Goal: Task Accomplishment & Management: Complete application form

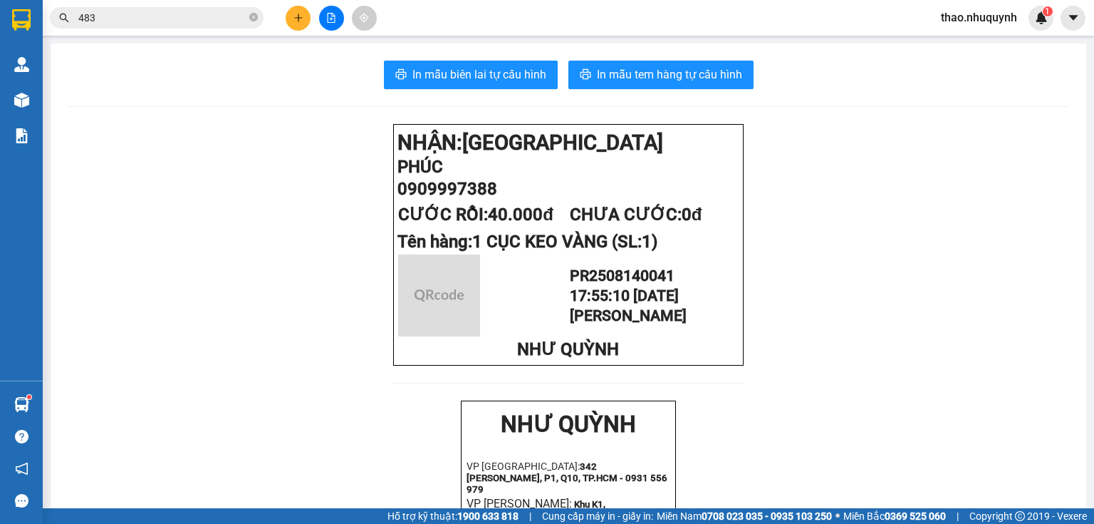
click at [286, 19] on button at bounding box center [298, 18] width 25 height 25
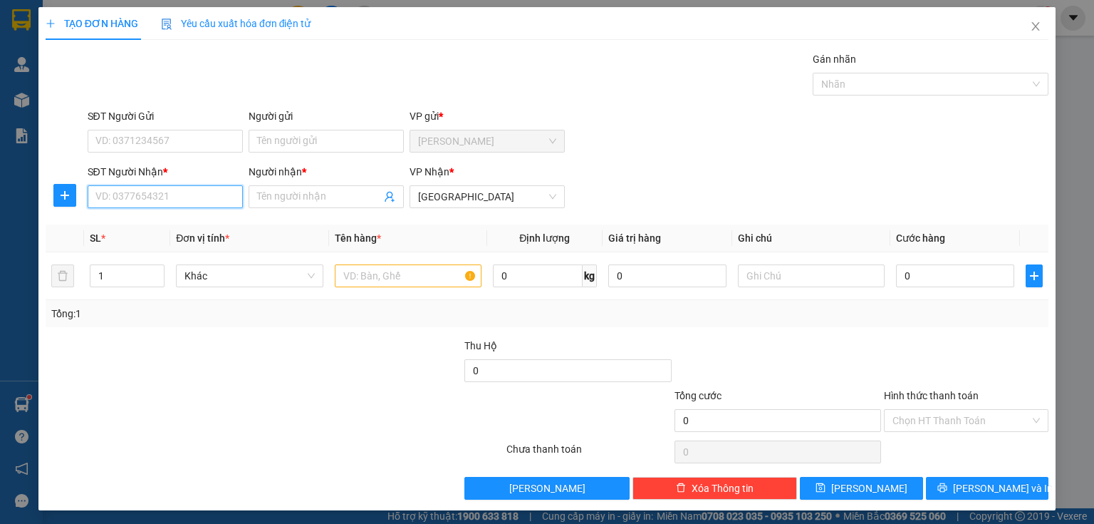
click at [172, 192] on input "SĐT Người Nhận *" at bounding box center [165, 196] width 155 height 23
type input "0943543425"
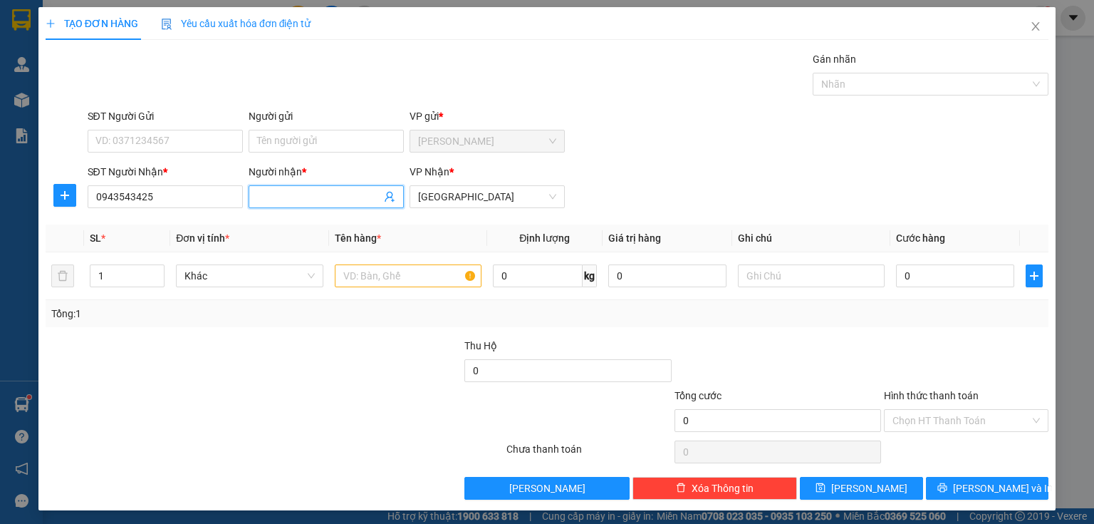
click at [284, 200] on input "Người nhận *" at bounding box center [319, 197] width 124 height 16
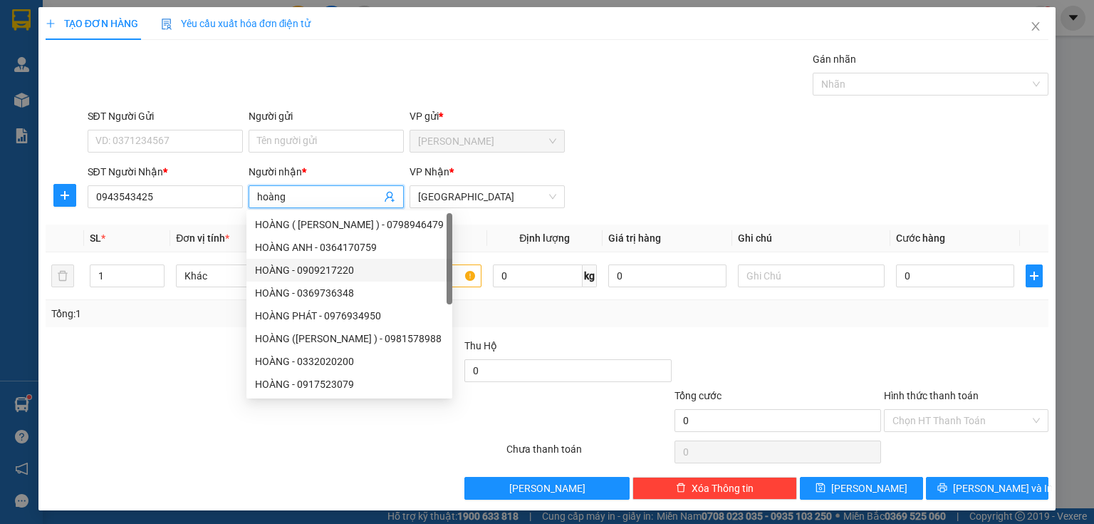
click at [447, 279] on div at bounding box center [450, 258] width 6 height 91
type input "hoàng"
click at [451, 274] on input "text" at bounding box center [408, 275] width 147 height 23
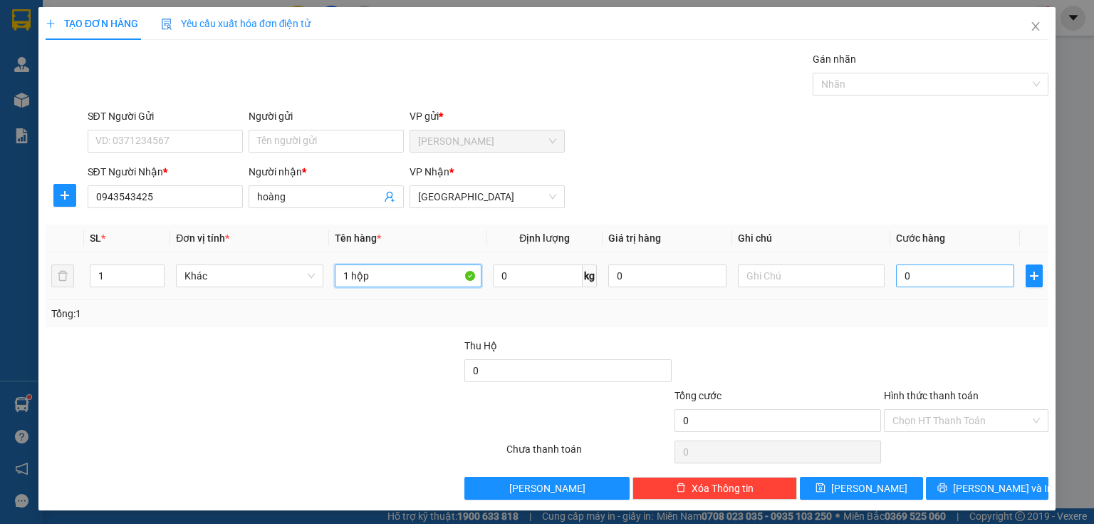
type input "1 hộp"
click at [918, 274] on input "0" at bounding box center [955, 275] width 118 height 23
type input "2"
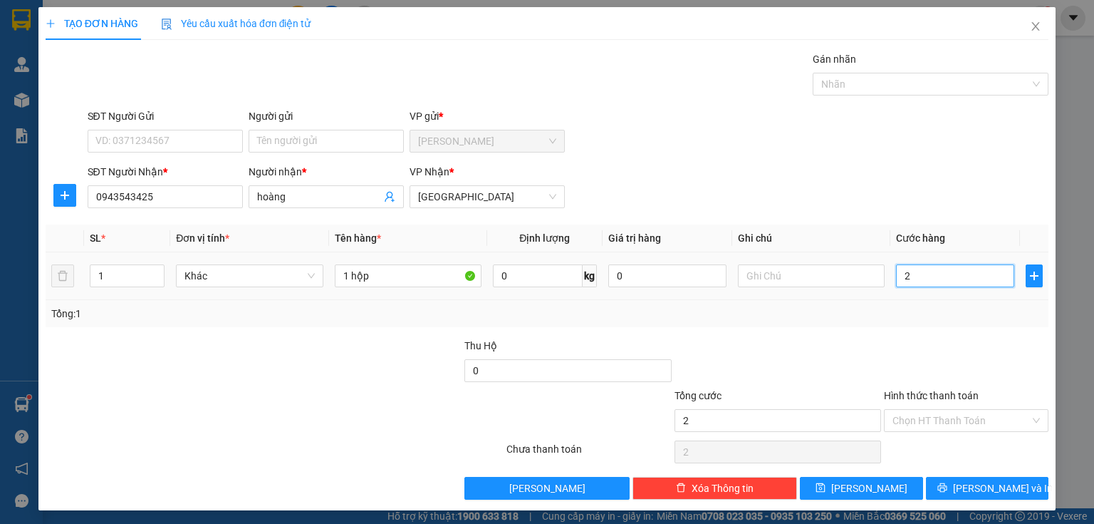
type input "20"
type input "200"
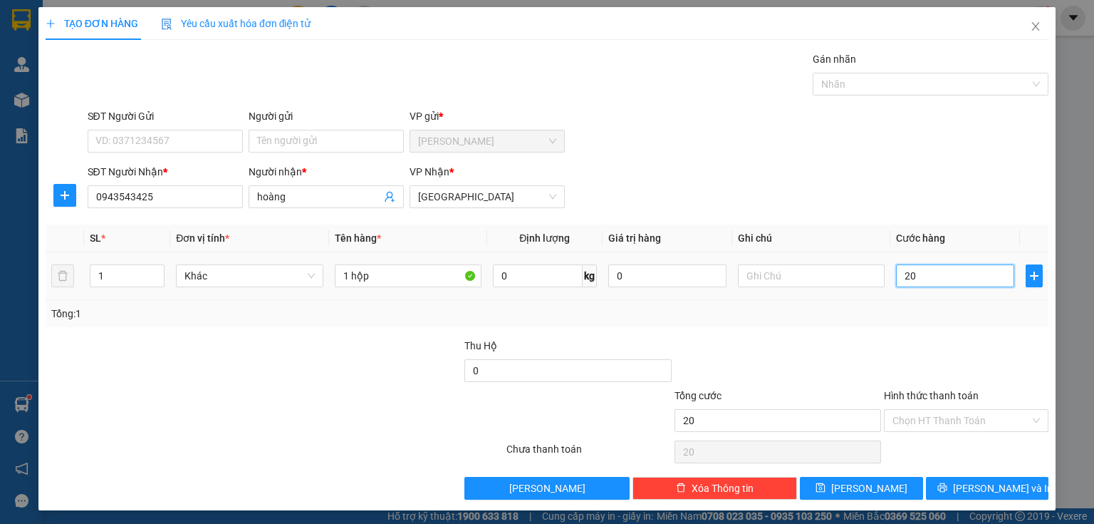
type input "200"
type input "2.000"
type input "20.000"
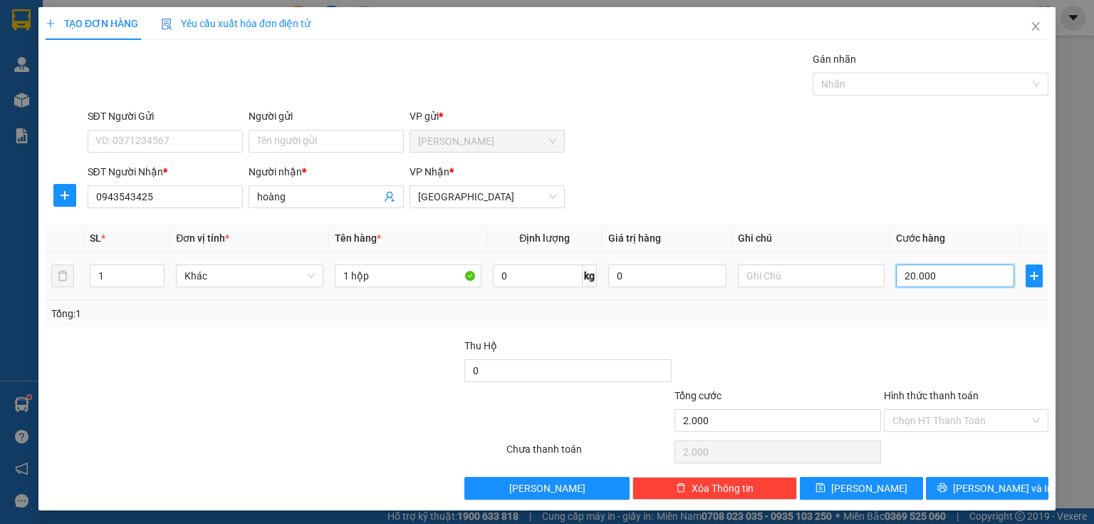
type input "20.000"
click at [926, 414] on input "Hình thức thanh toán" at bounding box center [962, 420] width 138 height 21
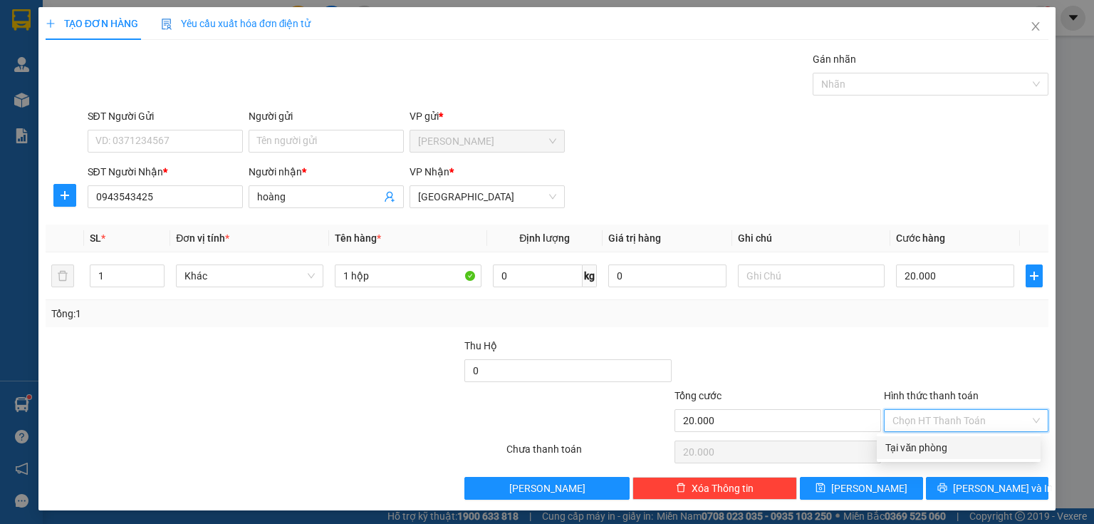
click at [921, 452] on div "Tại văn phòng" at bounding box center [959, 448] width 147 height 16
type input "0"
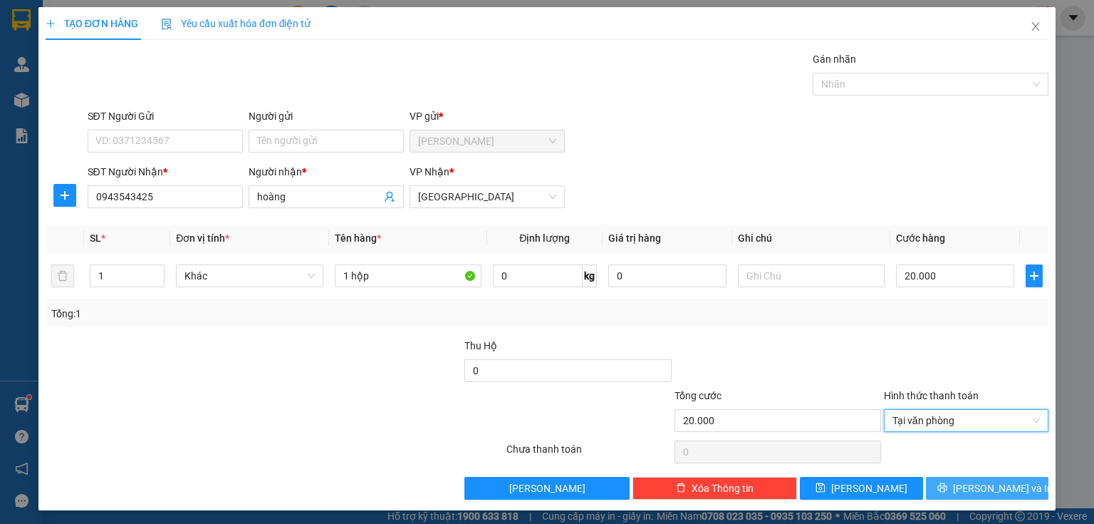
click at [934, 481] on button "[PERSON_NAME] và In" at bounding box center [987, 488] width 123 height 23
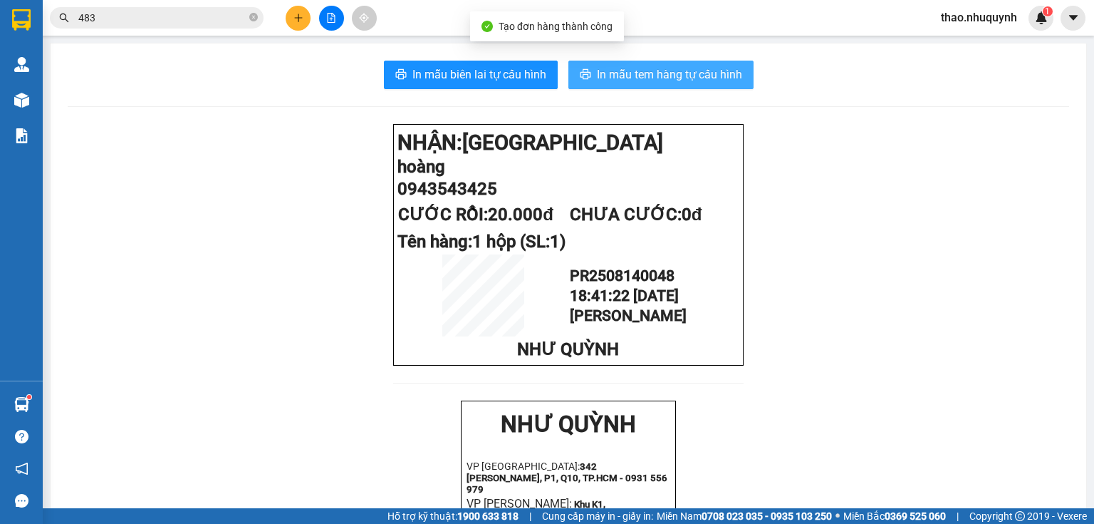
click at [640, 71] on span "In mẫu tem hàng tự cấu hình" at bounding box center [669, 75] width 145 height 18
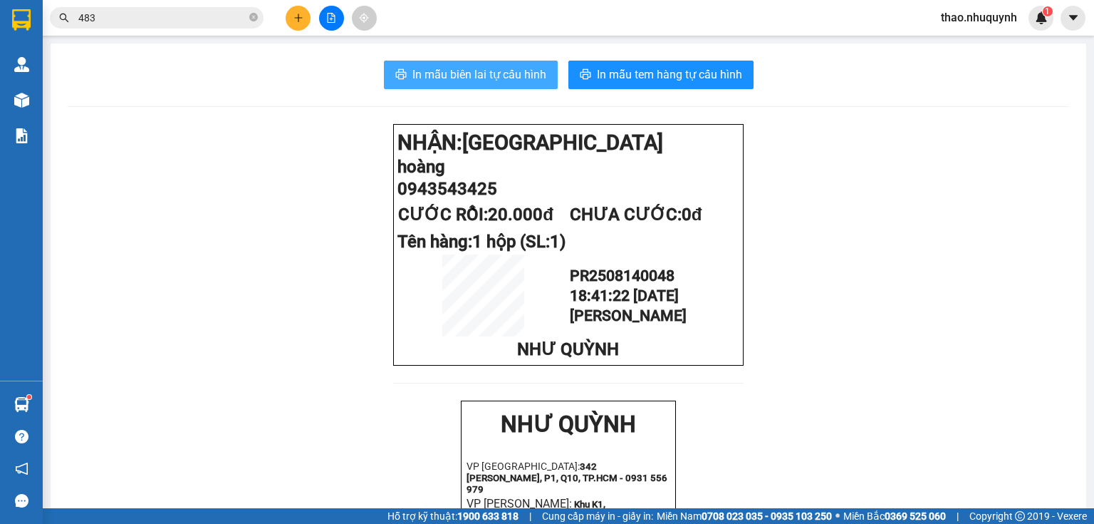
click at [479, 68] on span "In mẫu biên lai tự cấu hình" at bounding box center [480, 75] width 134 height 18
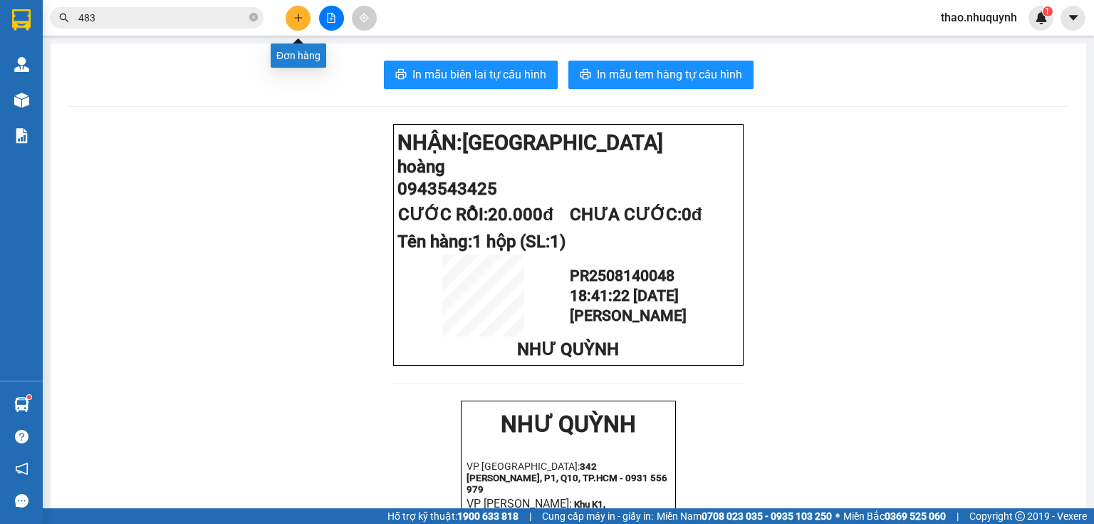
click at [294, 20] on icon "plus" at bounding box center [299, 18] width 10 height 10
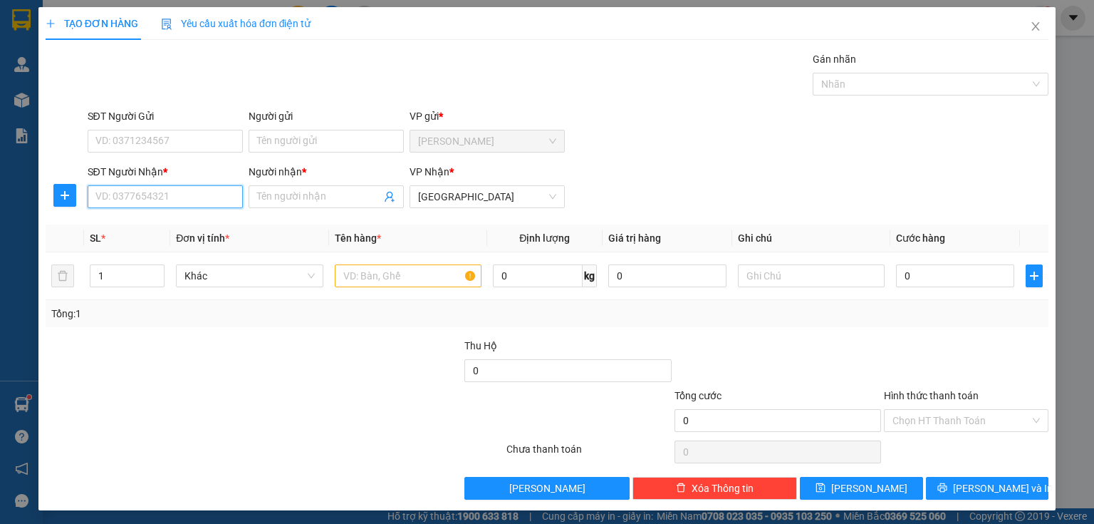
click at [168, 195] on input "SĐT Người Nhận *" at bounding box center [165, 196] width 155 height 23
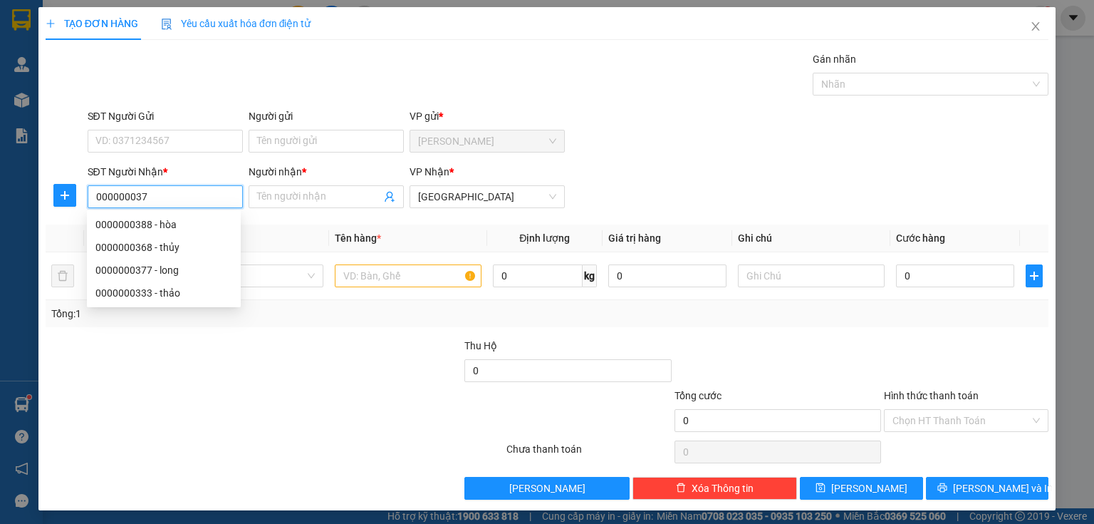
type input "0000000377"
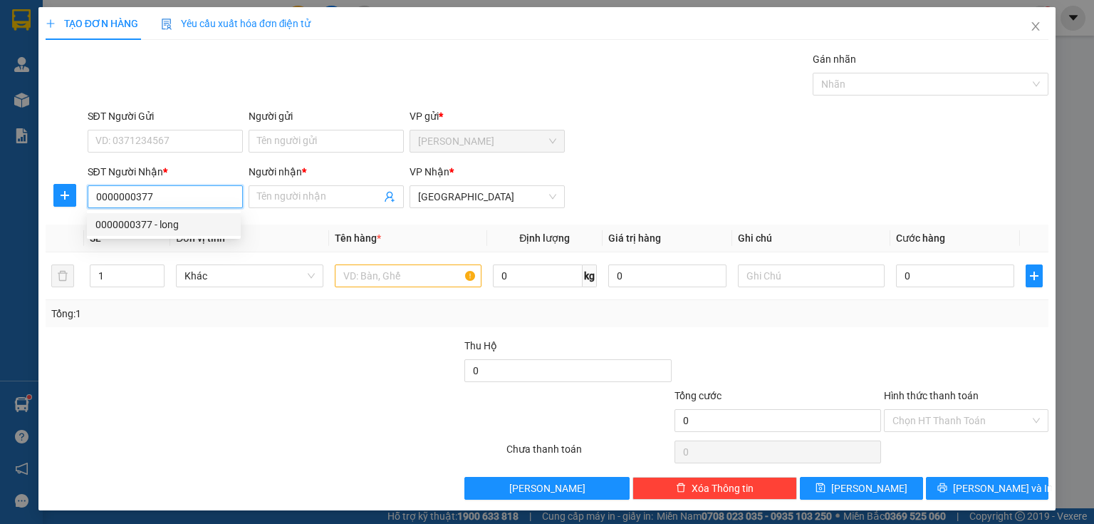
click at [122, 227] on div "0000000377 - long" at bounding box center [163, 225] width 137 height 16
type input "long"
type input "20.000"
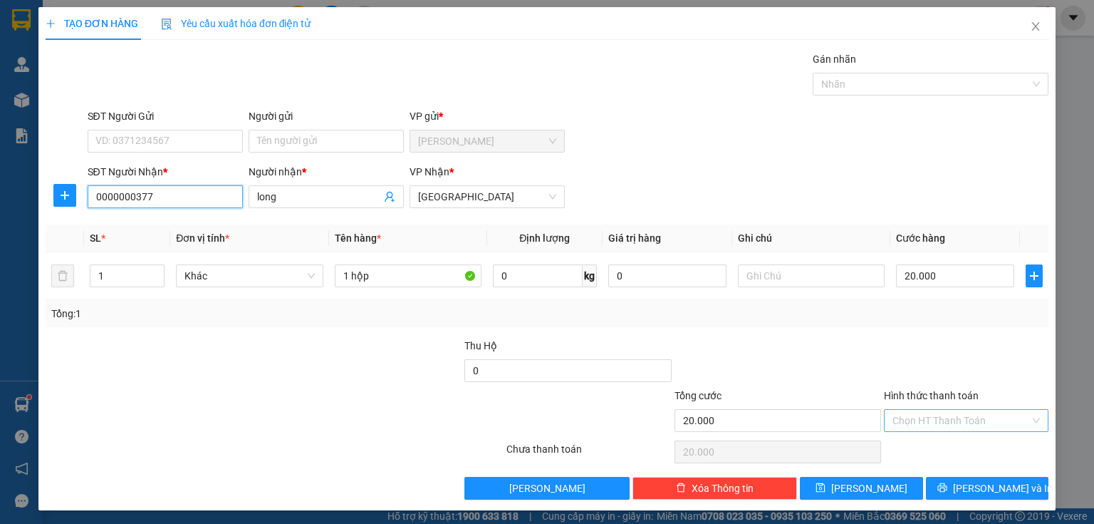
type input "0000000377"
drag, startPoint x: 938, startPoint y: 416, endPoint x: 934, endPoint y: 428, distance: 12.2
click at [938, 415] on input "Hình thức thanh toán" at bounding box center [962, 420] width 138 height 21
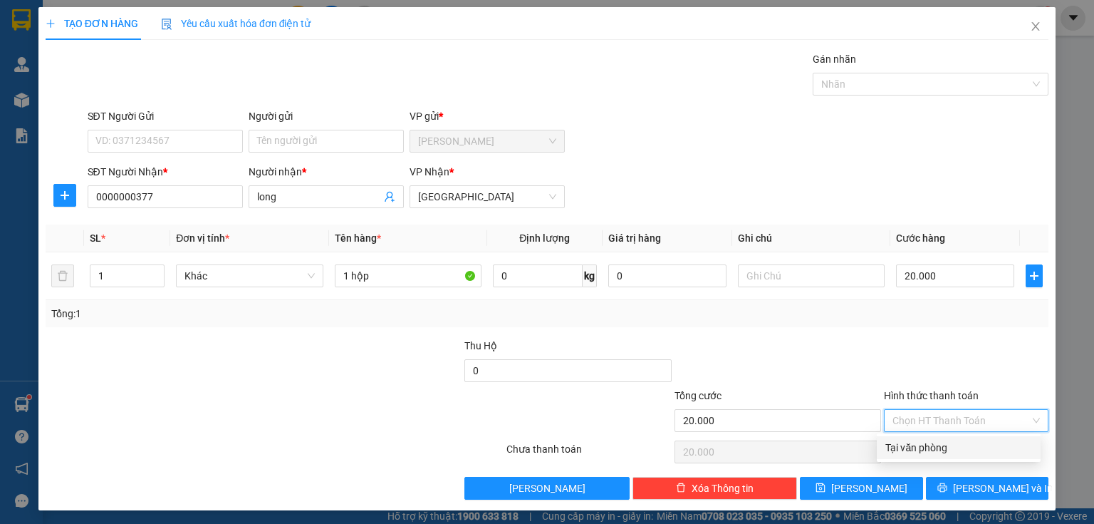
click at [931, 442] on div "Tại văn phòng" at bounding box center [959, 448] width 147 height 16
type input "0"
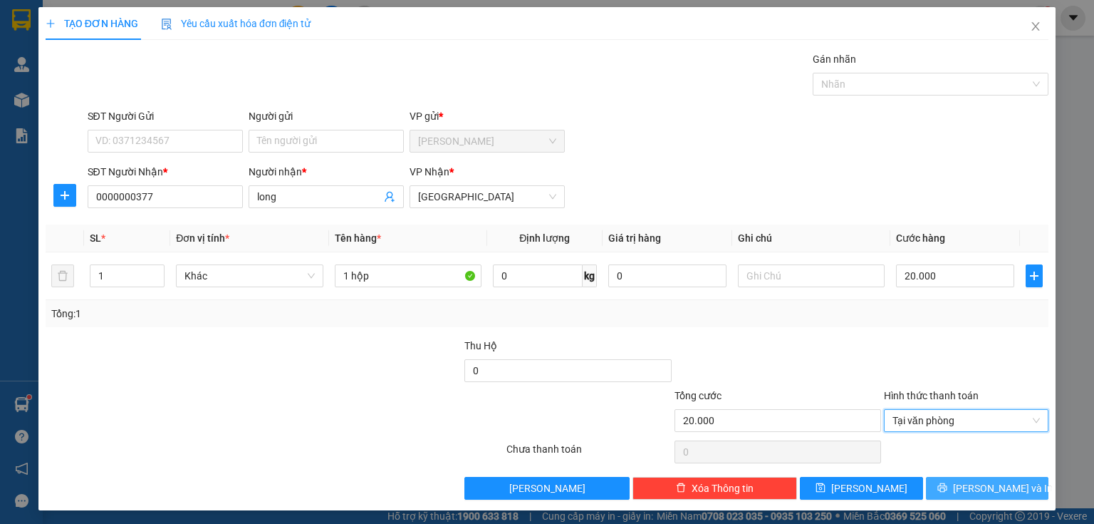
click at [938, 482] on button "[PERSON_NAME] và In" at bounding box center [987, 488] width 123 height 23
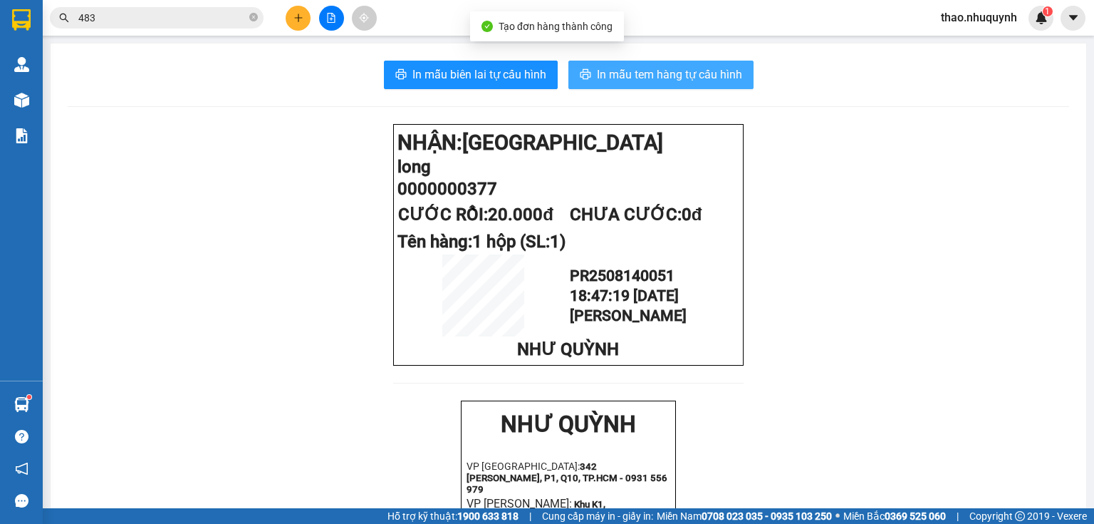
click at [618, 73] on span "In mẫu tem hàng tự cấu hình" at bounding box center [669, 75] width 145 height 18
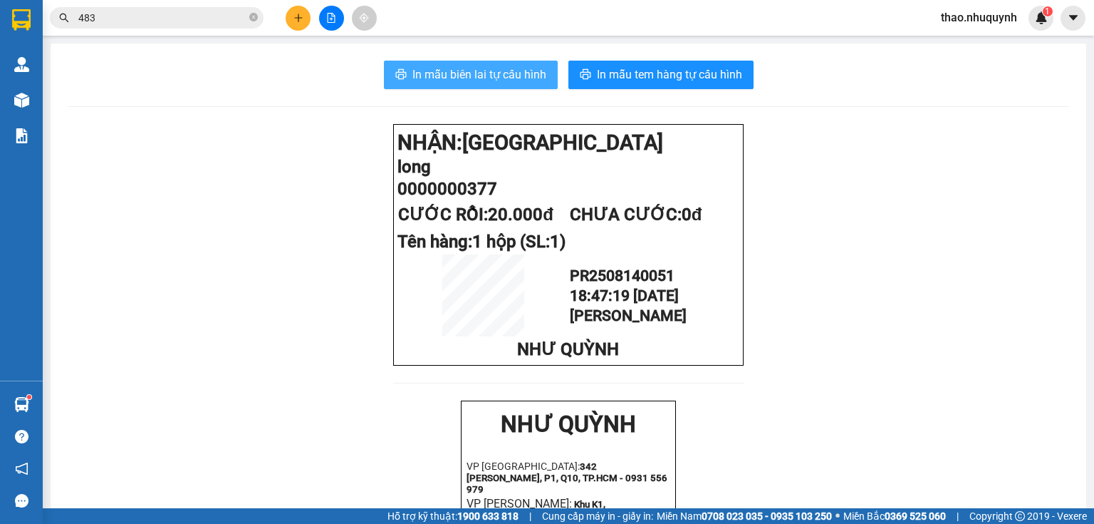
click at [477, 77] on span "In mẫu biên lai tự cấu hình" at bounding box center [480, 75] width 134 height 18
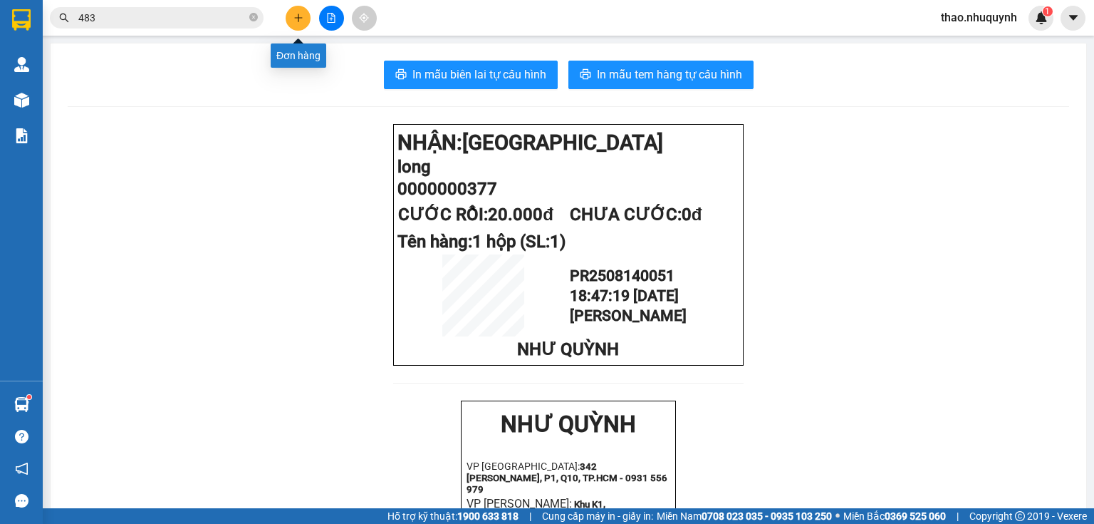
click at [294, 18] on icon "plus" at bounding box center [299, 18] width 10 height 10
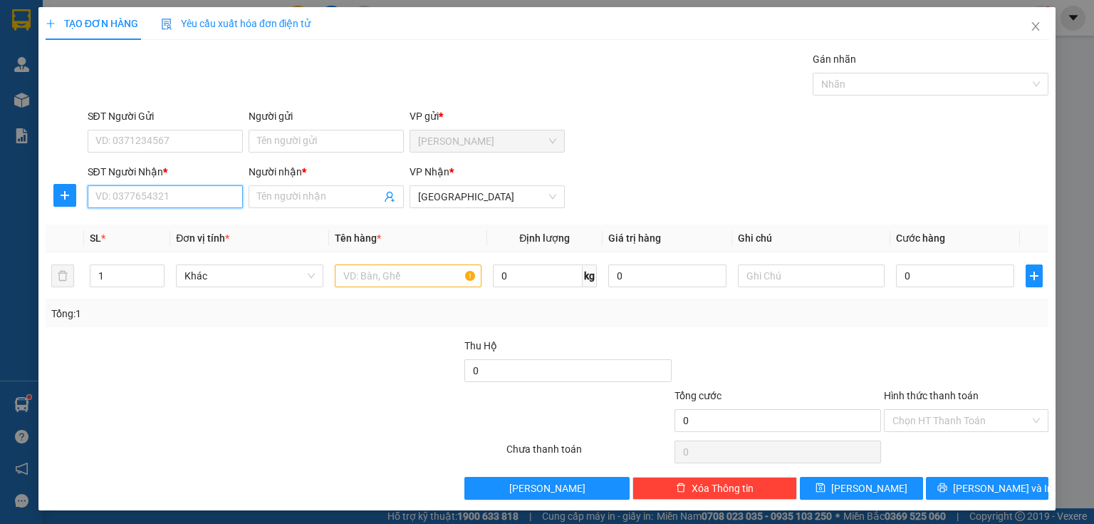
click at [168, 200] on input "SĐT Người Nhận *" at bounding box center [165, 196] width 155 height 23
type input "0899462873"
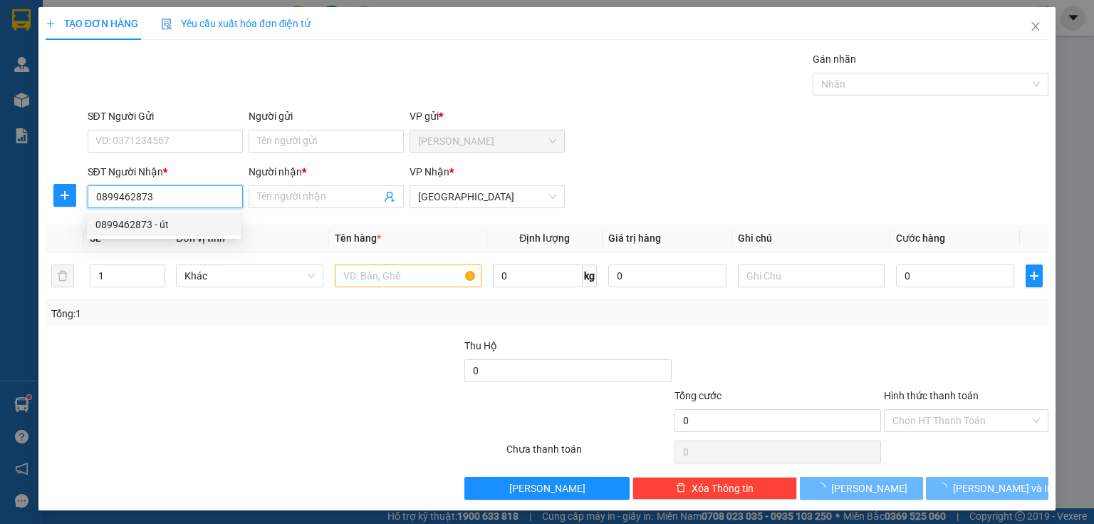
click at [171, 217] on div "0899462873 - út" at bounding box center [163, 225] width 137 height 16
type input "út"
type input "50.000"
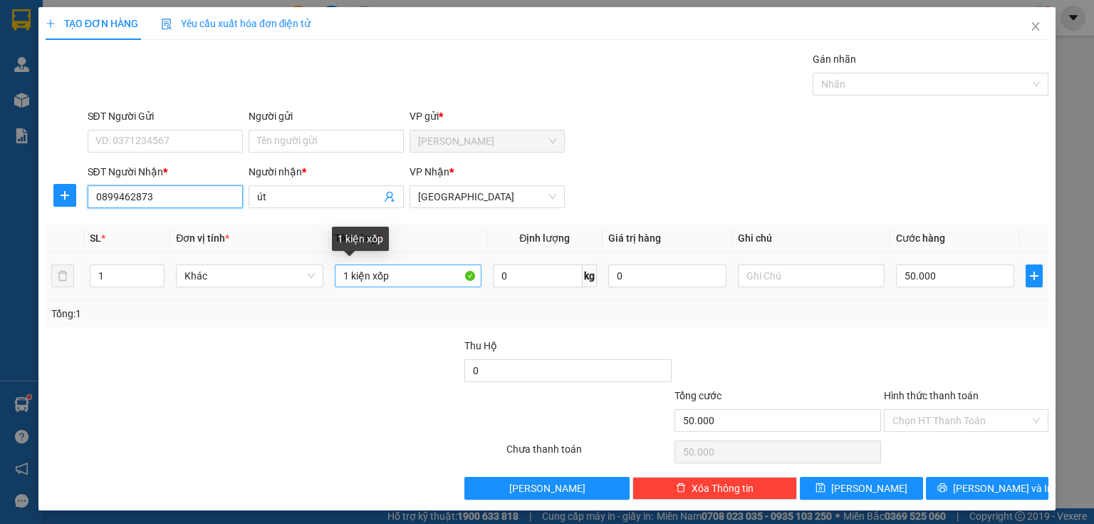
type input "0899462873"
click at [391, 275] on input "1 kiện xốp" at bounding box center [408, 275] width 147 height 23
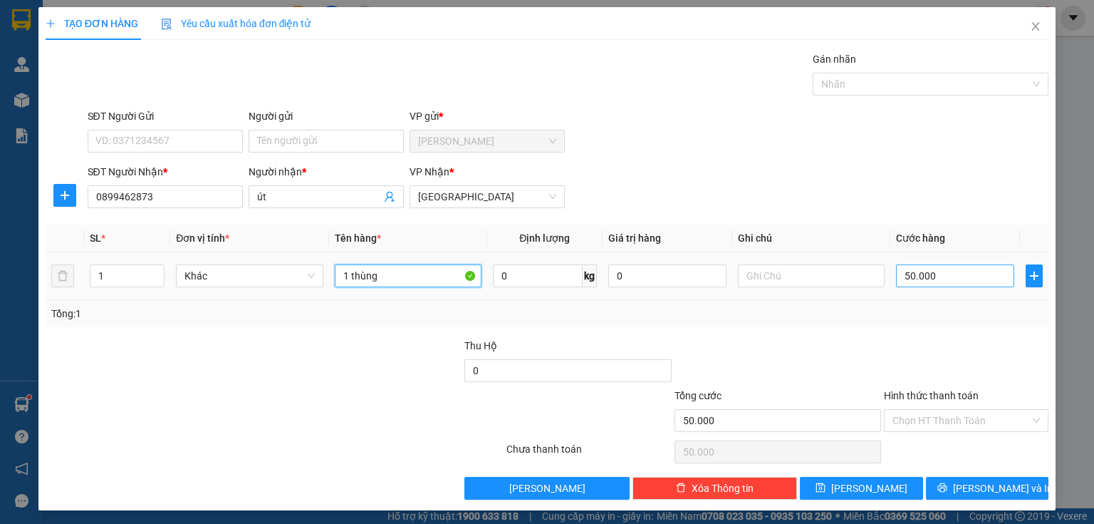
type input "1 thùng"
click at [969, 277] on input "50.000" at bounding box center [955, 275] width 118 height 23
type input "3"
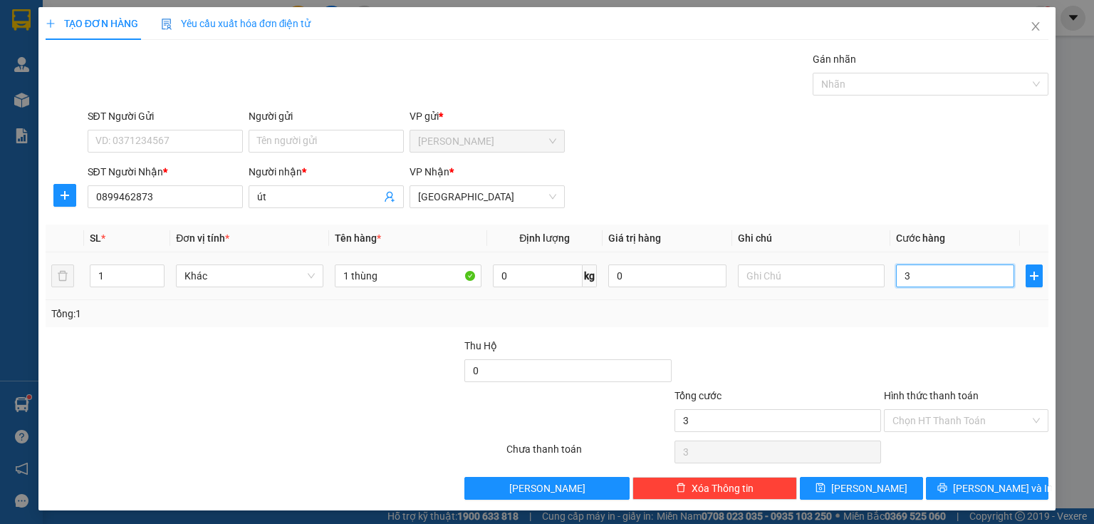
type input "30"
type input "300"
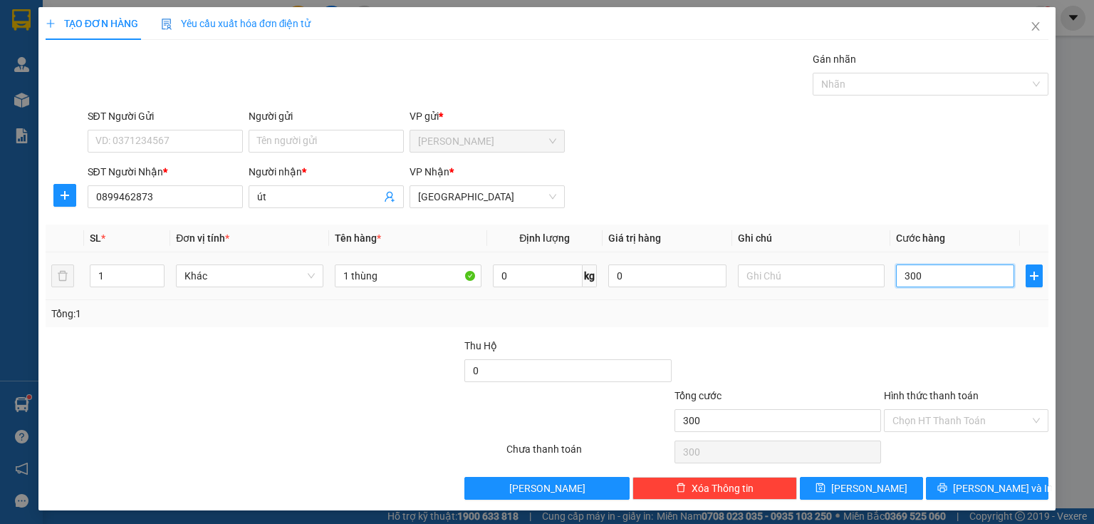
type input "3.000"
type input "30.000"
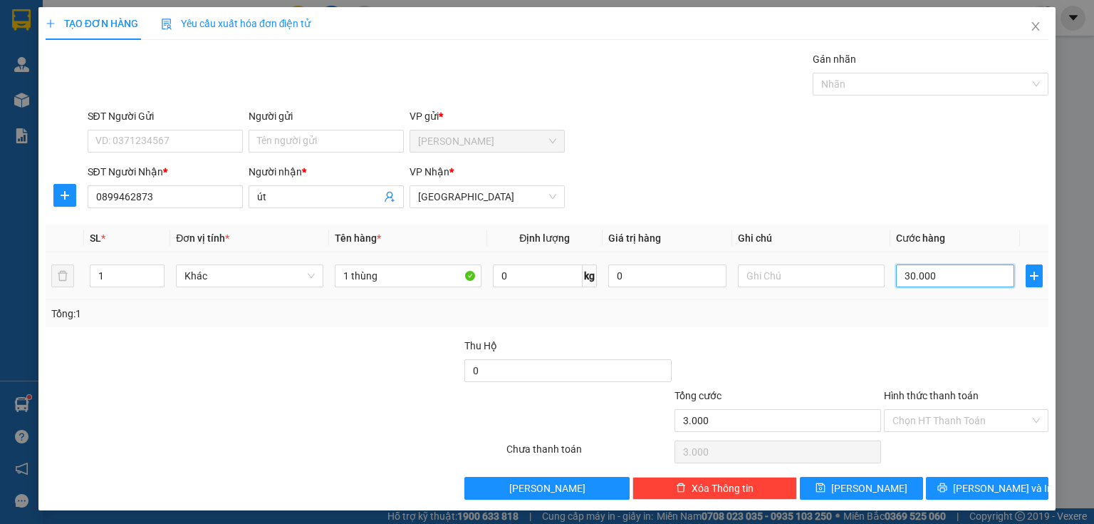
type input "30.000"
click at [948, 486] on icon "printer" at bounding box center [943, 487] width 10 height 10
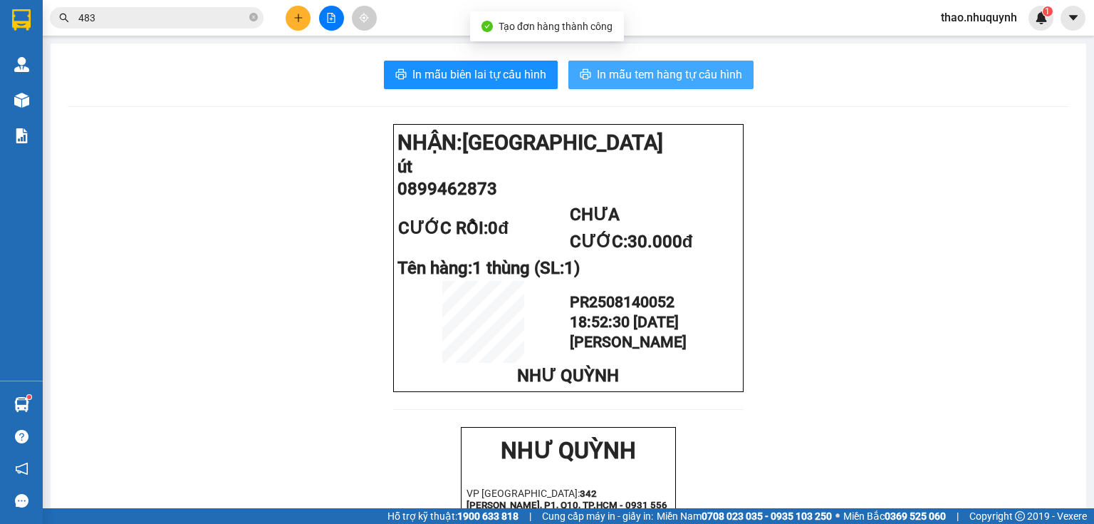
click at [630, 71] on span "In mẫu tem hàng tự cấu hình" at bounding box center [669, 75] width 145 height 18
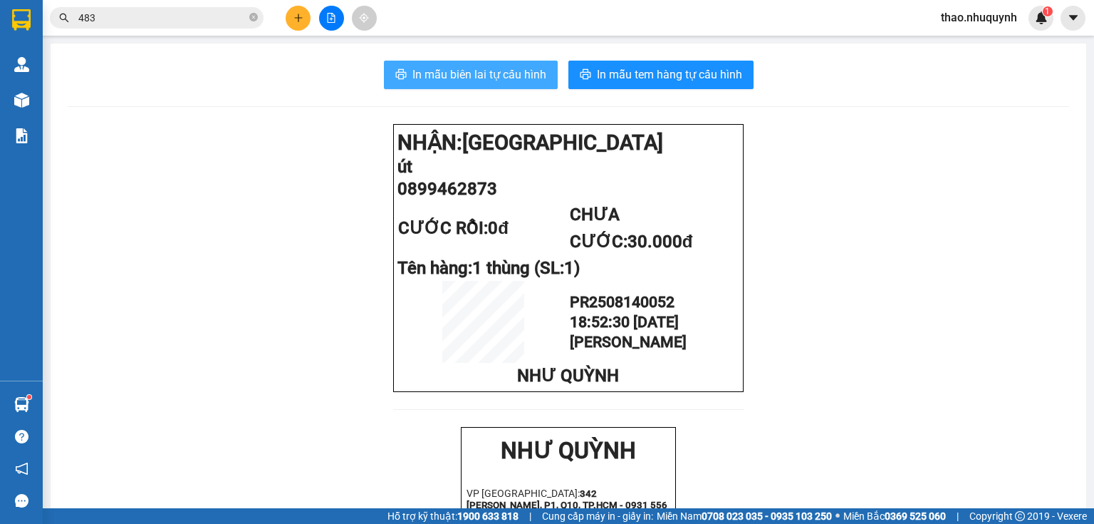
click at [487, 66] on span "In mẫu biên lai tự cấu hình" at bounding box center [480, 75] width 134 height 18
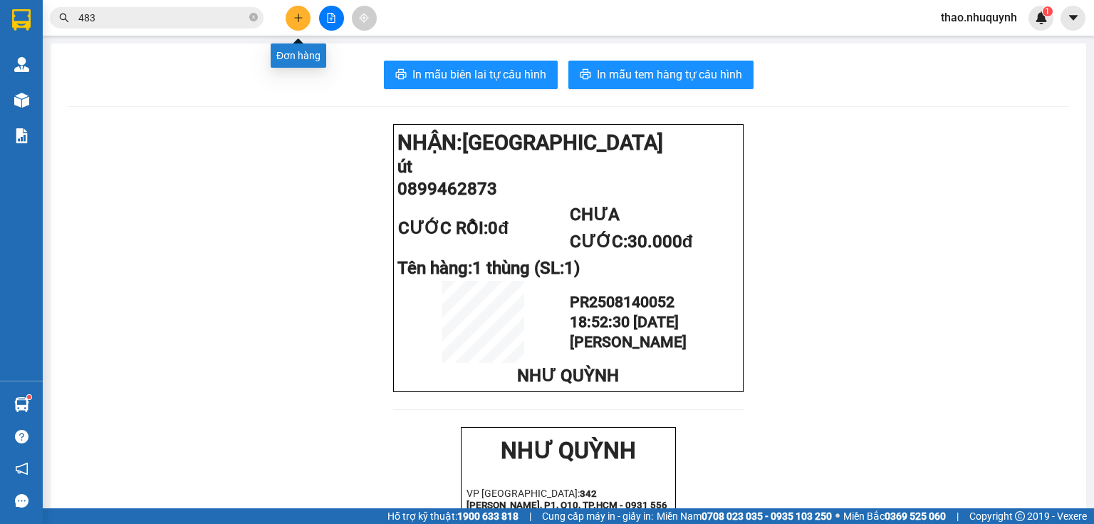
click at [294, 15] on icon "plus" at bounding box center [299, 18] width 10 height 10
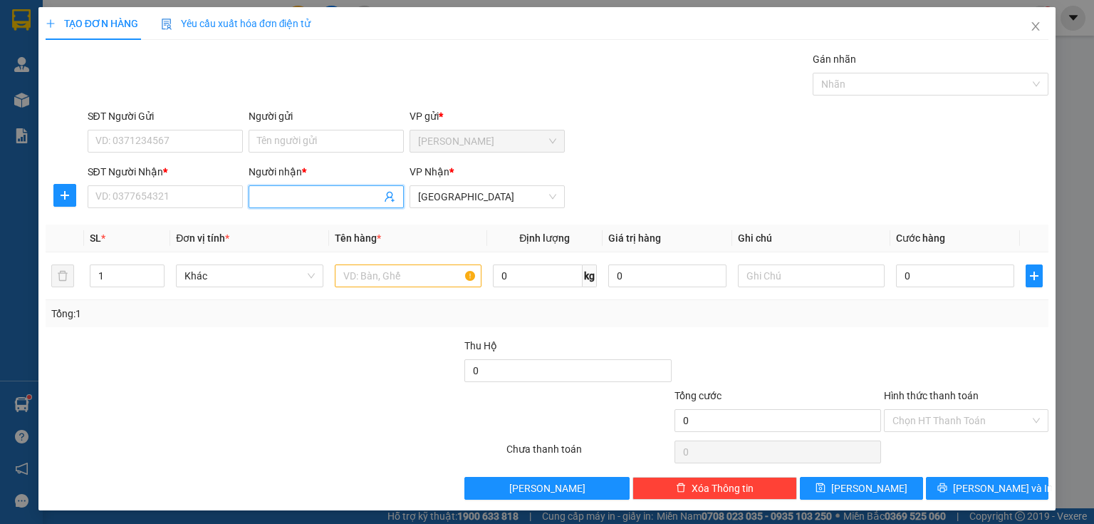
click at [270, 197] on input "Người nhận *" at bounding box center [319, 197] width 124 height 16
type input "quyên meo"
click at [172, 185] on input "SĐT Người Nhận *" at bounding box center [165, 196] width 155 height 23
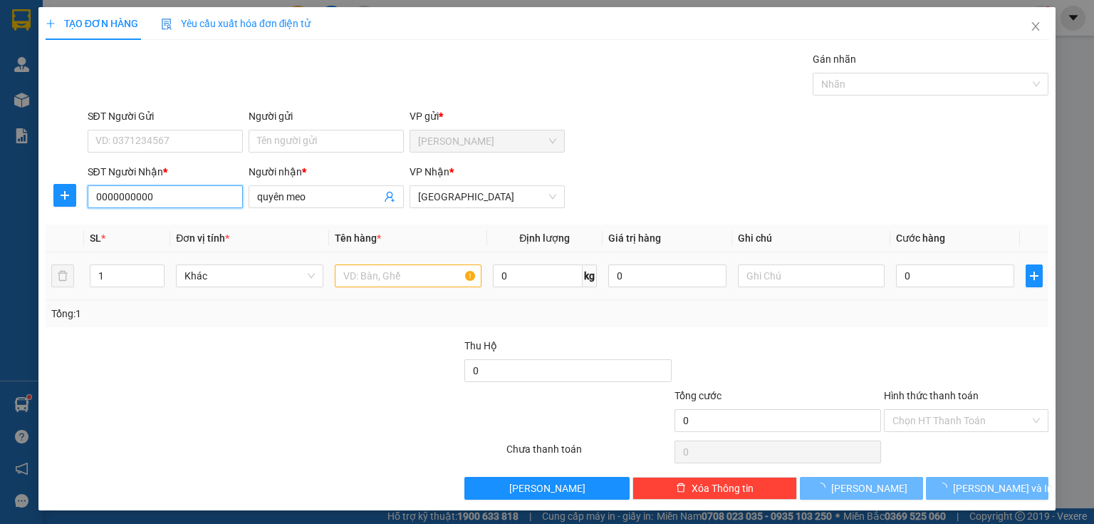
type input "0000000000"
click at [353, 274] on input "text" at bounding box center [408, 275] width 147 height 23
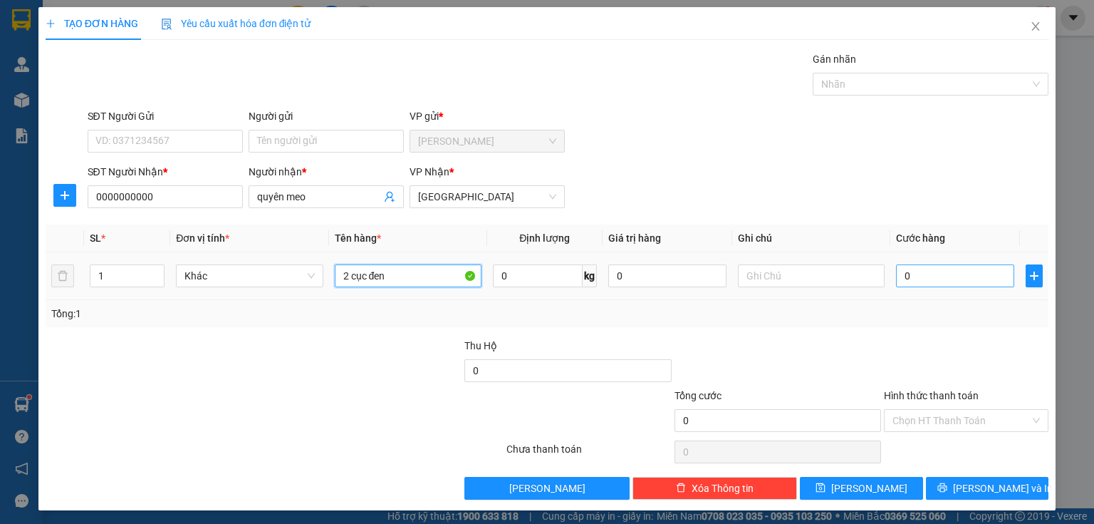
type input "2 cục đen"
click at [924, 269] on input "0" at bounding box center [955, 275] width 118 height 23
type input "5"
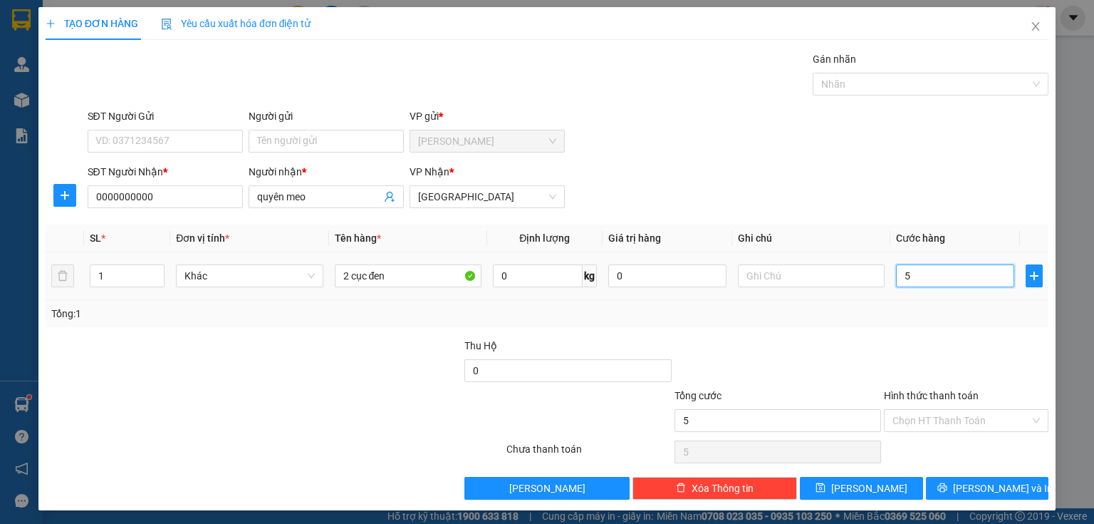
type input "50"
type input "500"
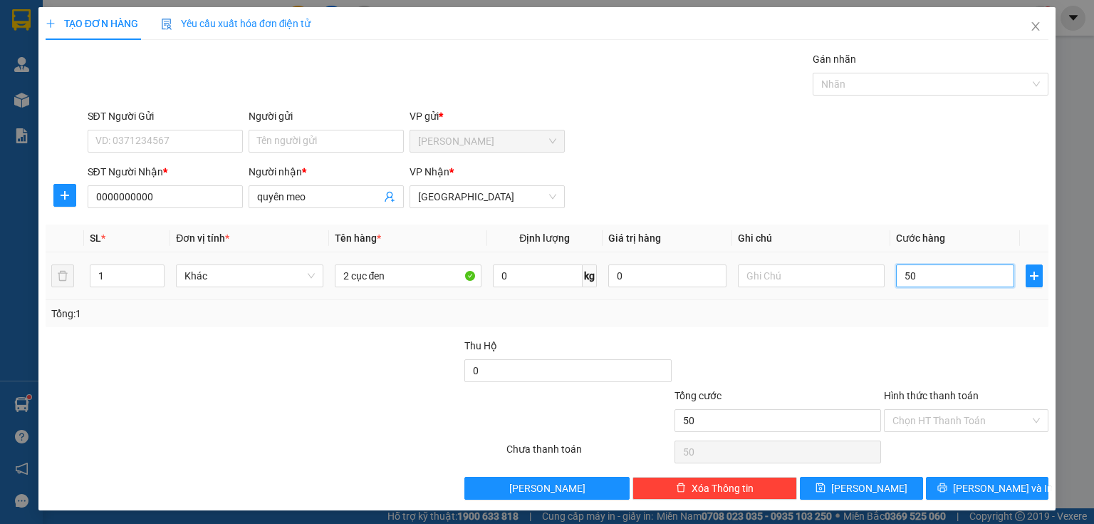
type input "500"
type input "5.000"
type input "50.000"
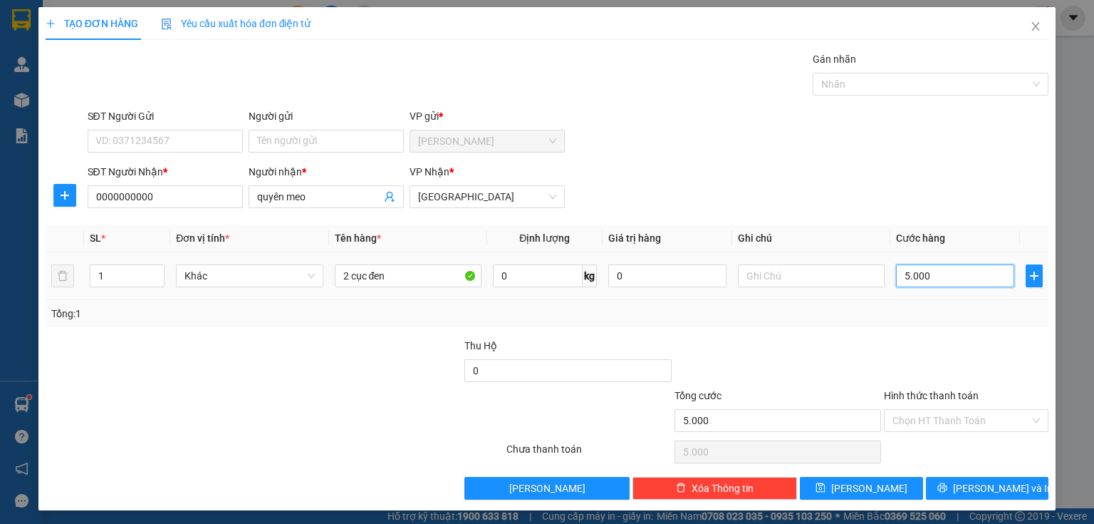
type input "50.000"
click at [930, 414] on input "Hình thức thanh toán" at bounding box center [962, 420] width 138 height 21
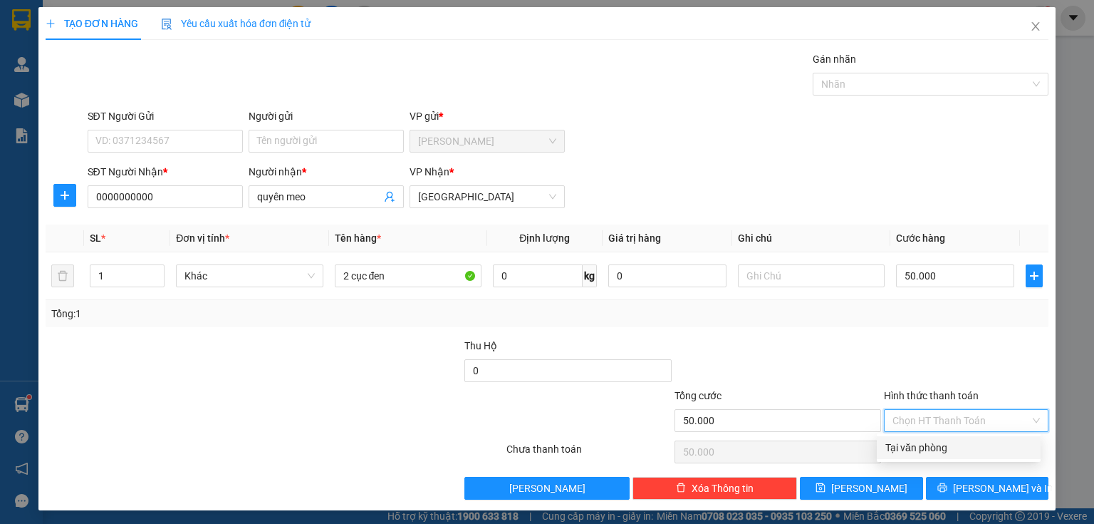
click at [910, 451] on div "Tại văn phòng" at bounding box center [959, 448] width 147 height 16
type input "0"
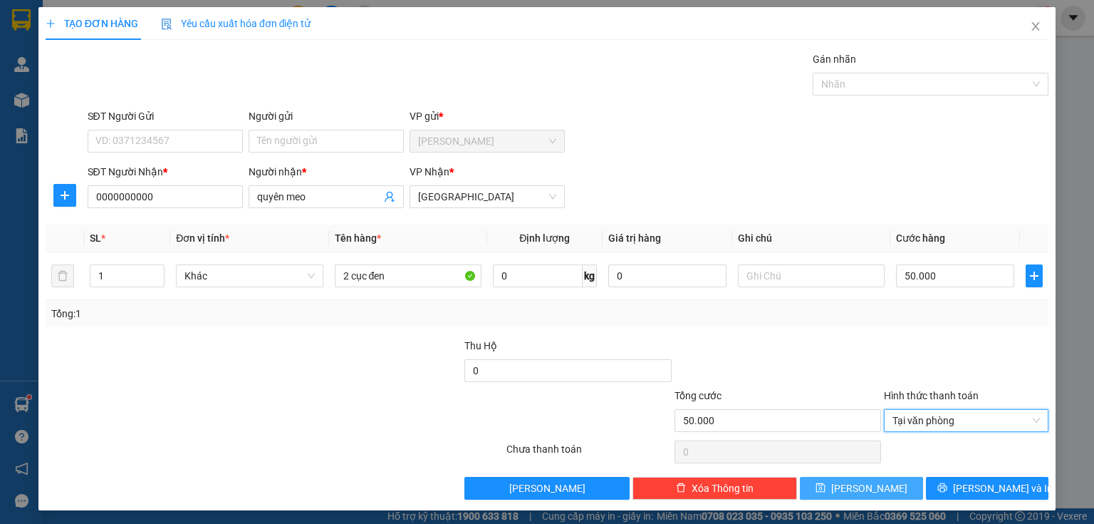
click at [816, 483] on button "[PERSON_NAME]" at bounding box center [861, 488] width 123 height 23
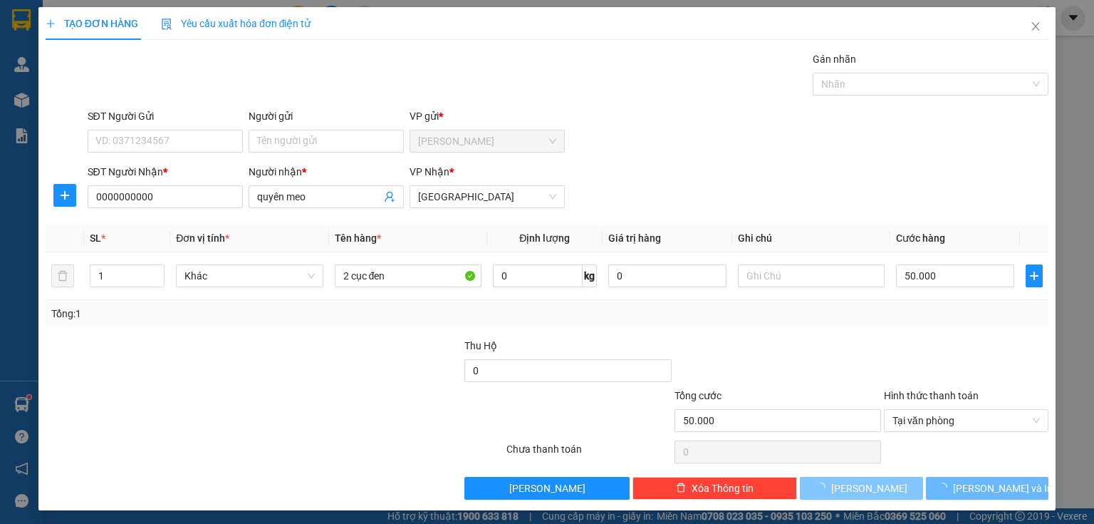
type input "0"
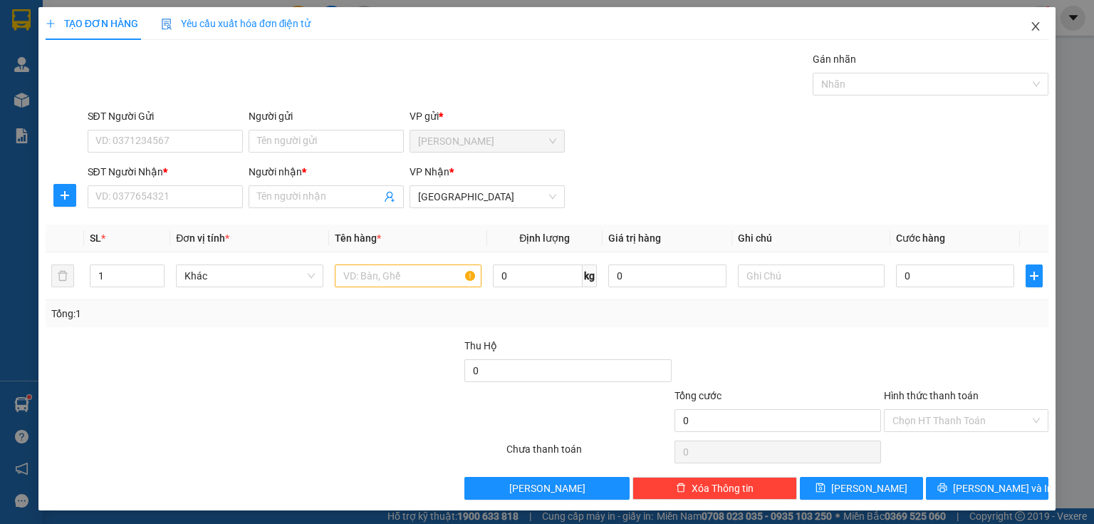
click at [1030, 26] on icon "close" at bounding box center [1035, 26] width 11 height 11
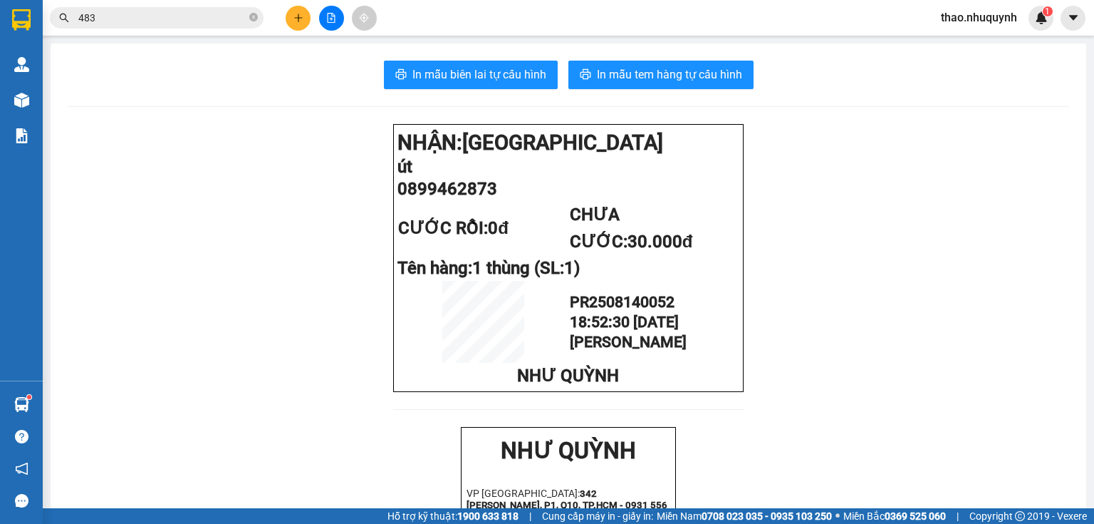
click at [299, 18] on icon "plus" at bounding box center [299, 18] width 10 height 10
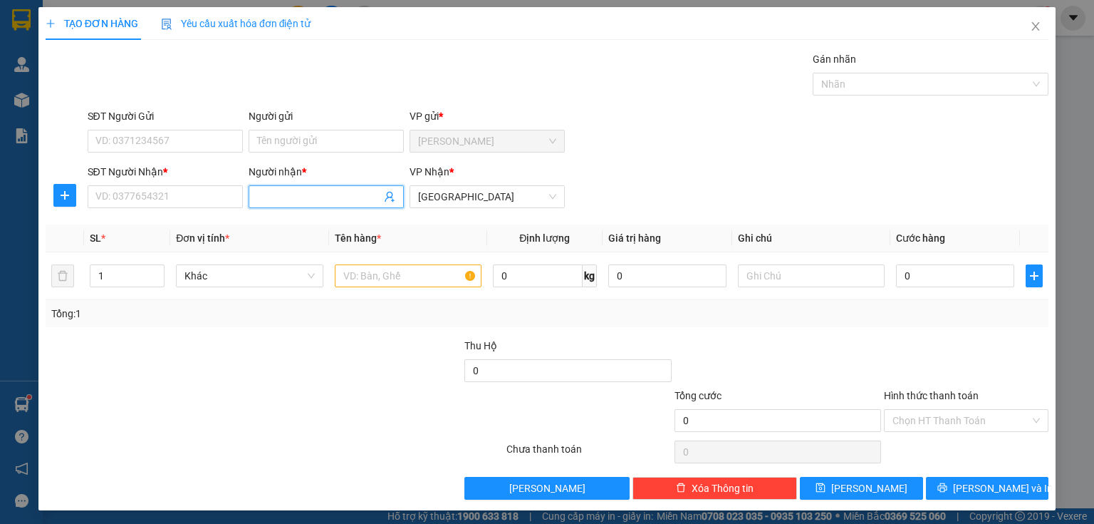
click at [284, 202] on input "Người nhận *" at bounding box center [319, 197] width 124 height 16
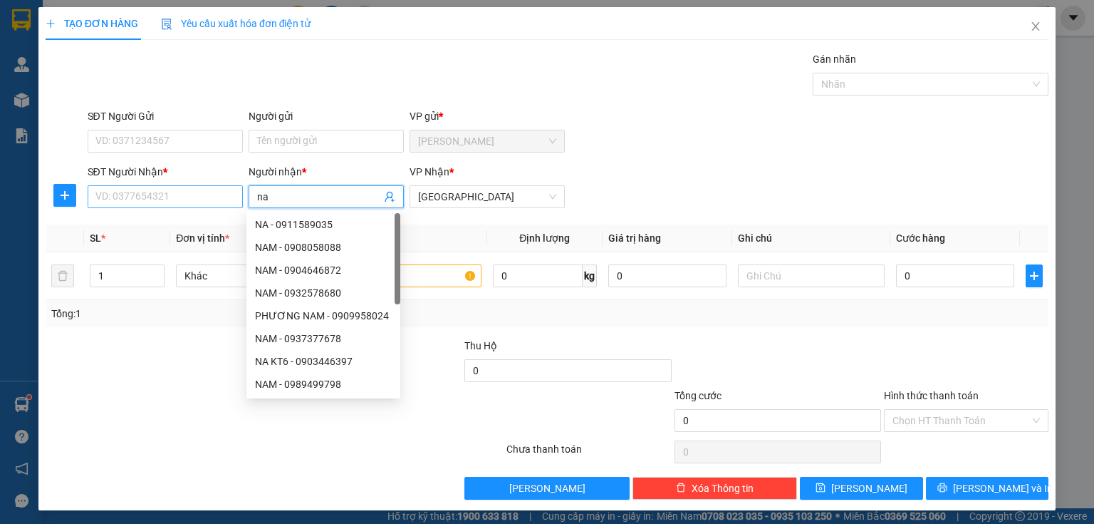
type input "na"
click at [103, 191] on input "SĐT Người Nhận *" at bounding box center [165, 196] width 155 height 23
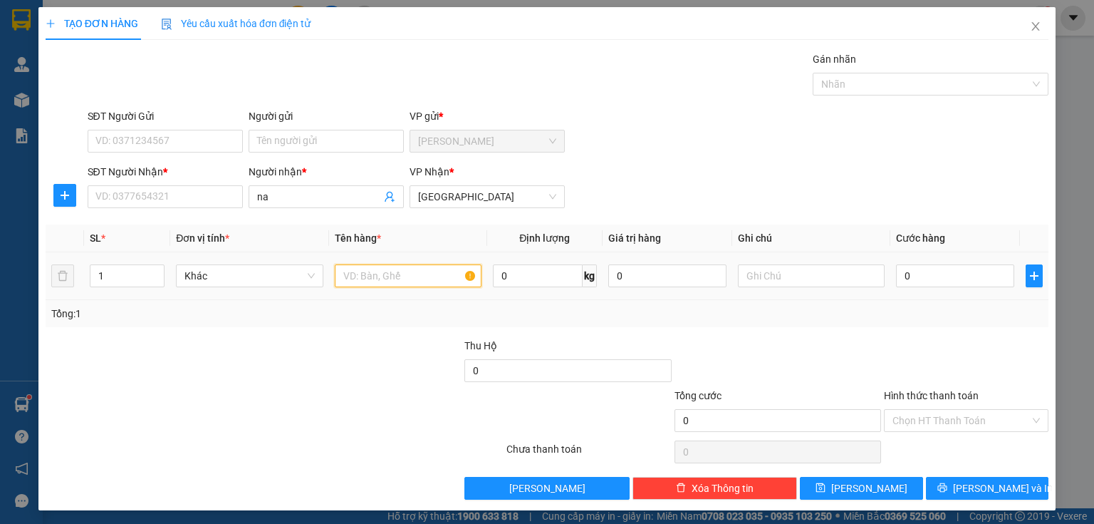
click at [362, 271] on input "text" at bounding box center [408, 275] width 147 height 23
type input "1 xốp"
click at [934, 281] on input "0" at bounding box center [955, 275] width 118 height 23
type input "3"
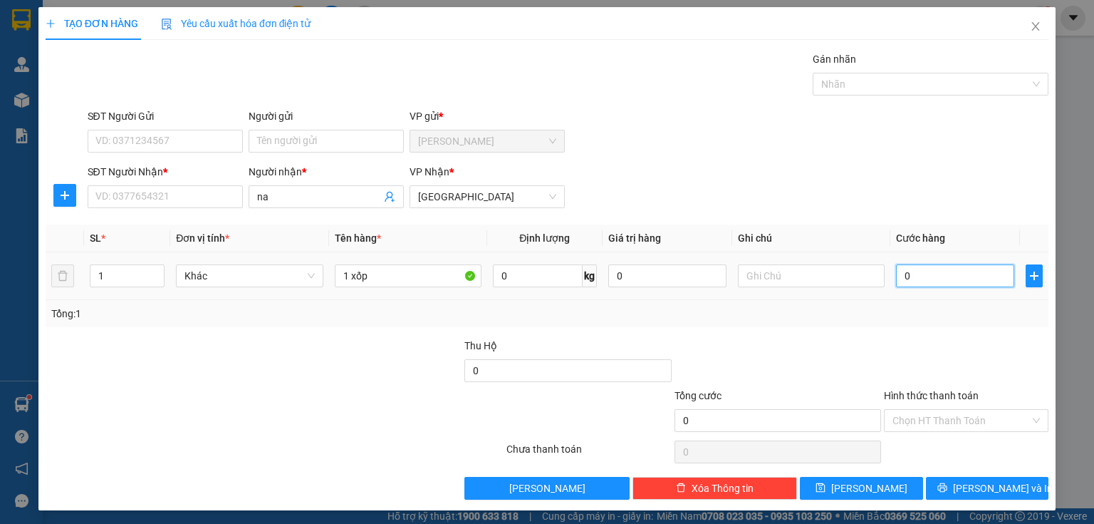
type input "3"
type input "30"
type input "300"
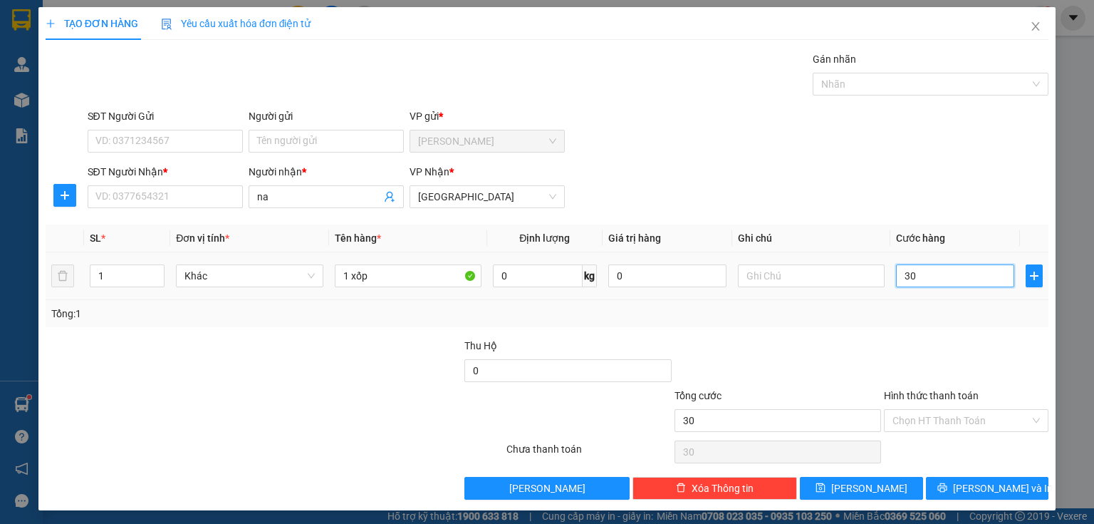
type input "300"
type input "3.000"
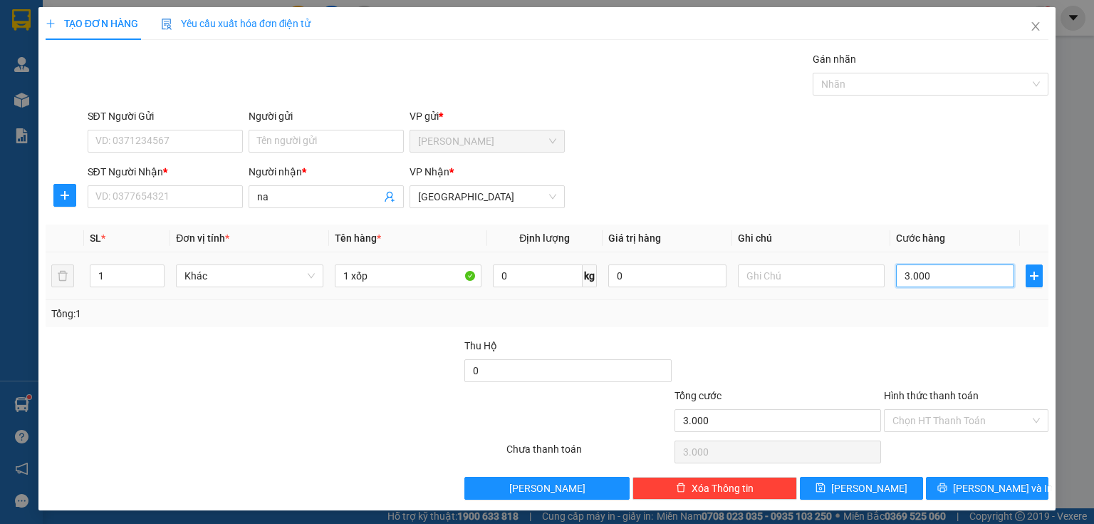
type input "30.000"
click at [143, 193] on input "SĐT Người Nhận *" at bounding box center [165, 196] width 155 height 23
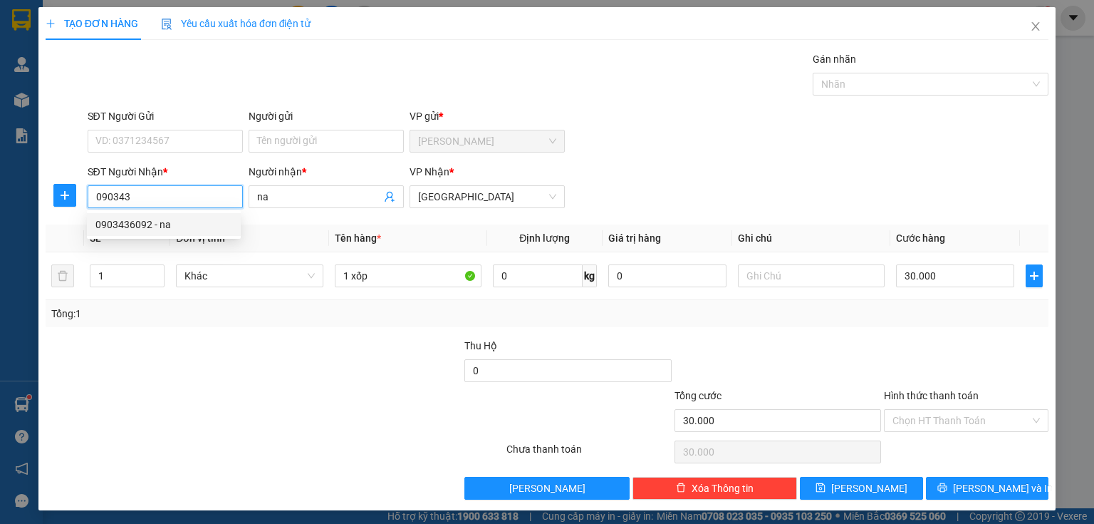
click at [137, 230] on div "0903436092 - na" at bounding box center [163, 225] width 137 height 16
type input "0903436092"
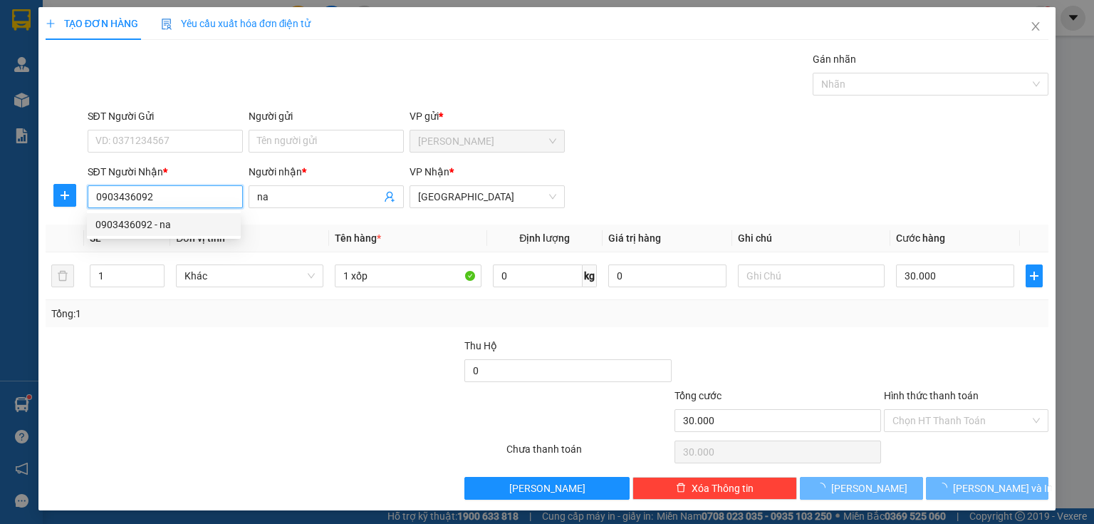
type input "40.000"
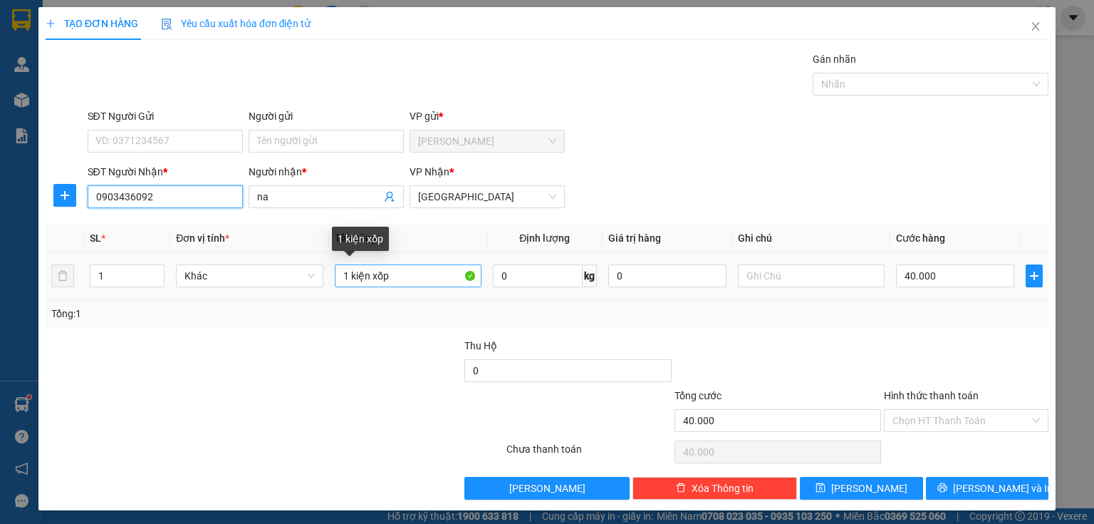
type input "0903436092"
click at [371, 268] on input "1 kiện xốp" at bounding box center [408, 275] width 147 height 23
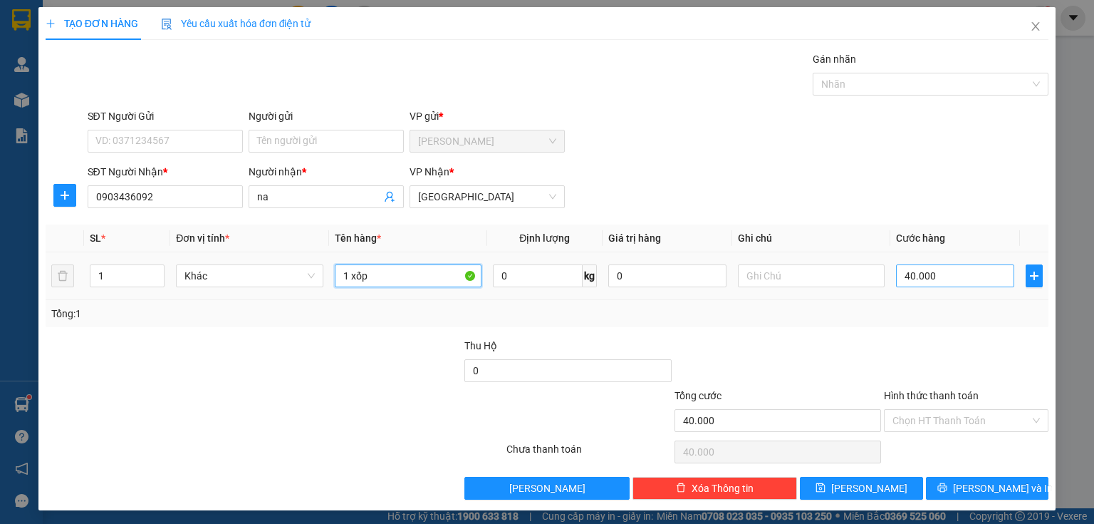
type input "1 xốp"
click at [942, 271] on input "40.000" at bounding box center [955, 275] width 118 height 23
type input "3"
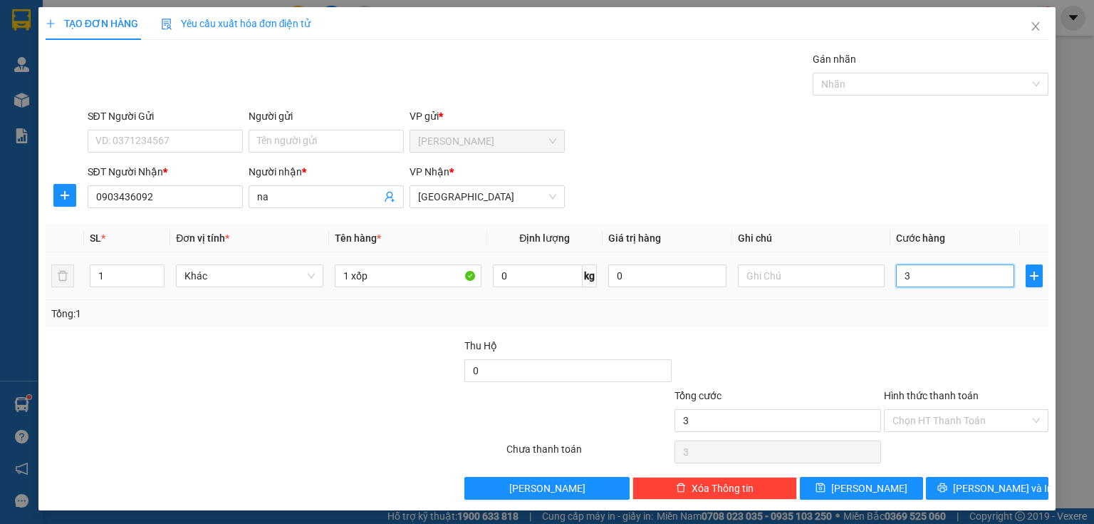
type input "30"
type input "300"
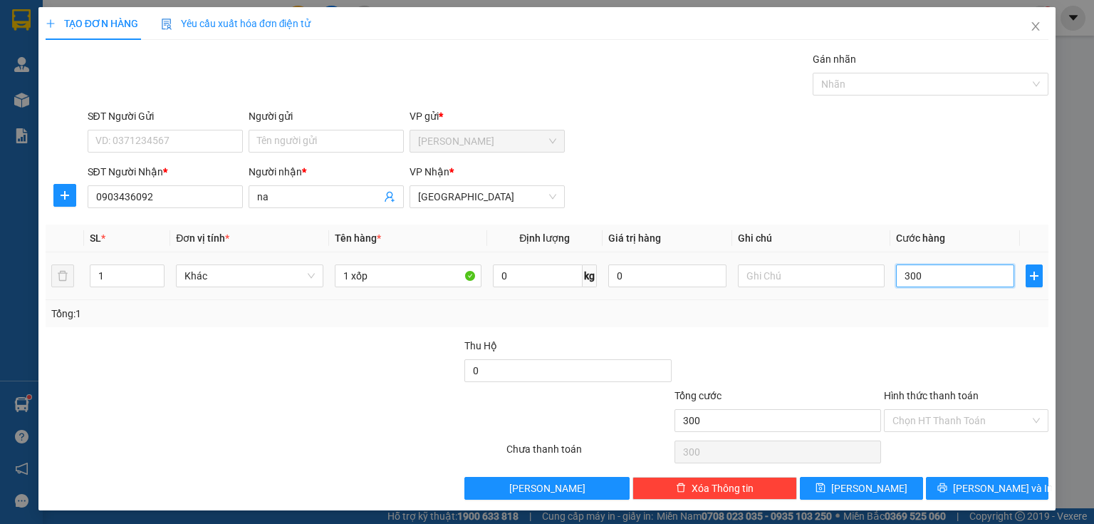
type input "3.000"
type input "30.000"
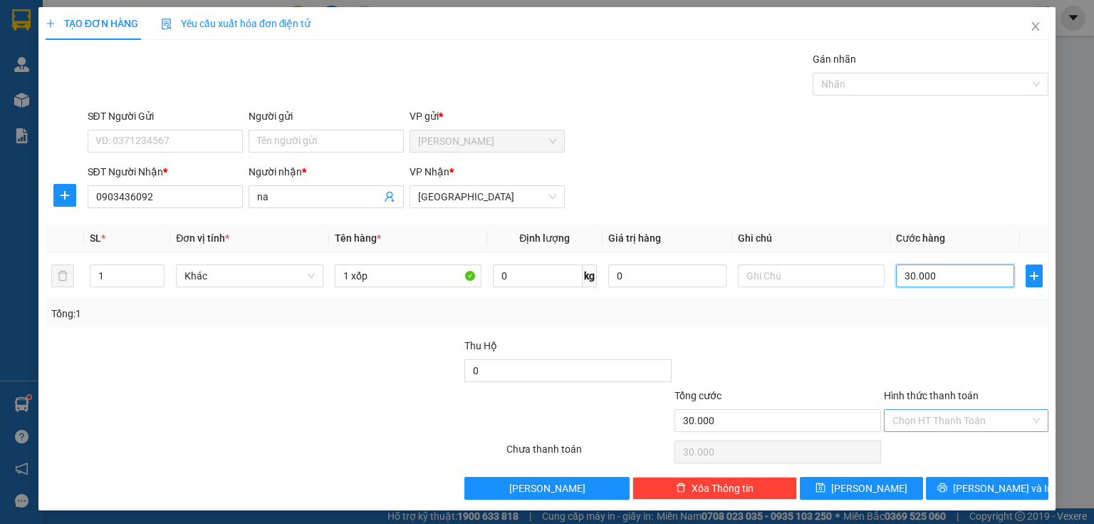
type input "30.000"
click at [920, 414] on input "Hình thức thanh toán" at bounding box center [962, 420] width 138 height 21
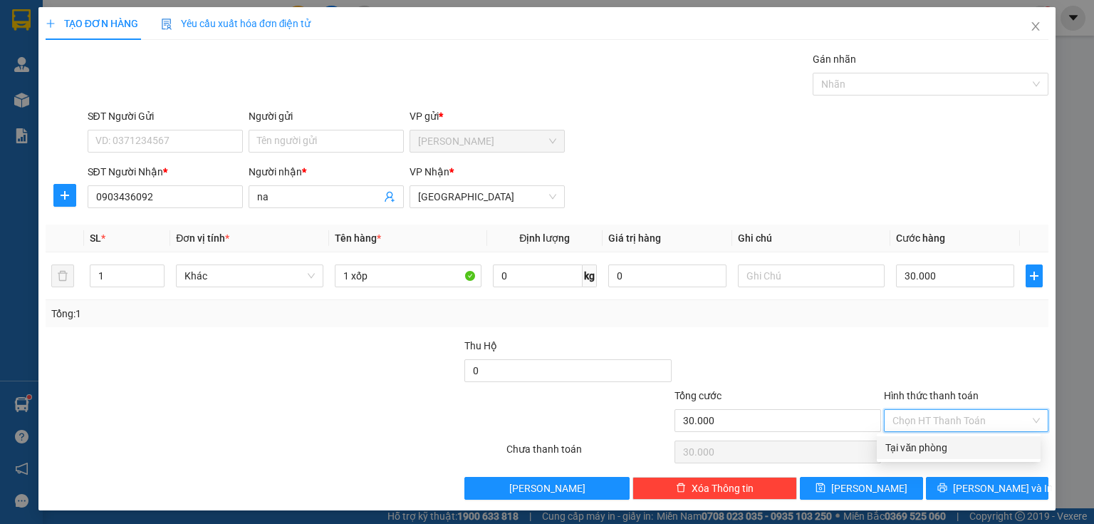
click at [921, 450] on div "Tại văn phòng" at bounding box center [959, 448] width 147 height 16
type input "0"
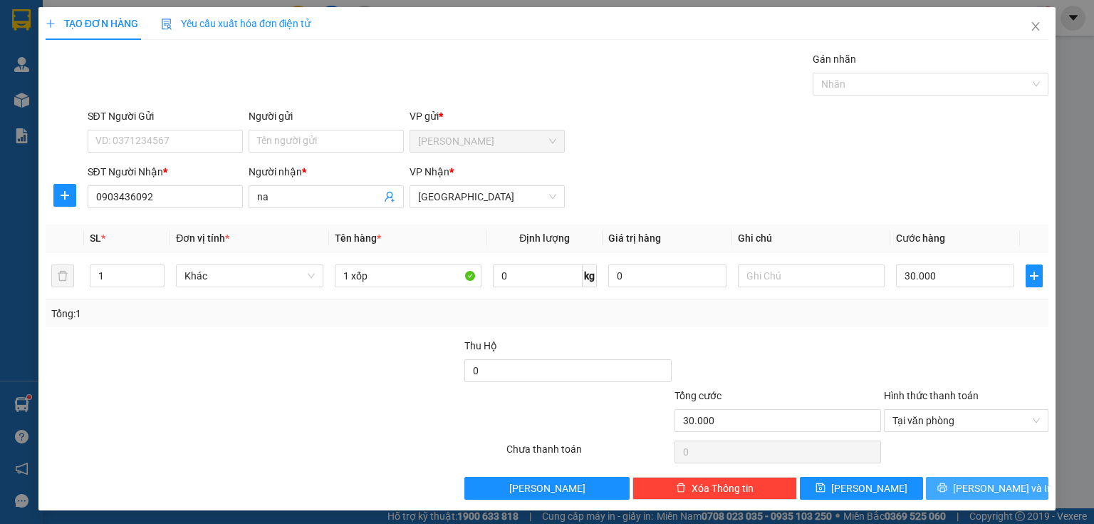
click at [937, 487] on button "[PERSON_NAME] và In" at bounding box center [987, 488] width 123 height 23
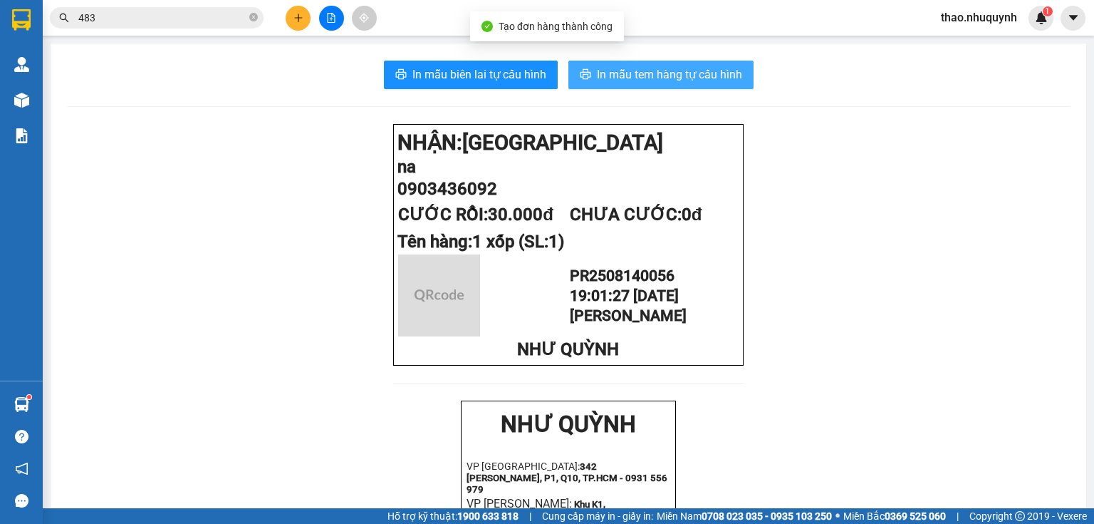
click at [667, 86] on button "In mẫu tem hàng tự cấu hình" at bounding box center [661, 75] width 185 height 29
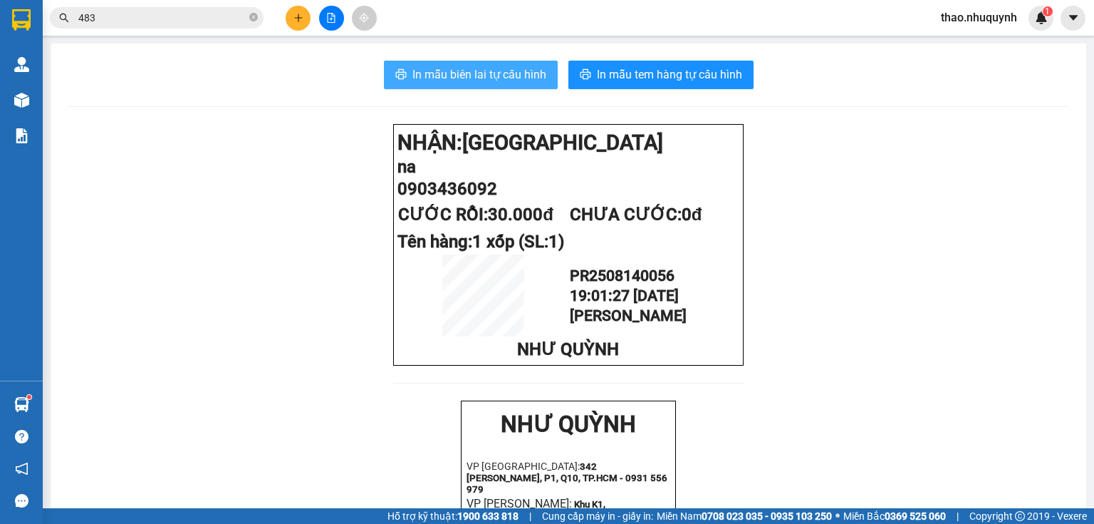
click at [477, 68] on span "In mẫu biên lai tự cấu hình" at bounding box center [480, 75] width 134 height 18
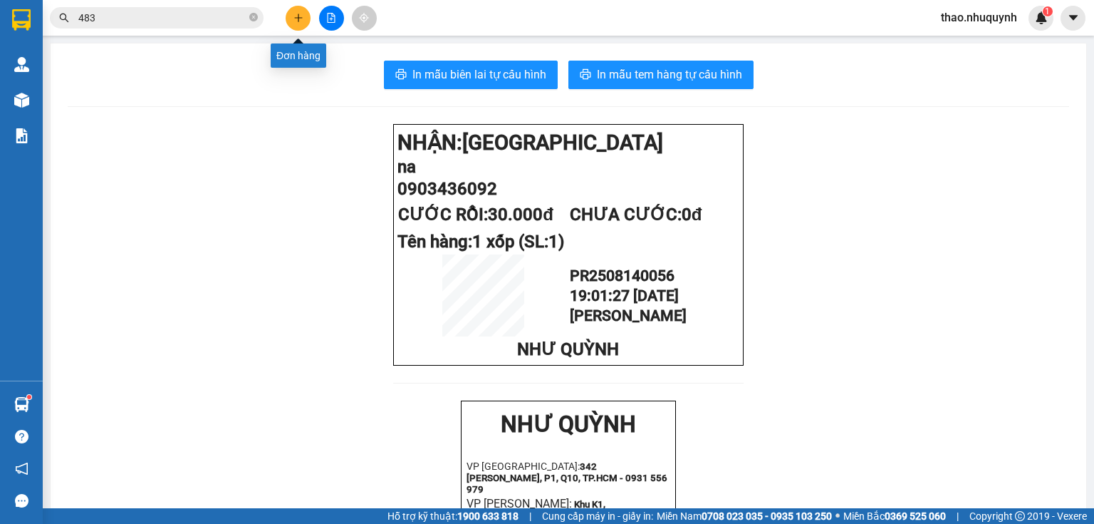
click at [297, 19] on icon "plus" at bounding box center [299, 18] width 10 height 10
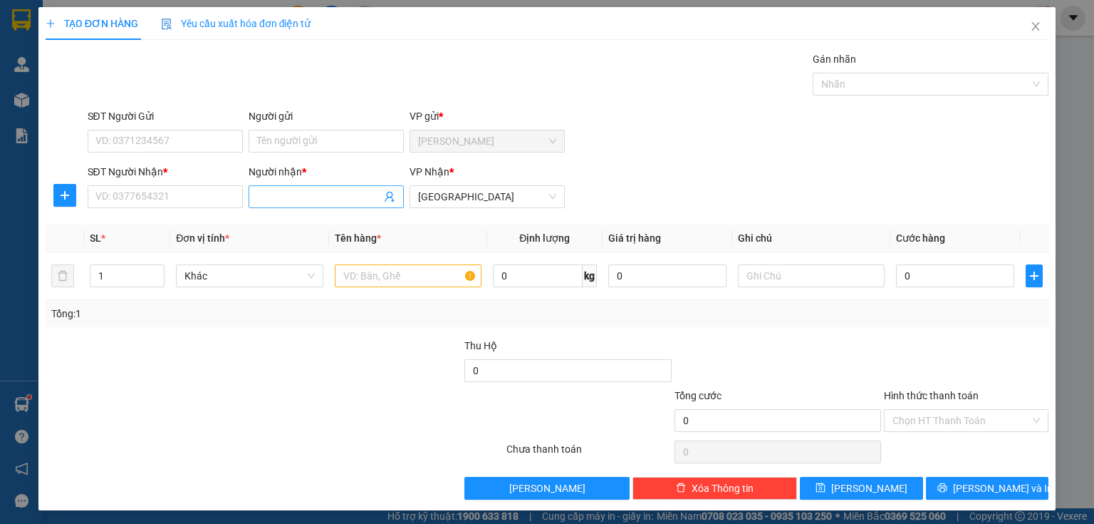
click at [279, 194] on input "Người nhận *" at bounding box center [319, 197] width 124 height 16
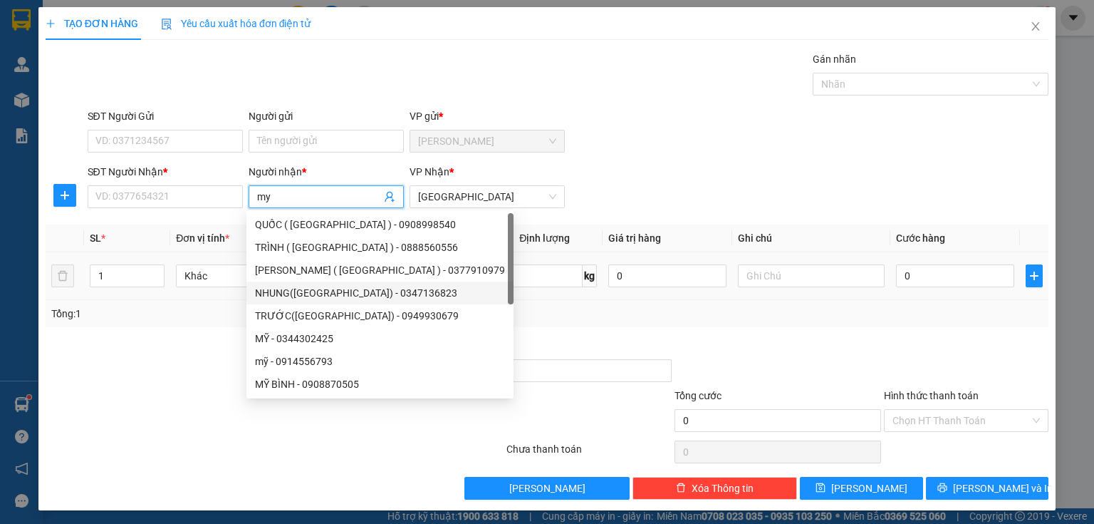
type input "my"
click at [442, 274] on input "text" at bounding box center [408, 275] width 147 height 23
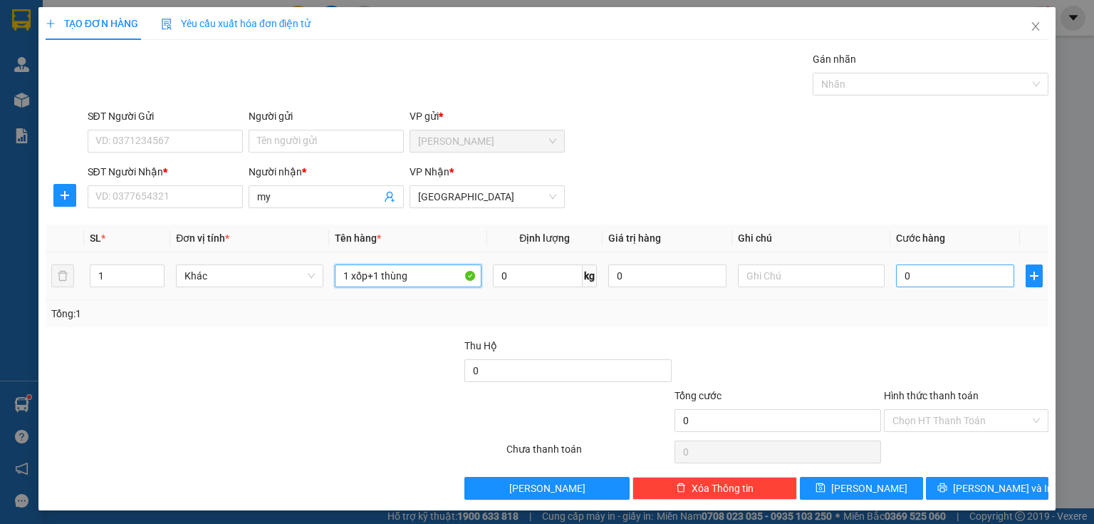
type input "1 xốp+1 thùng"
click at [932, 274] on input "0" at bounding box center [955, 275] width 118 height 23
type input "1"
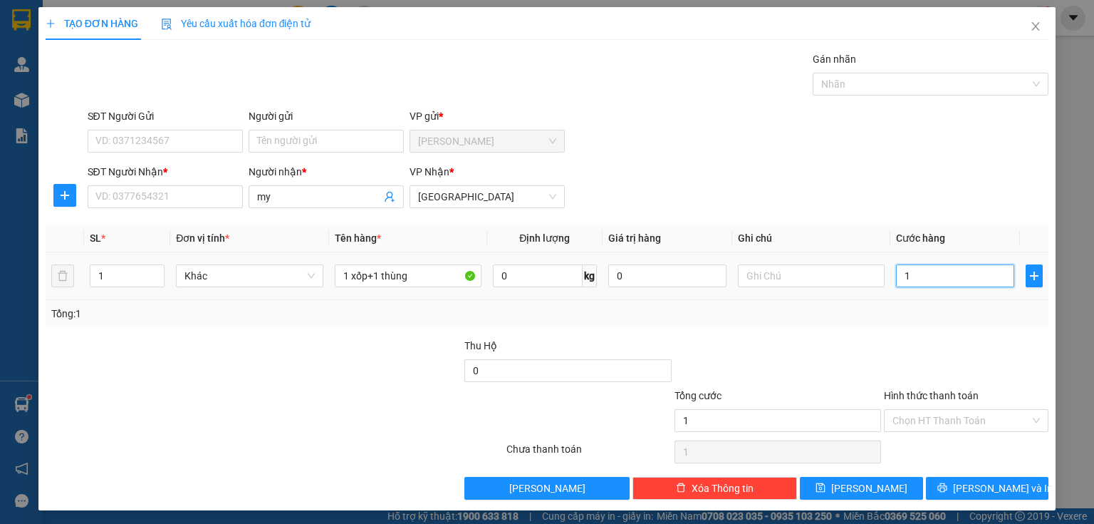
type input "10"
type input "100"
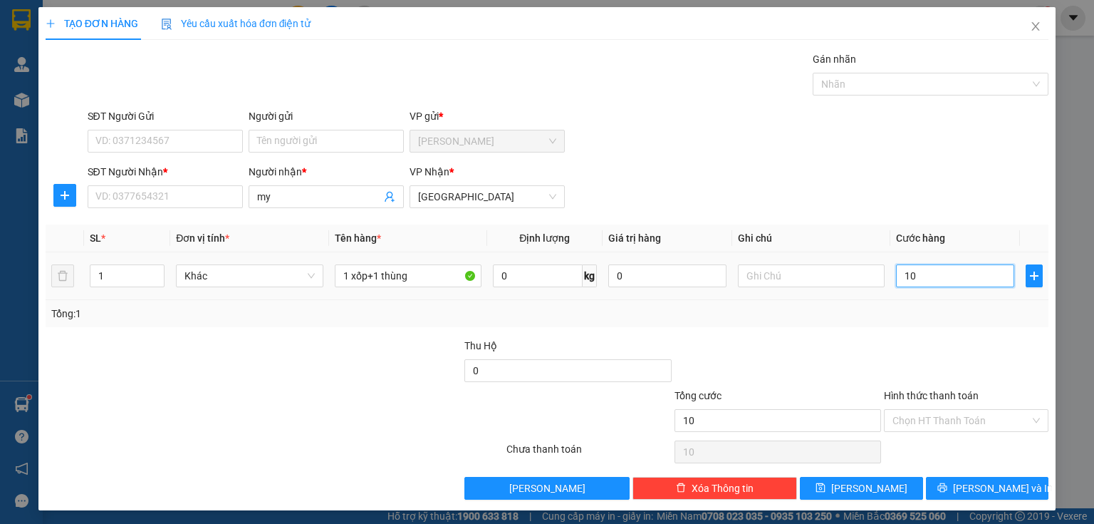
type input "100"
type input "1.000"
type input "10.000"
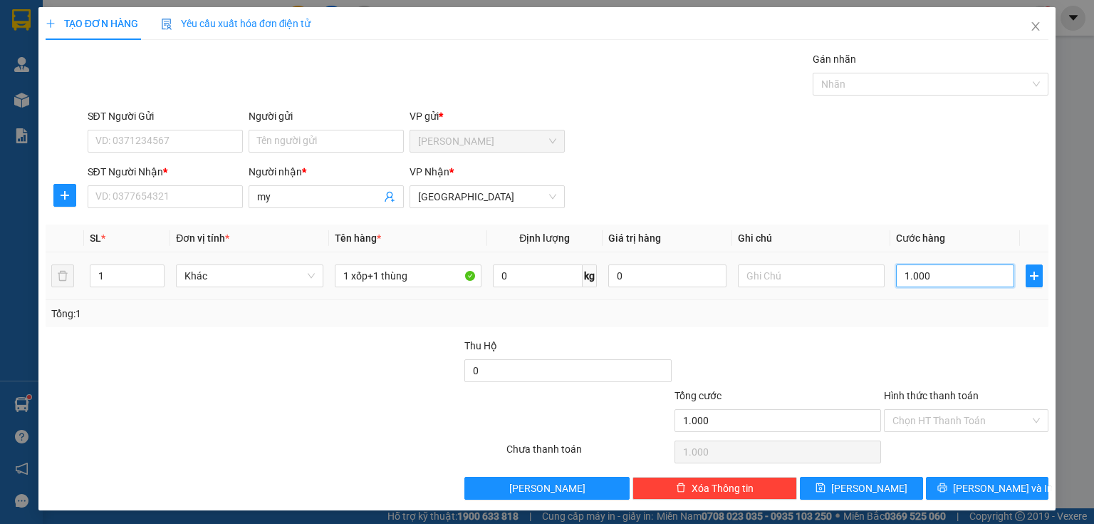
type input "10.000"
type input "100.000"
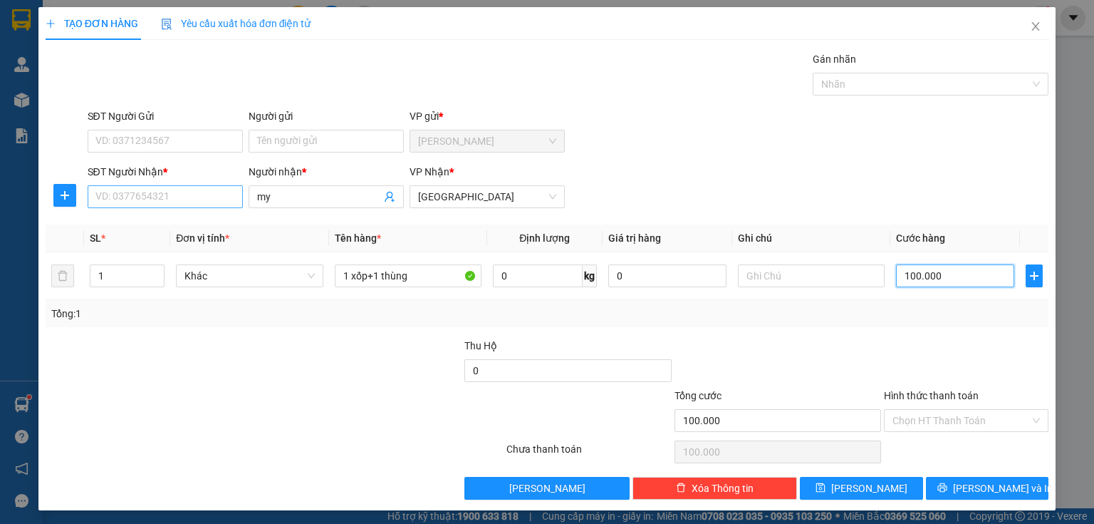
type input "100.000"
click at [192, 198] on input "SĐT Người Nhận *" at bounding box center [165, 196] width 155 height 23
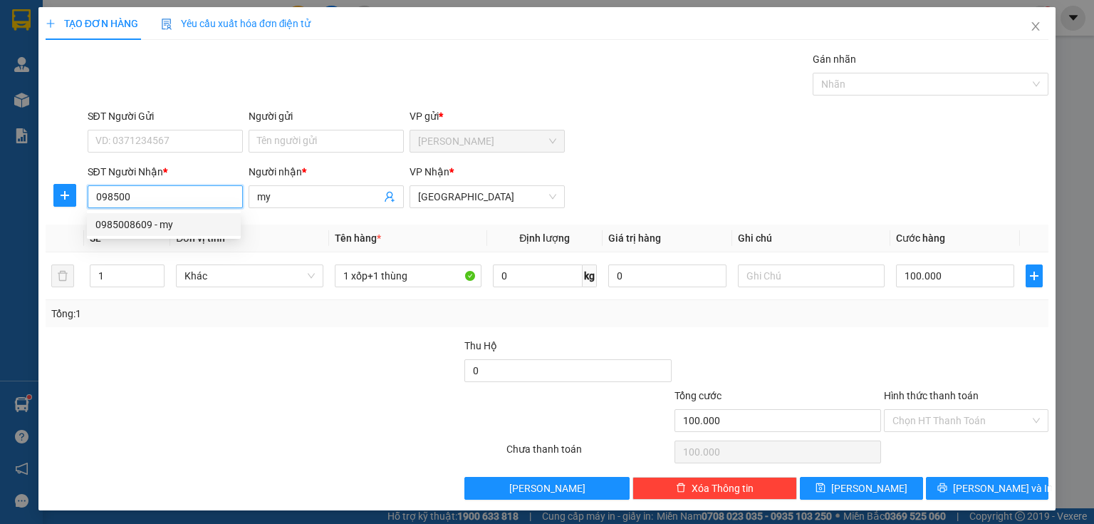
click at [147, 225] on div "0985008609 - my" at bounding box center [163, 225] width 137 height 16
type input "0985008609"
type input "340.000"
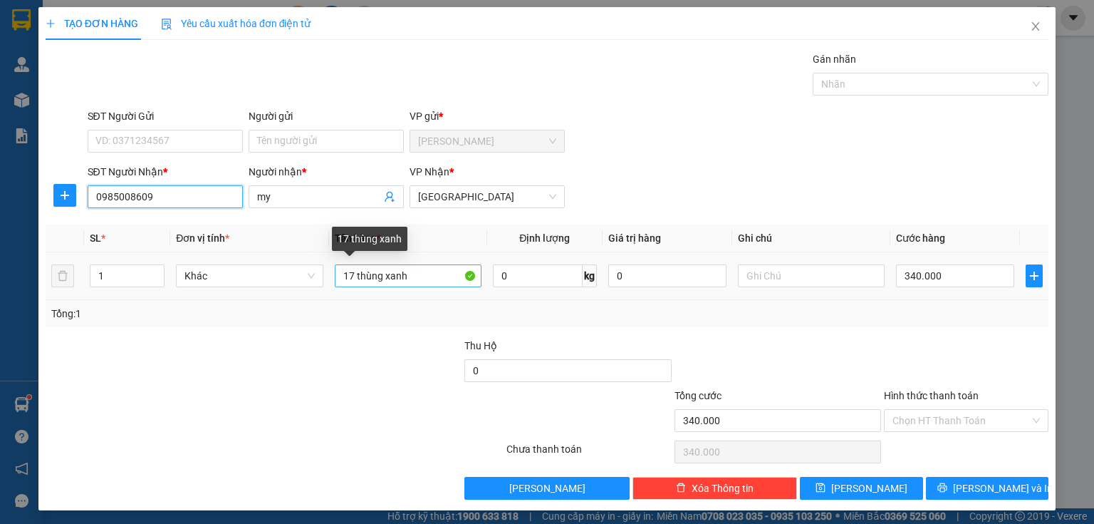
type input "0985008609"
drag, startPoint x: 413, startPoint y: 279, endPoint x: 266, endPoint y: 249, distance: 149.9
click at [266, 249] on table "SL * Đơn vị tính * Tên hàng * Định lượng Giá trị hàng Ghi chú Cước hàng 1 Khác …" at bounding box center [547, 262] width 1003 height 76
click at [360, 270] on input "1 xô1 thùng" at bounding box center [408, 275] width 147 height 23
click at [365, 273] on input "1 xô1 thùng" at bounding box center [408, 275] width 147 height 23
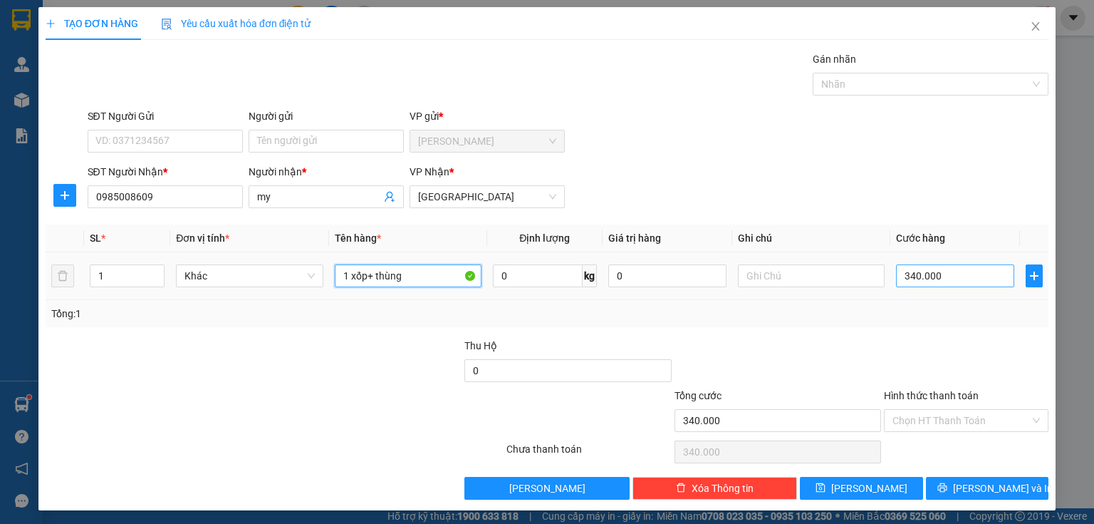
type input "1 xốp+ thùng"
click at [929, 274] on input "340.000" at bounding box center [955, 275] width 118 height 23
type input "1"
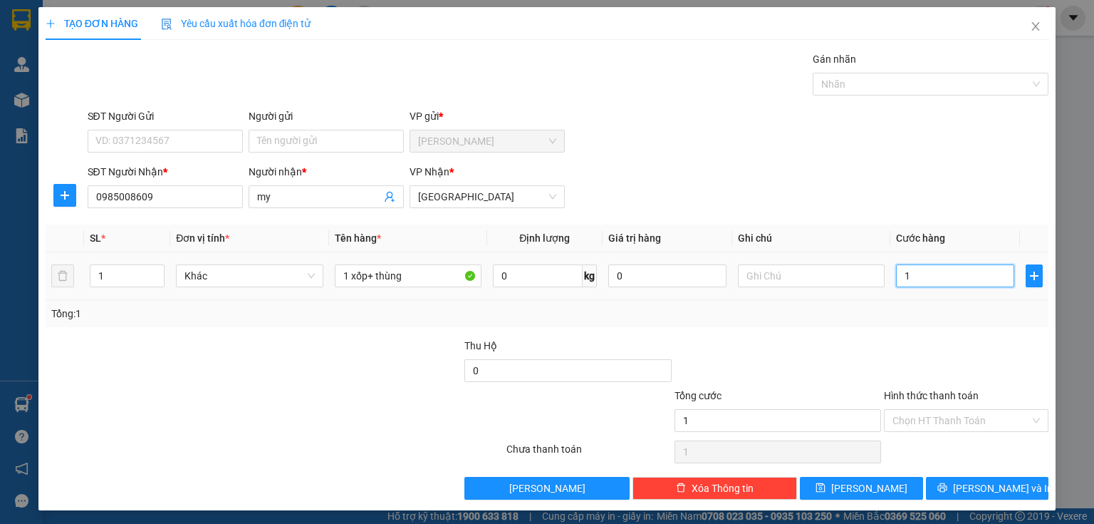
type input "10"
type input "100"
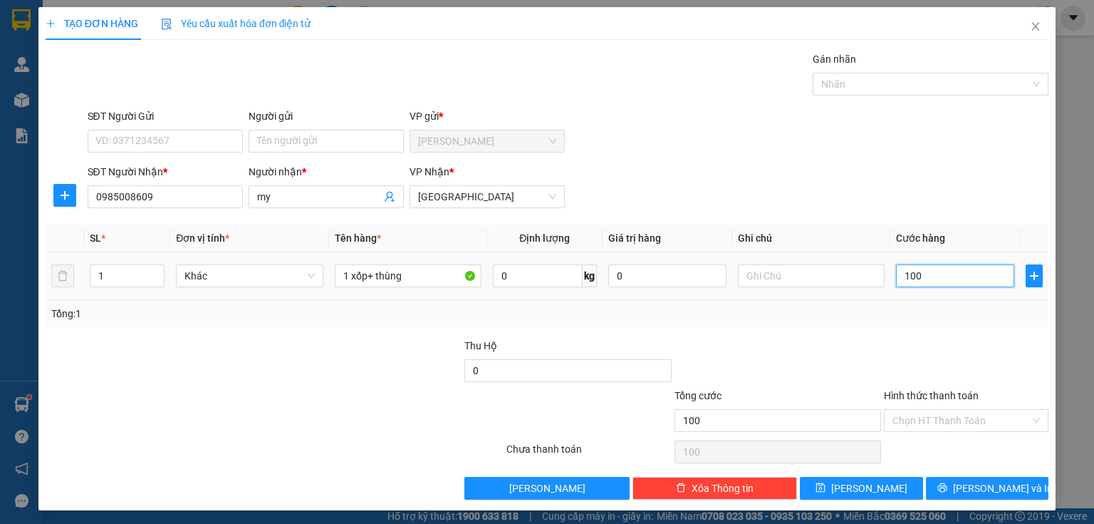
type input "1.000"
type input "10.000"
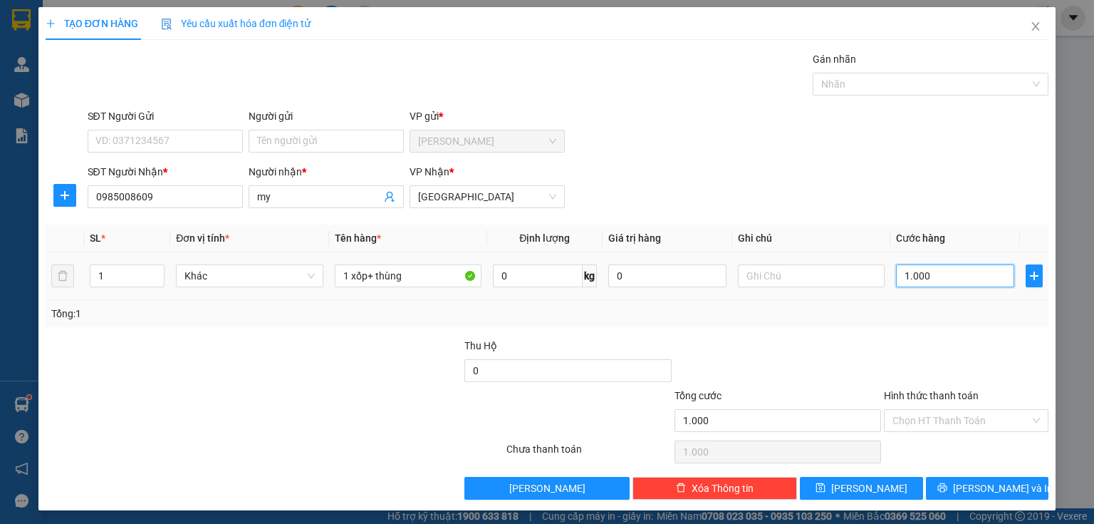
type input "10.000"
type input "100.000"
click at [918, 429] on input "Hình thức thanh toán" at bounding box center [962, 420] width 138 height 21
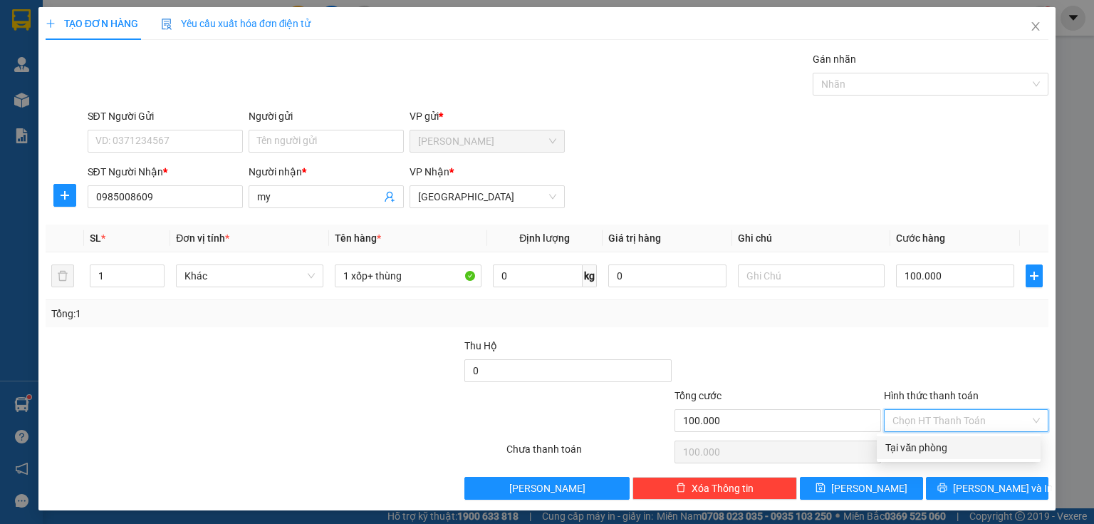
click at [916, 452] on div "Tại văn phòng" at bounding box center [959, 448] width 147 height 16
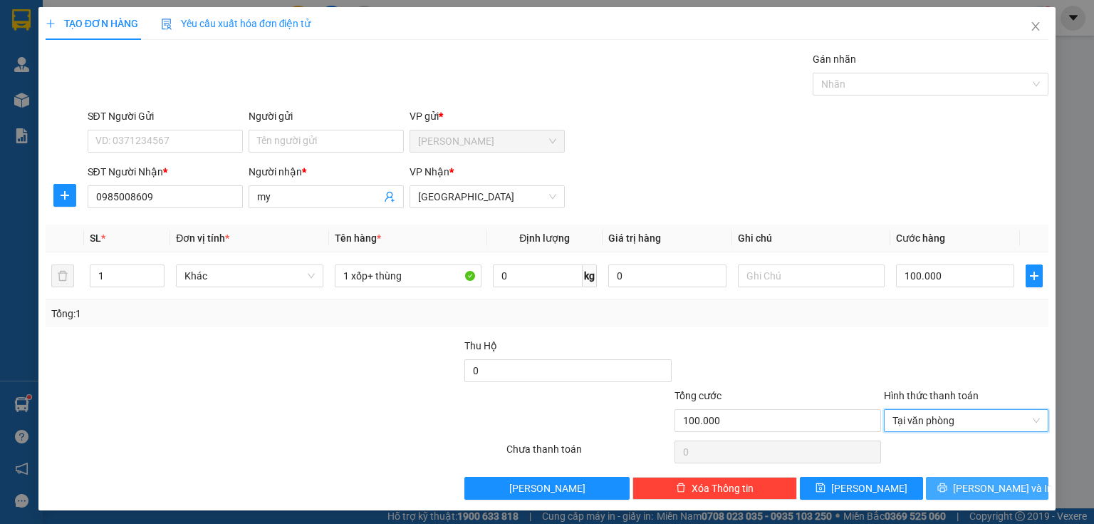
click at [933, 481] on button "[PERSON_NAME] và In" at bounding box center [987, 488] width 123 height 23
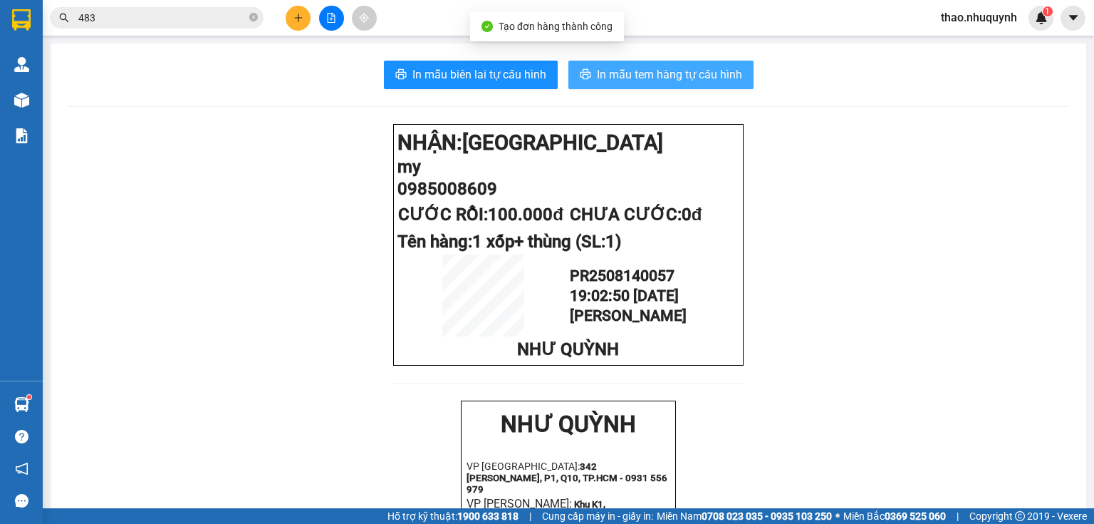
click at [634, 70] on span "In mẫu tem hàng tự cấu hình" at bounding box center [669, 75] width 145 height 18
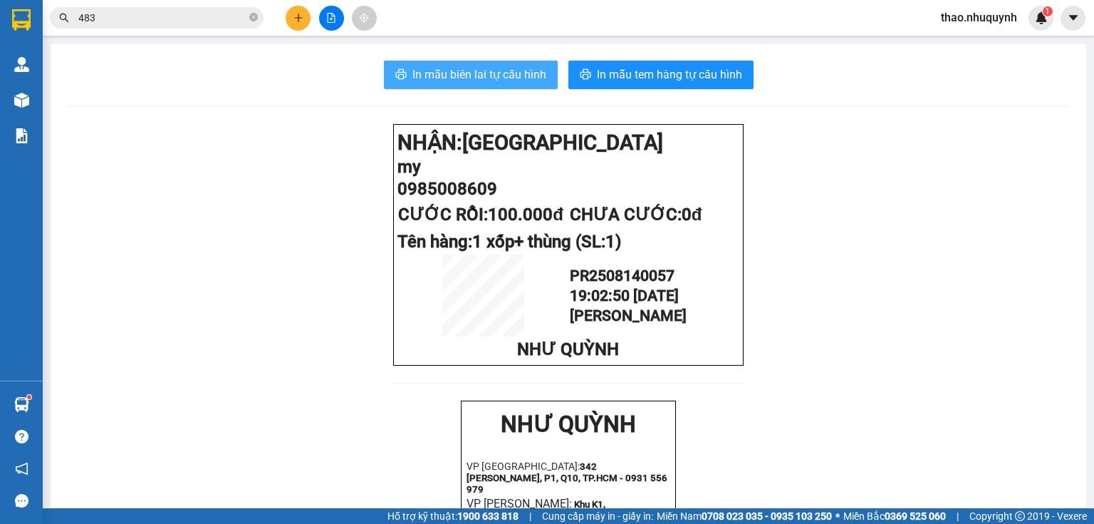
click at [462, 71] on span "In mẫu biên lai tự cấu hình" at bounding box center [480, 75] width 134 height 18
click at [291, 14] on button at bounding box center [298, 18] width 25 height 25
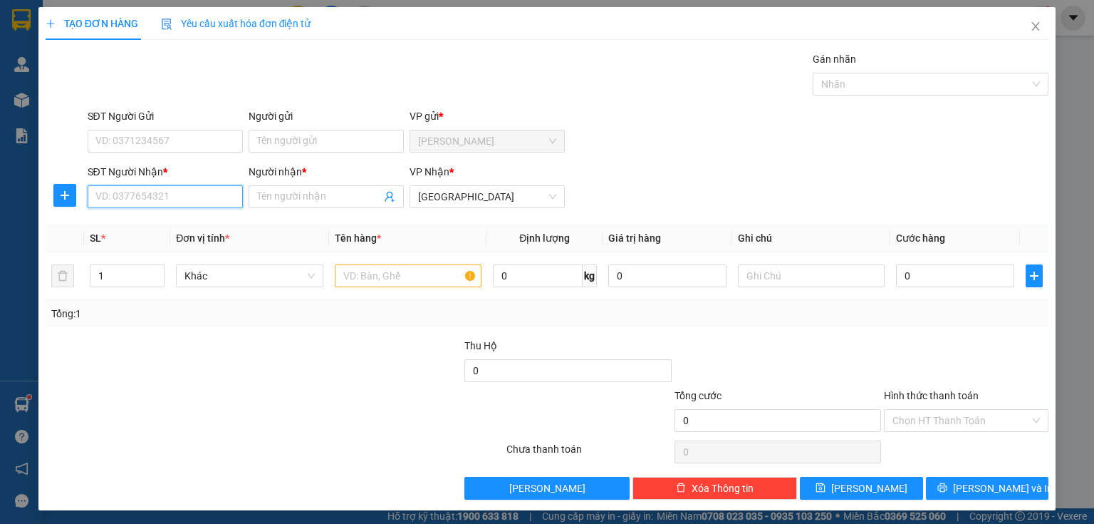
click at [151, 192] on input "SĐT Người Nhận *" at bounding box center [165, 196] width 155 height 23
click at [140, 222] on div "0798100003 - THÁI" at bounding box center [163, 225] width 137 height 16
type input "0798100003"
type input "THÁI"
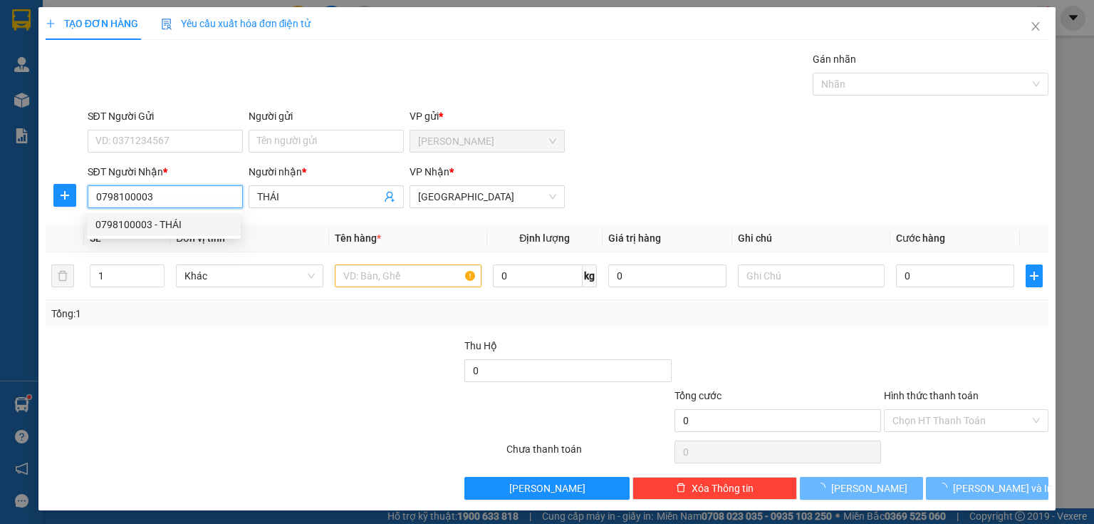
type input "20.000"
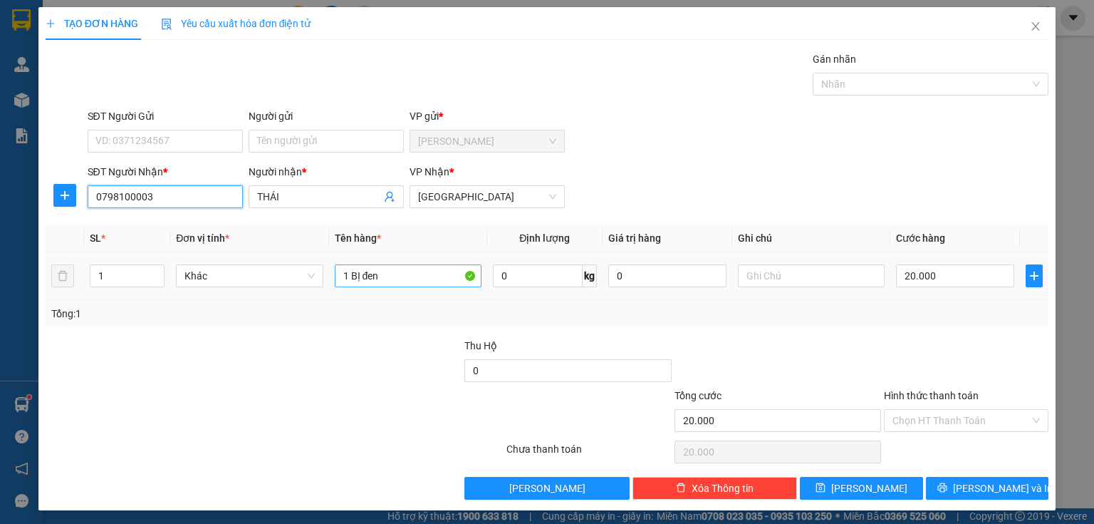
type input "0798100003"
click at [383, 268] on input "1 BỊ đen" at bounding box center [408, 275] width 147 height 23
type input "1 bịch vàng"
click at [884, 419] on div "Chọn HT Thanh Toán" at bounding box center [966, 420] width 165 height 23
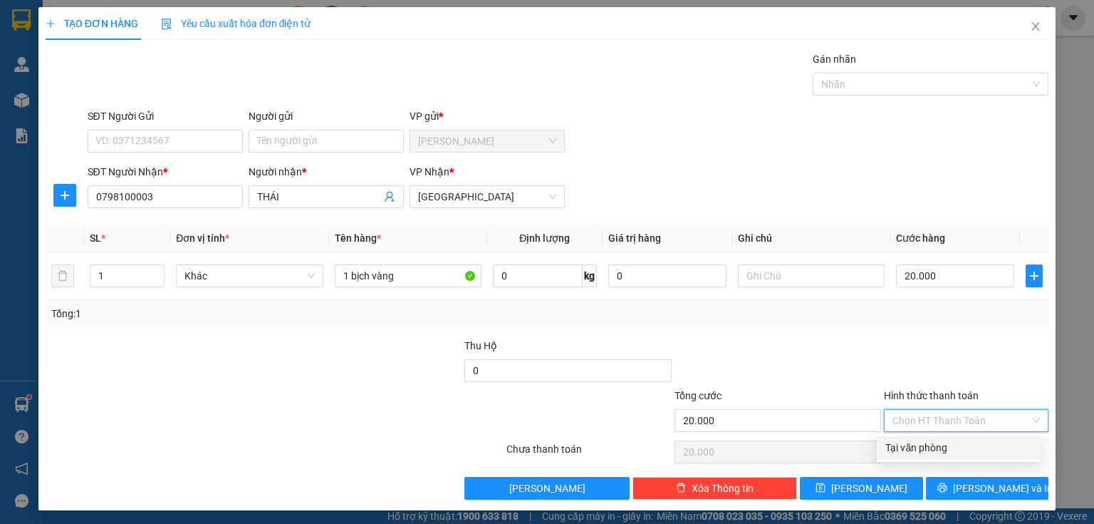
click at [902, 447] on div "Tại văn phòng" at bounding box center [959, 448] width 147 height 16
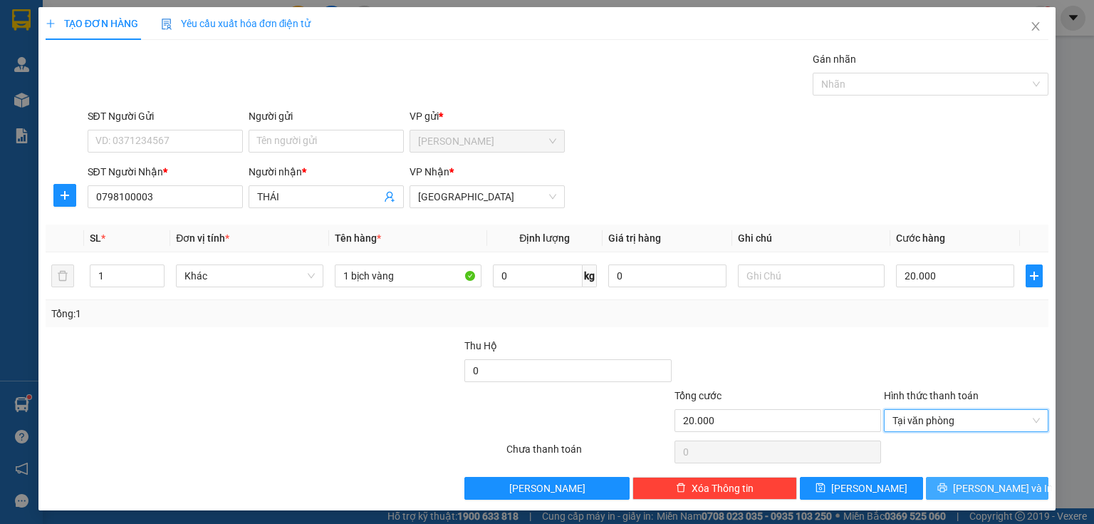
click at [942, 489] on button "[PERSON_NAME] và In" at bounding box center [987, 488] width 123 height 23
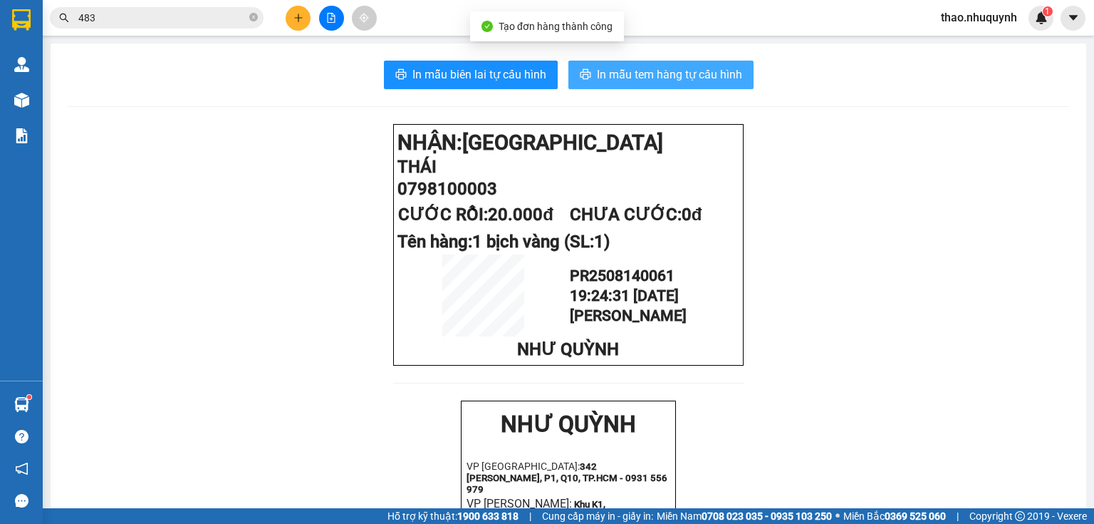
click at [698, 74] on span "In mẫu tem hàng tự cấu hình" at bounding box center [669, 75] width 145 height 18
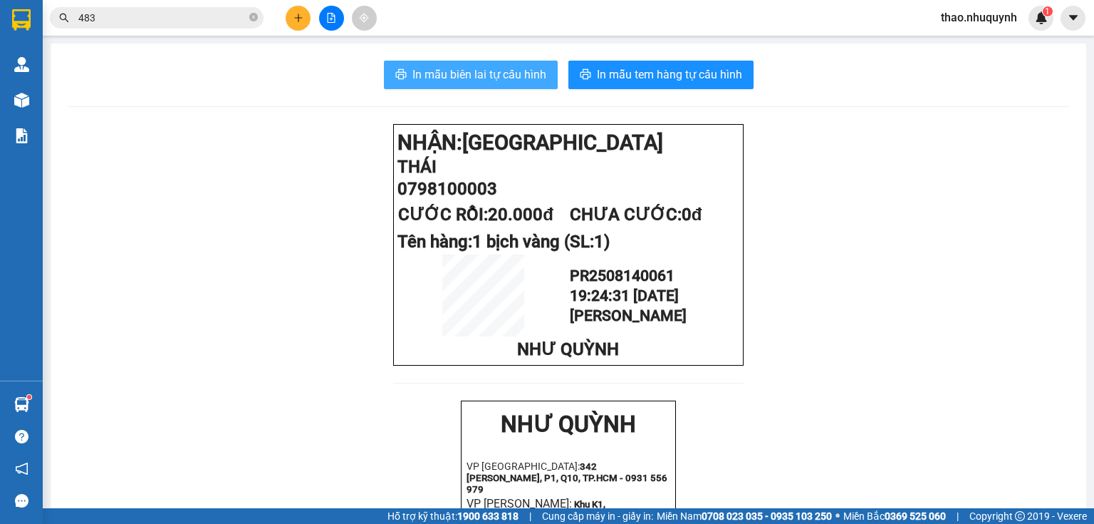
click at [466, 77] on span "In mẫu biên lai tự cấu hình" at bounding box center [480, 75] width 134 height 18
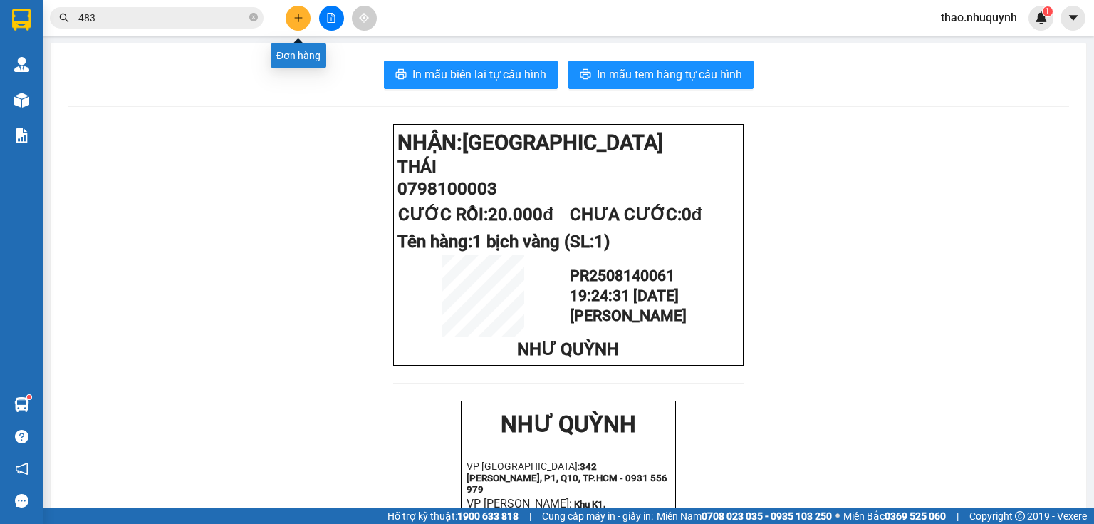
click at [299, 11] on button at bounding box center [298, 18] width 25 height 25
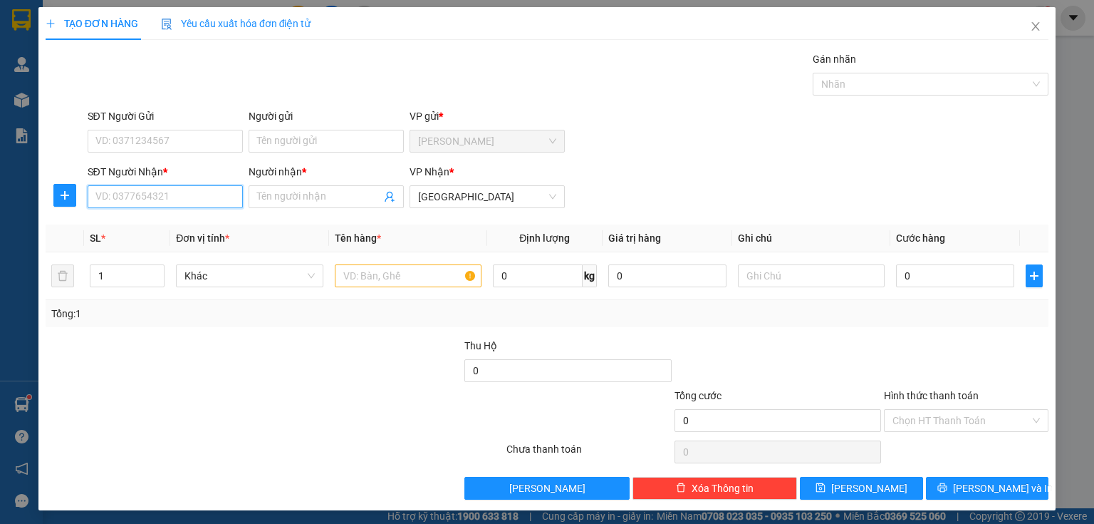
click at [195, 194] on input "SĐT Người Nhận *" at bounding box center [165, 196] width 155 height 23
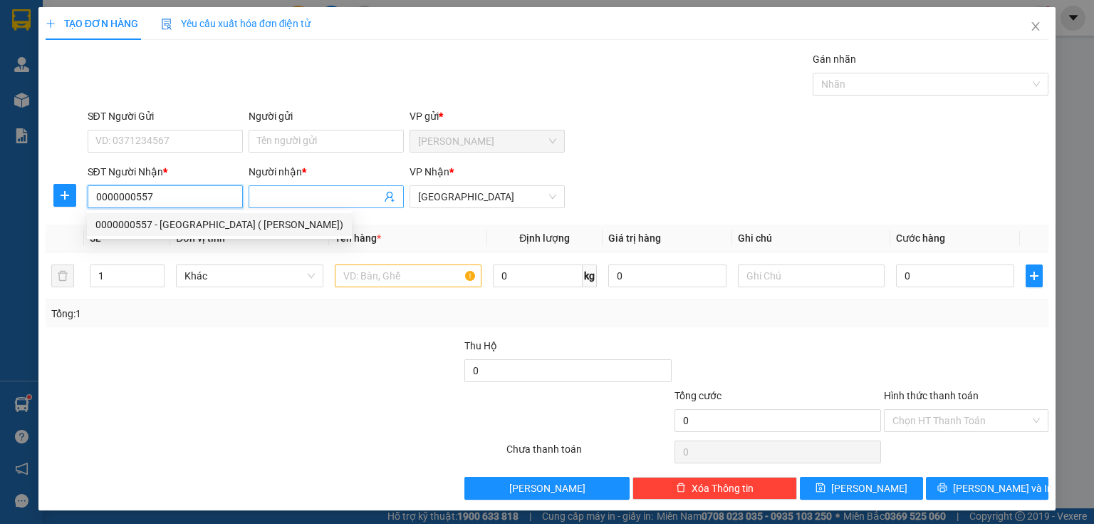
type input "0000000557"
click at [317, 199] on input "Người nhận *" at bounding box center [319, 197] width 124 height 16
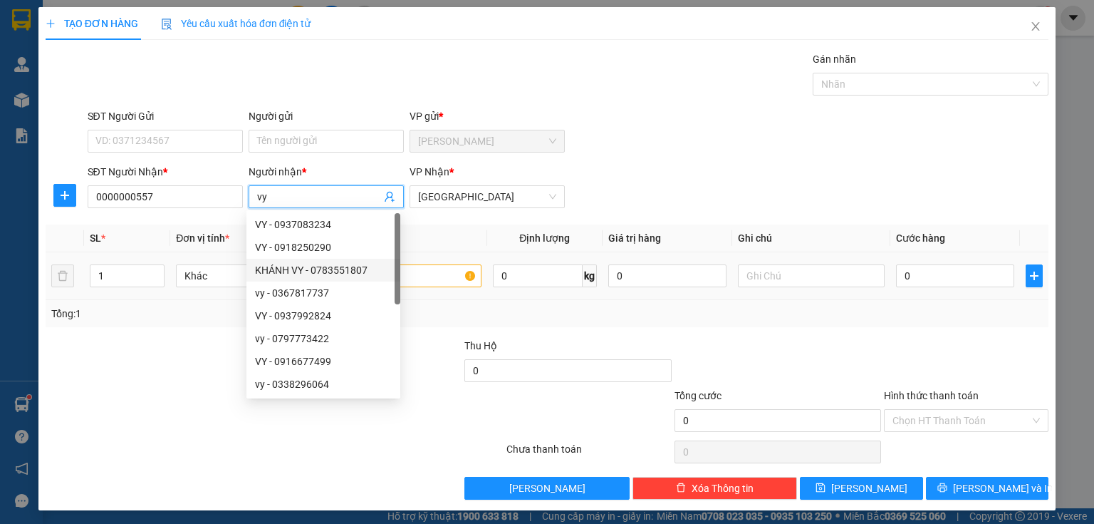
type input "vy"
click at [450, 276] on input "text" at bounding box center [408, 275] width 147 height 23
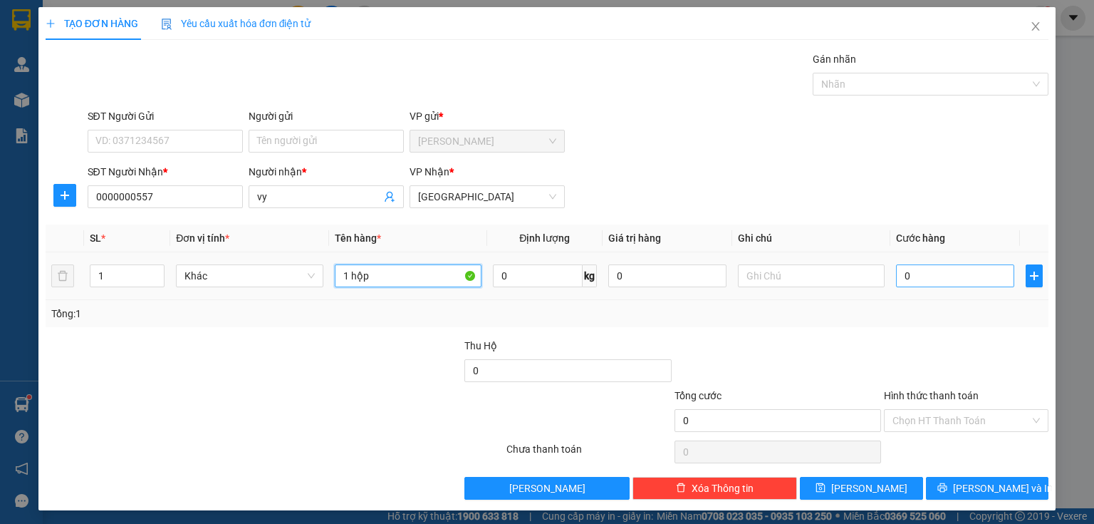
type input "1 hộp"
click at [937, 273] on input "0" at bounding box center [955, 275] width 118 height 23
type input "2"
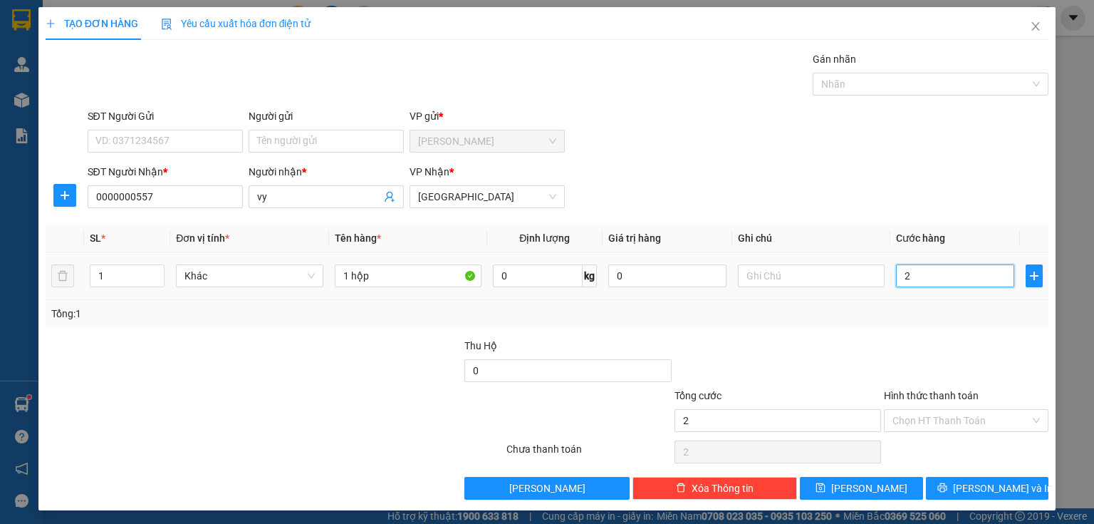
type input "20"
type input "200"
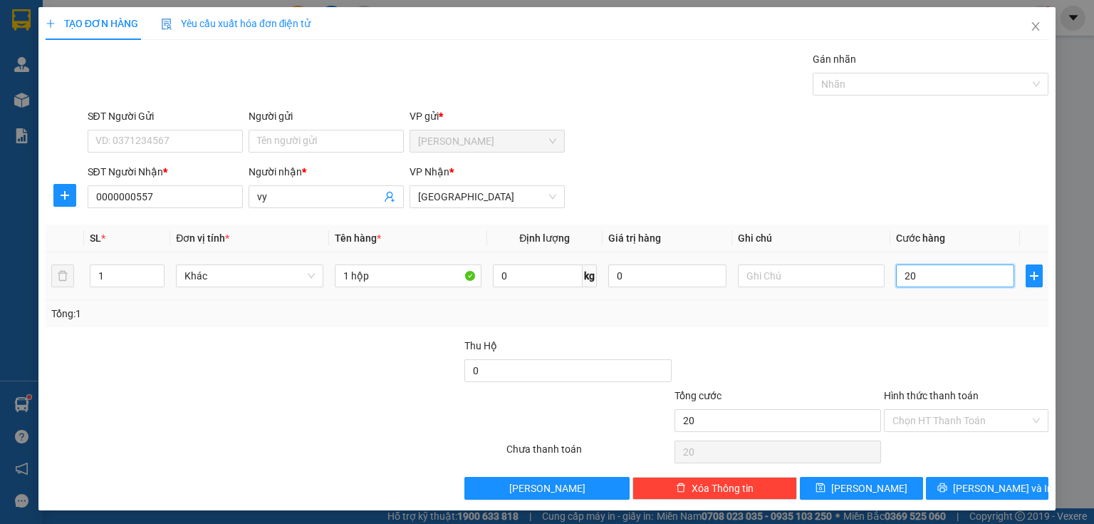
type input "200"
type input "2.000"
type input "20.000"
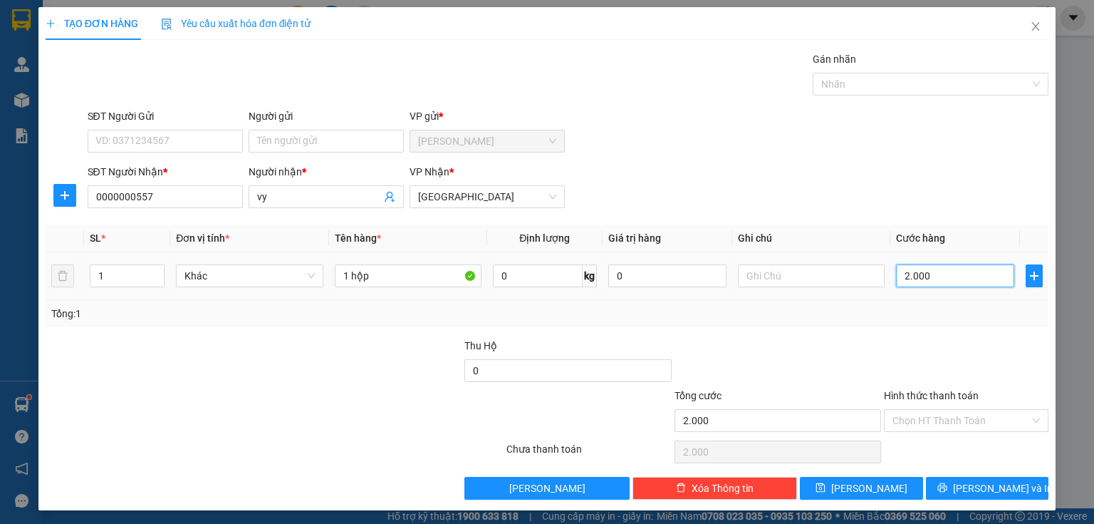
type input "20.000"
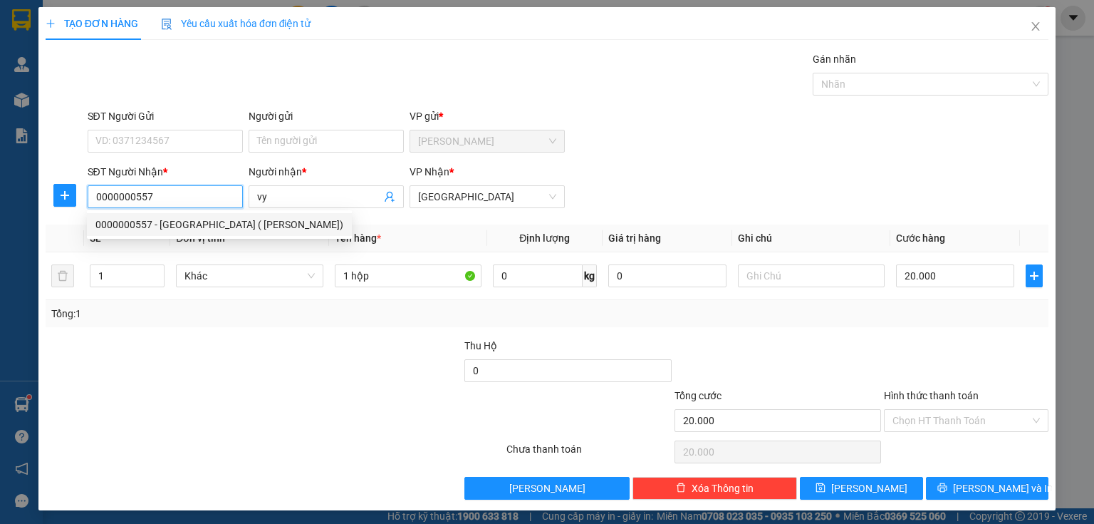
drag, startPoint x: 133, startPoint y: 191, endPoint x: 93, endPoint y: 180, distance: 41.5
click at [93, 180] on div "SĐT Người Nhận * 0000000557" at bounding box center [165, 189] width 155 height 50
type input "0868074557"
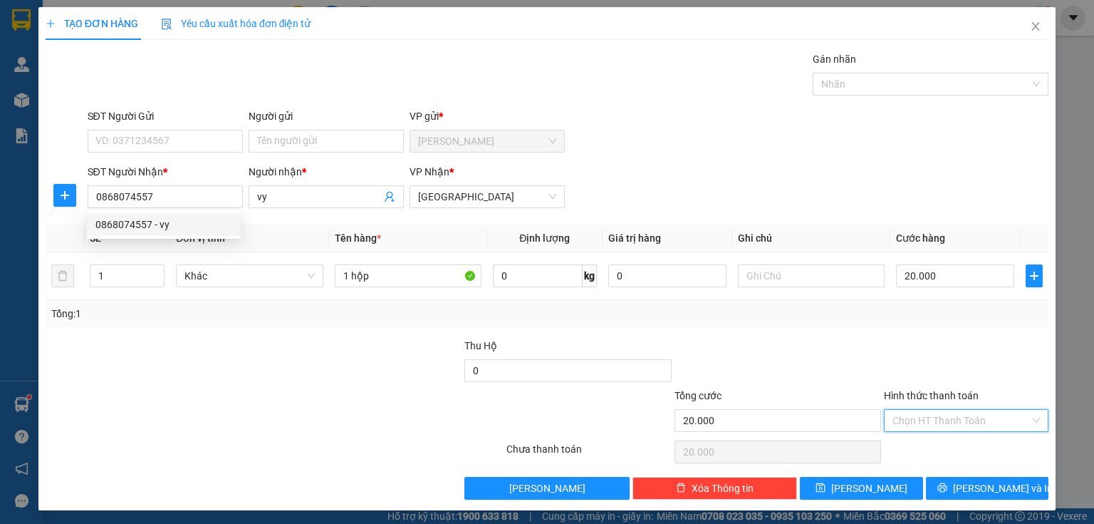
click at [906, 420] on input "Hình thức thanh toán" at bounding box center [962, 420] width 138 height 21
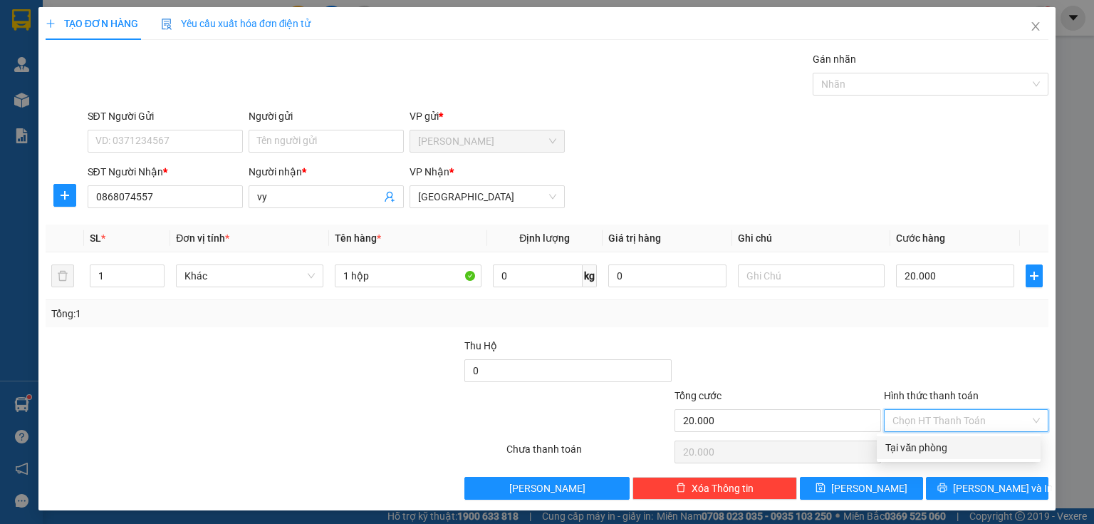
click at [904, 445] on div "Tại văn phòng" at bounding box center [959, 448] width 147 height 16
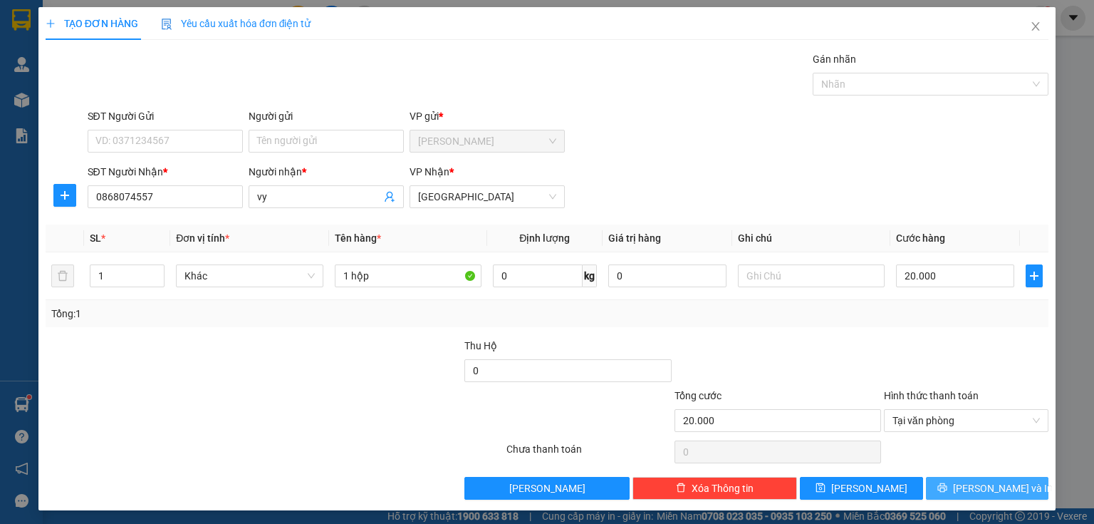
click at [964, 490] on button "[PERSON_NAME] và In" at bounding box center [987, 488] width 123 height 23
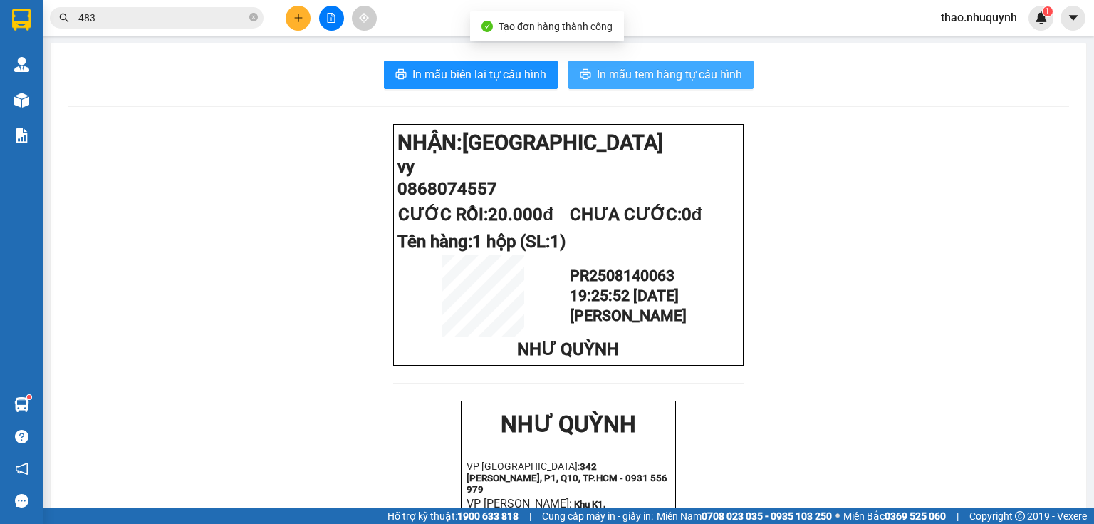
click at [632, 80] on span "In mẫu tem hàng tự cấu hình" at bounding box center [669, 75] width 145 height 18
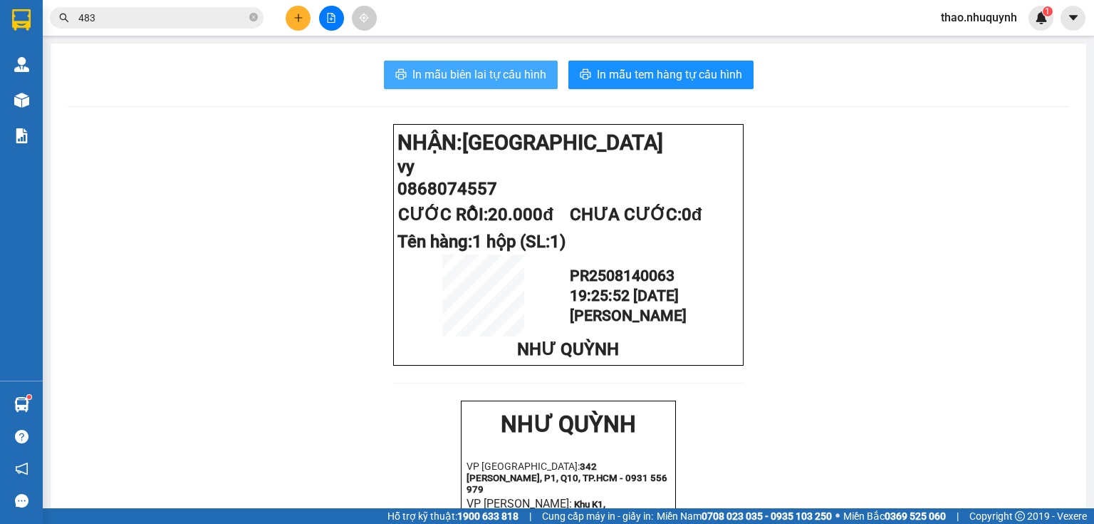
click at [445, 74] on span "In mẫu biên lai tự cấu hình" at bounding box center [480, 75] width 134 height 18
click at [298, 21] on icon "plus" at bounding box center [298, 18] width 1 height 8
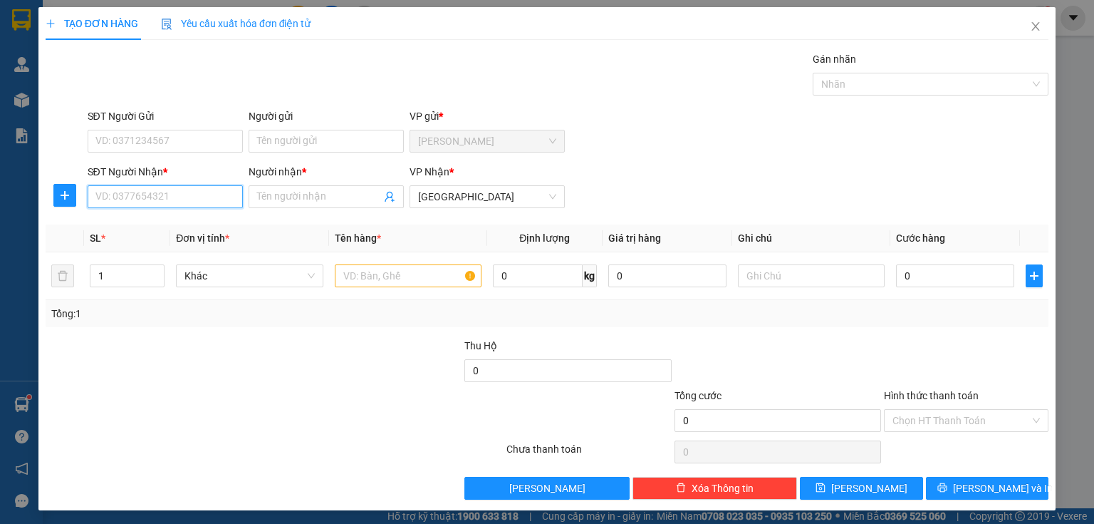
click at [202, 204] on input "SĐT Người Nhận *" at bounding box center [165, 196] width 155 height 23
click at [180, 212] on div "0973736268 0973736268 - HUYỀN" at bounding box center [164, 224] width 154 height 29
click at [173, 192] on input "0973736" at bounding box center [165, 196] width 155 height 23
click at [156, 220] on div "0973736268 - HUYỀN" at bounding box center [163, 225] width 137 height 16
type input "0973736268"
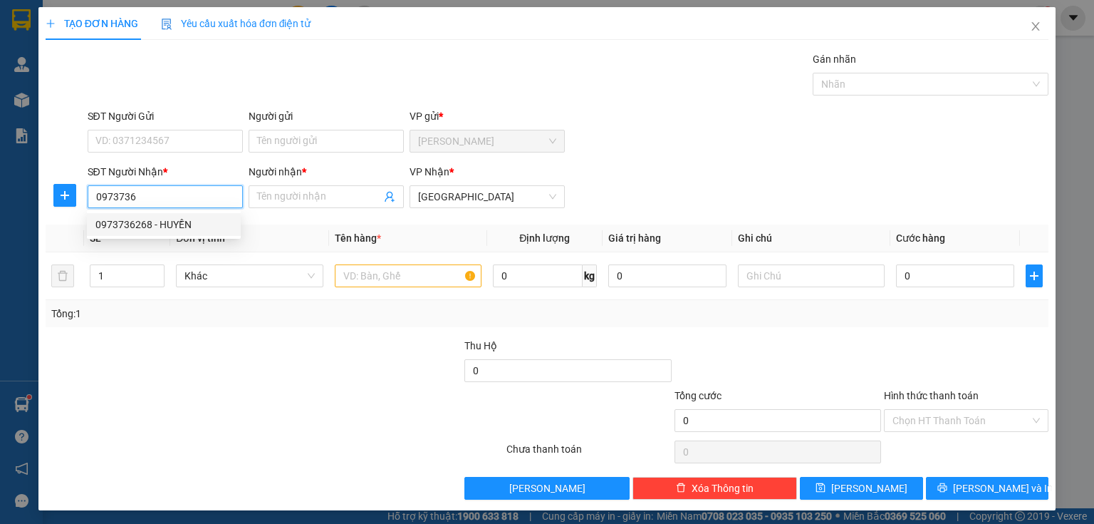
type input "HUYỀN"
type input "100.000"
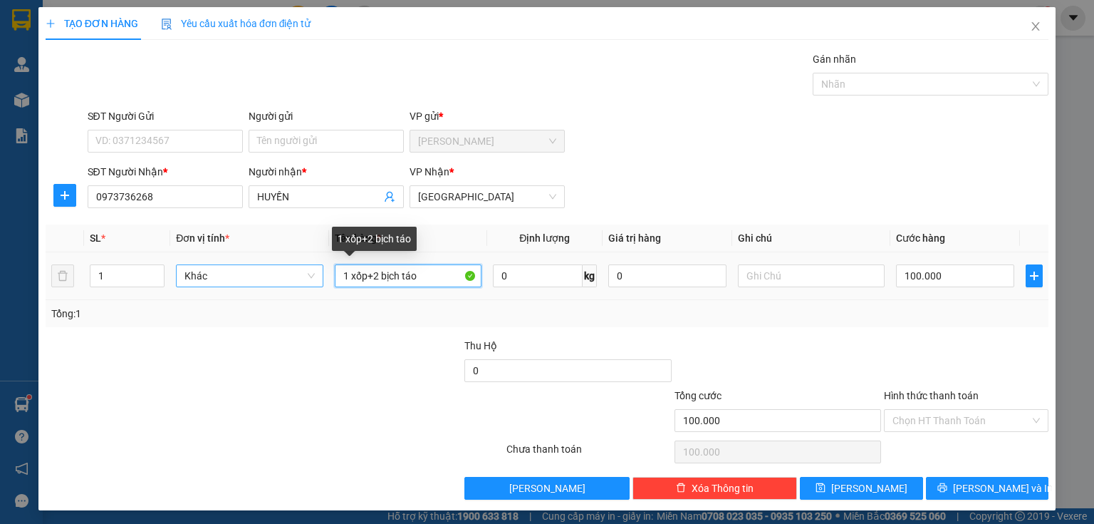
drag, startPoint x: 419, startPoint y: 277, endPoint x: 262, endPoint y: 274, distance: 156.8
click at [262, 274] on tr "1 Khác 1 xốp+2 bịch táo 0 kg 0 100.000" at bounding box center [547, 276] width 1003 height 48
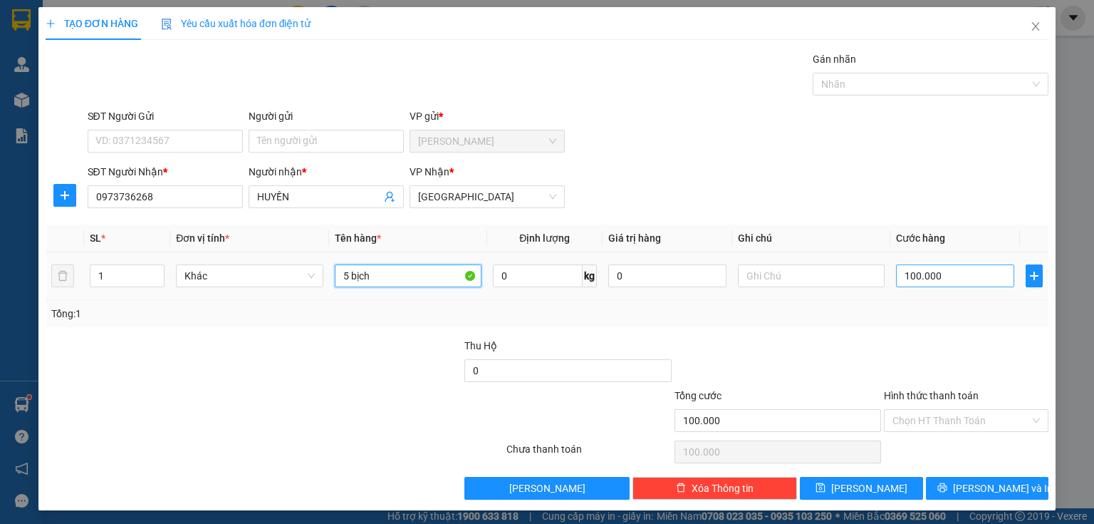
type input "5 bịch"
click at [962, 274] on input "100.000" at bounding box center [955, 275] width 118 height 23
click at [930, 413] on input "Hình thức thanh toán" at bounding box center [962, 420] width 138 height 21
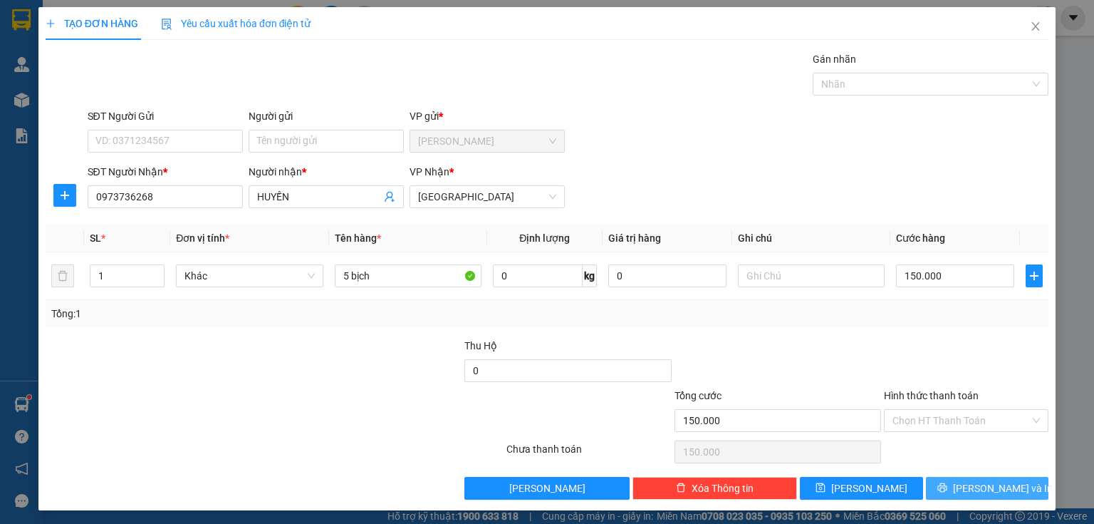
click at [946, 487] on button "[PERSON_NAME] và In" at bounding box center [987, 488] width 123 height 23
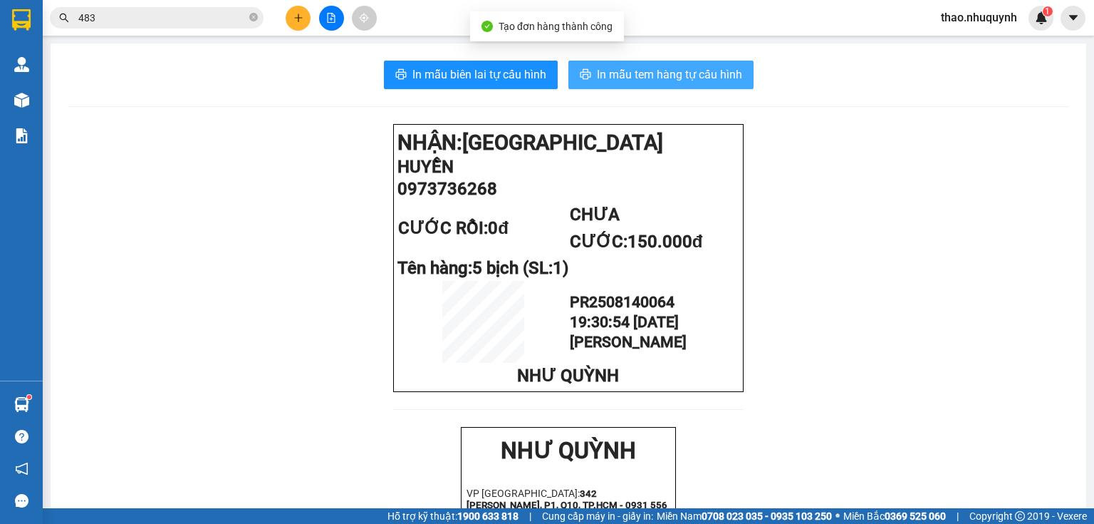
click at [644, 64] on button "In mẫu tem hàng tự cấu hình" at bounding box center [661, 75] width 185 height 29
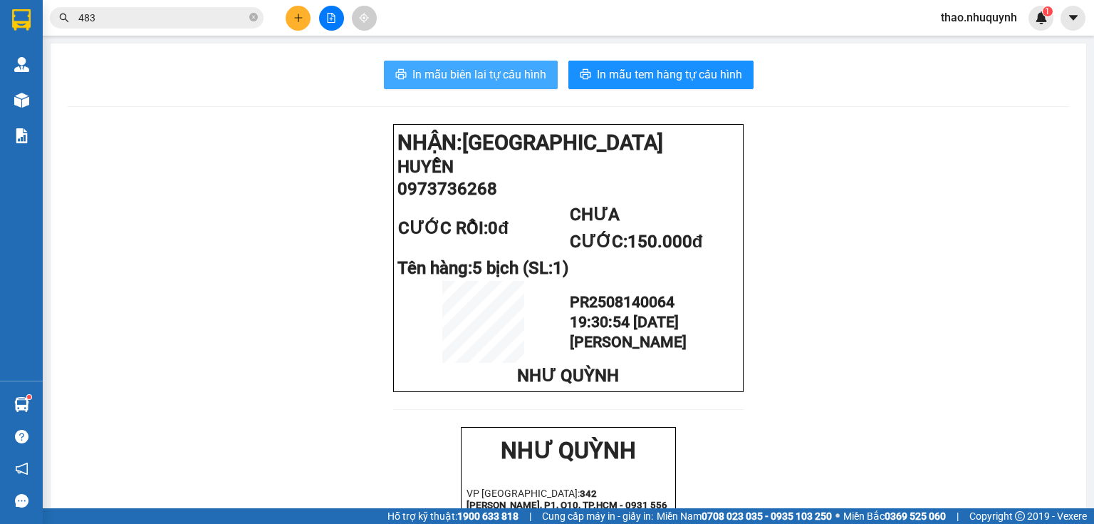
click at [491, 83] on span "In mẫu biên lai tự cấu hình" at bounding box center [480, 75] width 134 height 18
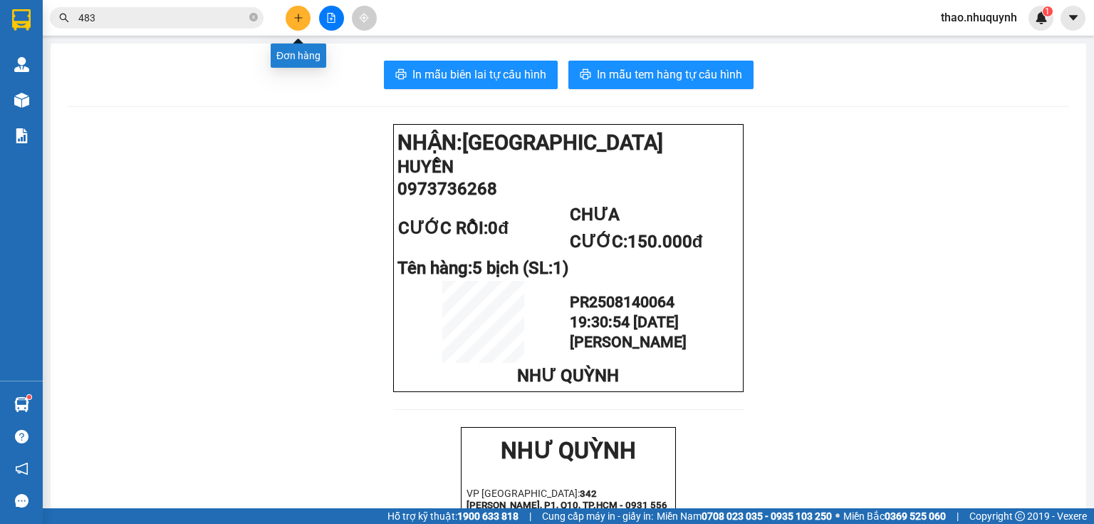
click at [294, 11] on button at bounding box center [298, 18] width 25 height 25
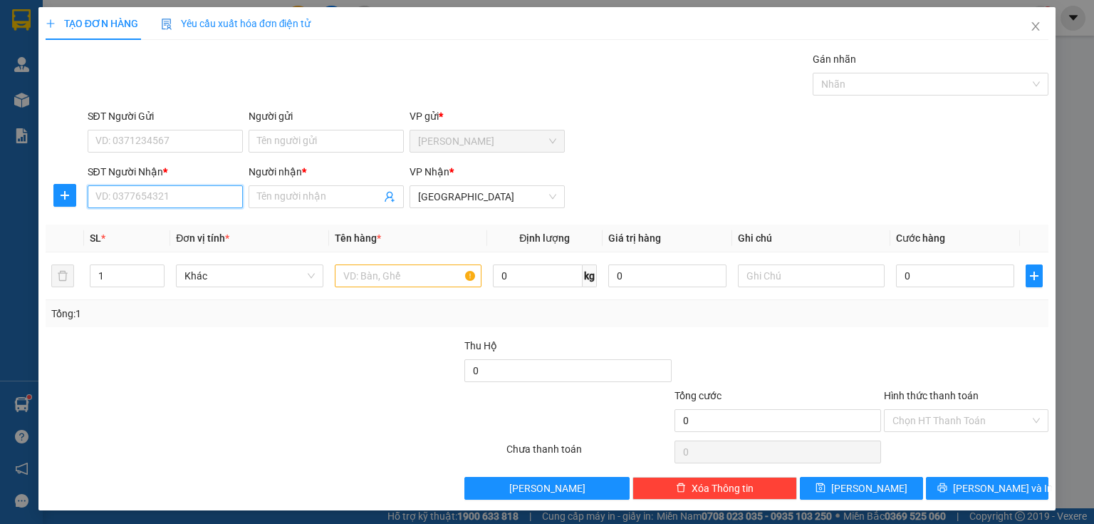
click at [145, 200] on input "SĐT Người Nhận *" at bounding box center [165, 196] width 155 height 23
type input "0934009627"
click at [154, 223] on div "0934009627 - [PERSON_NAME]" at bounding box center [165, 225] width 140 height 16
type input "haki lap"
type input "20.000"
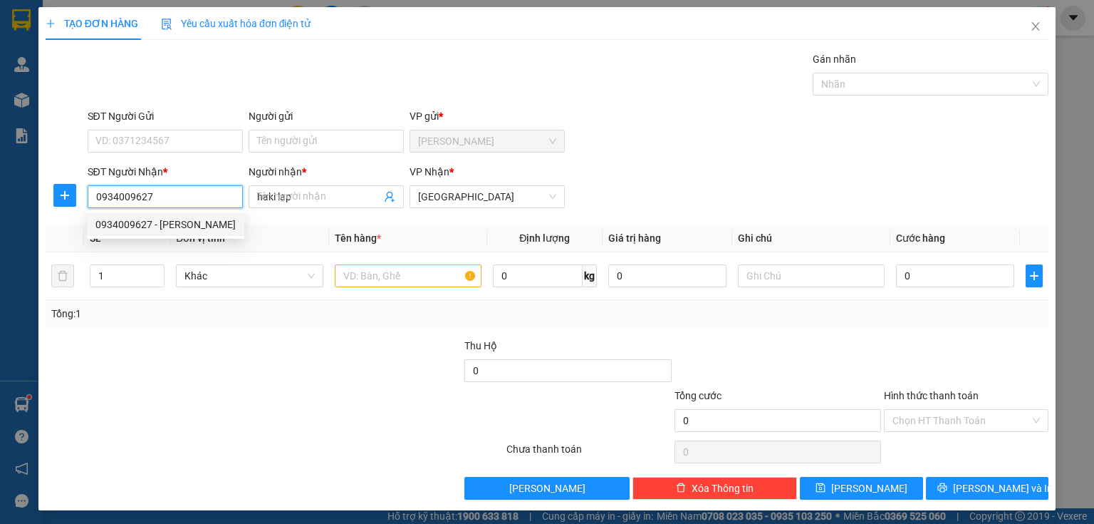
type input "20.000"
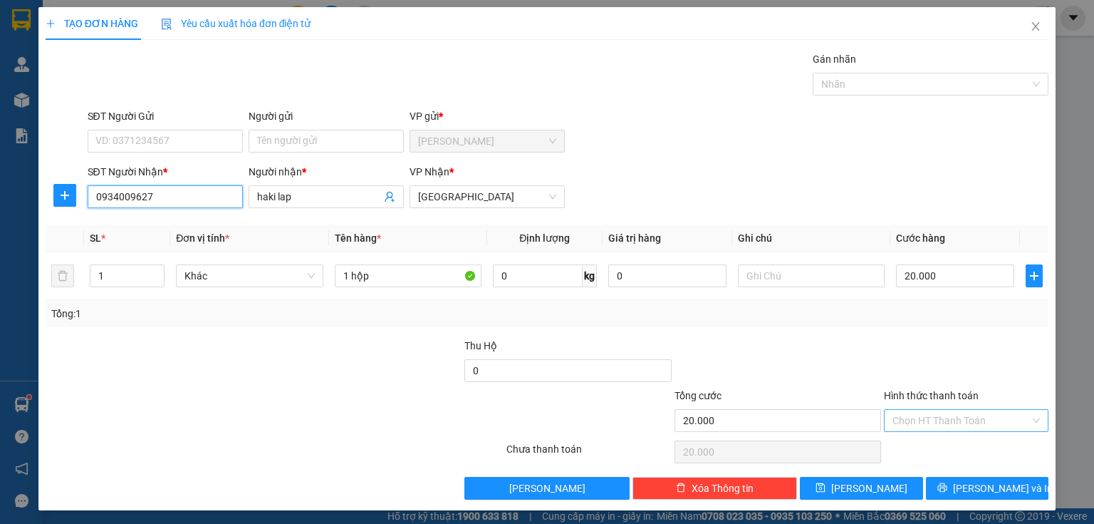
type input "0934009627"
click at [931, 415] on input "Hình thức thanh toán" at bounding box center [962, 420] width 138 height 21
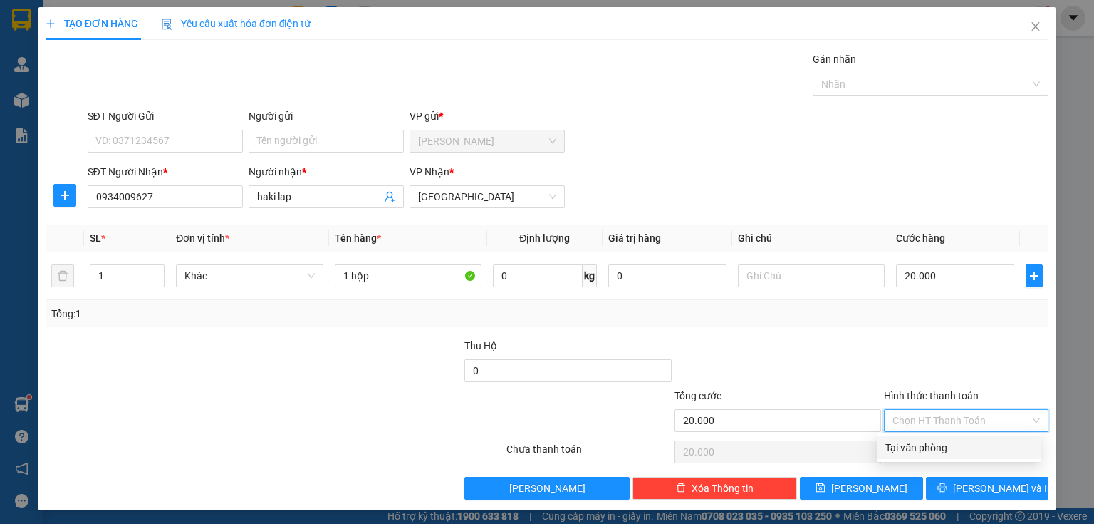
click at [918, 448] on div "Tại văn phòng" at bounding box center [959, 448] width 147 height 16
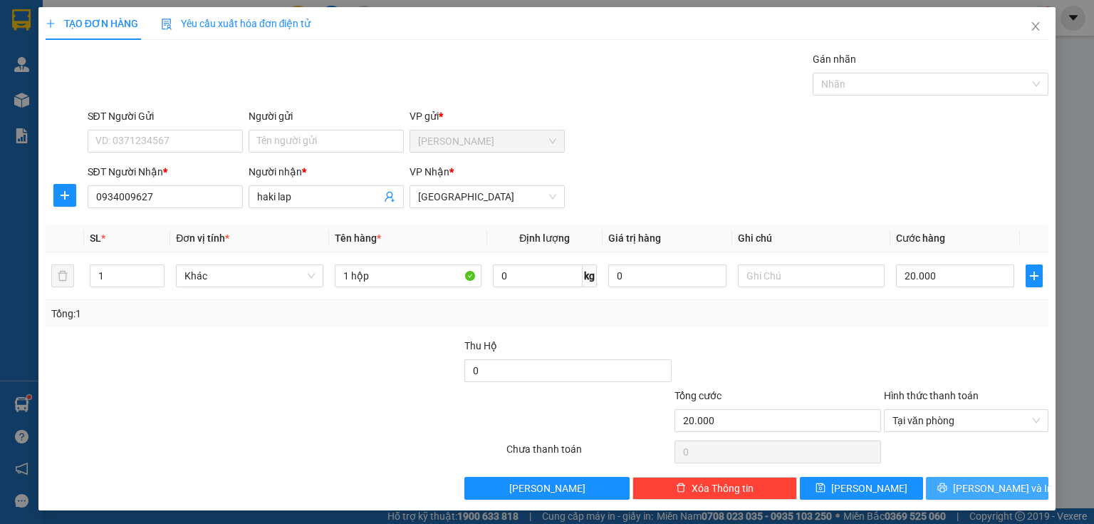
click at [932, 482] on button "[PERSON_NAME] và In" at bounding box center [987, 488] width 123 height 23
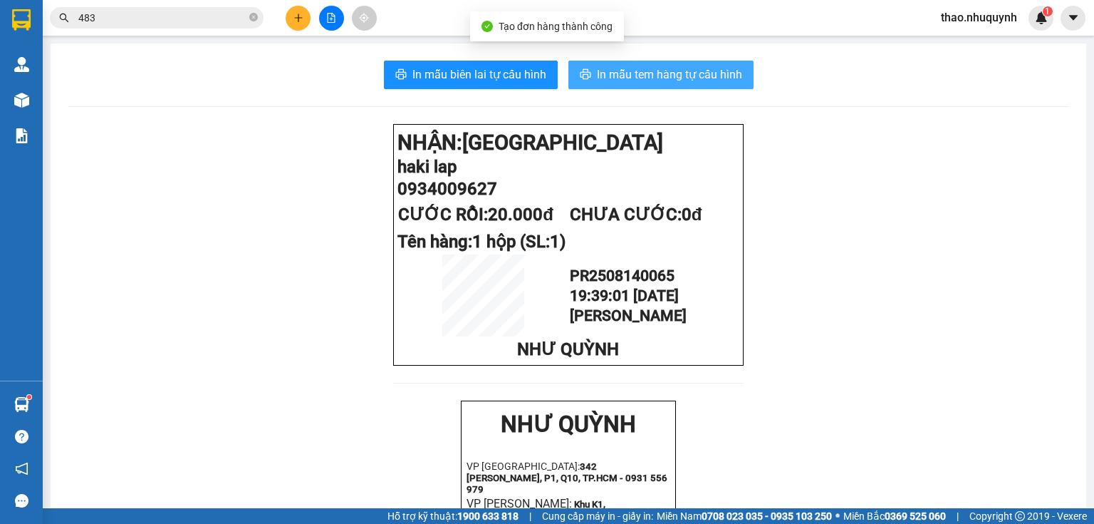
click at [638, 79] on span "In mẫu tem hàng tự cấu hình" at bounding box center [669, 75] width 145 height 18
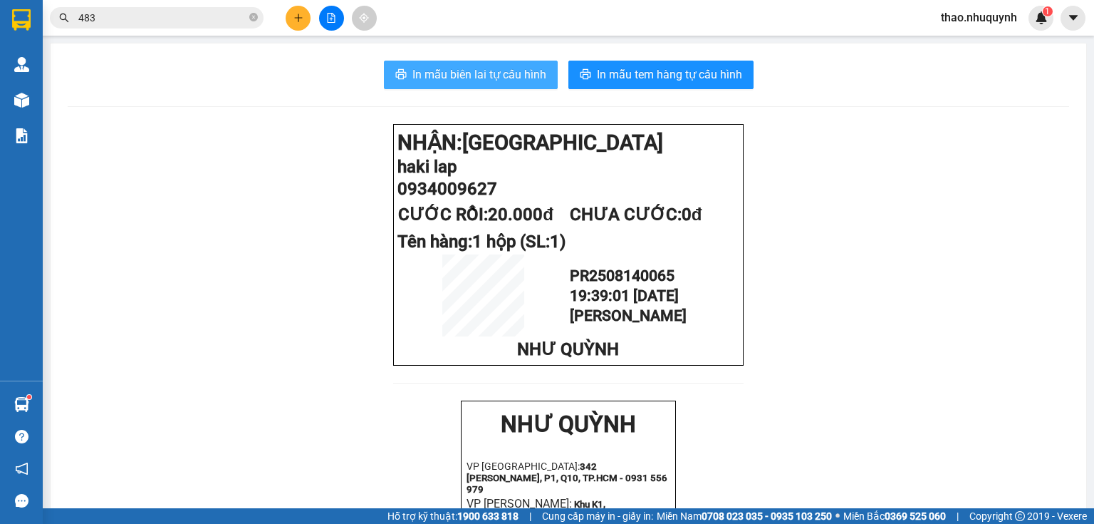
click at [482, 78] on span "In mẫu biên lai tự cấu hình" at bounding box center [480, 75] width 134 height 18
click at [291, 22] on button at bounding box center [298, 18] width 25 height 25
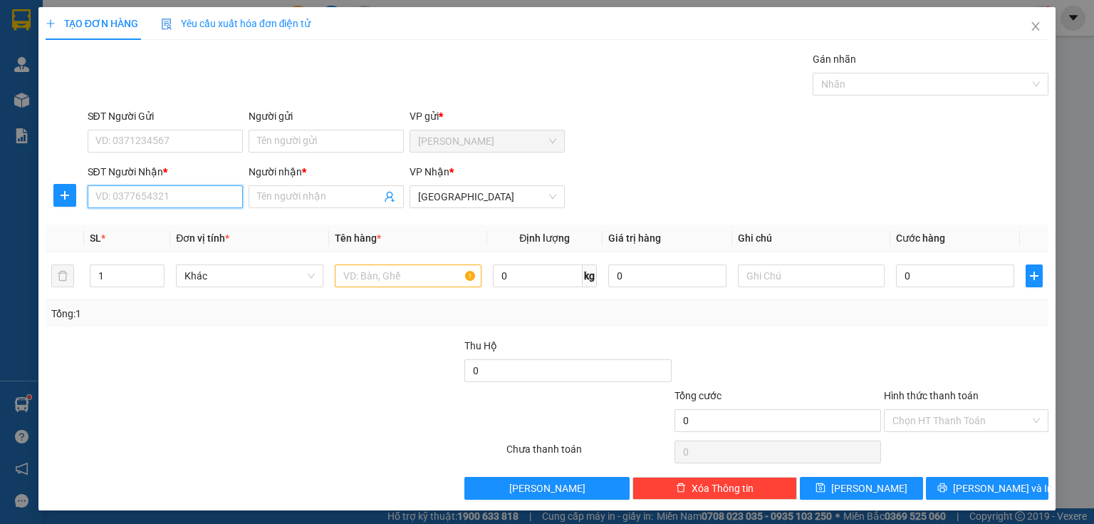
click at [168, 192] on input "SĐT Người Nhận *" at bounding box center [165, 196] width 155 height 23
type input "0000000745"
click at [164, 222] on div "0000000745 - lý" at bounding box center [163, 225] width 137 height 16
type input "lý"
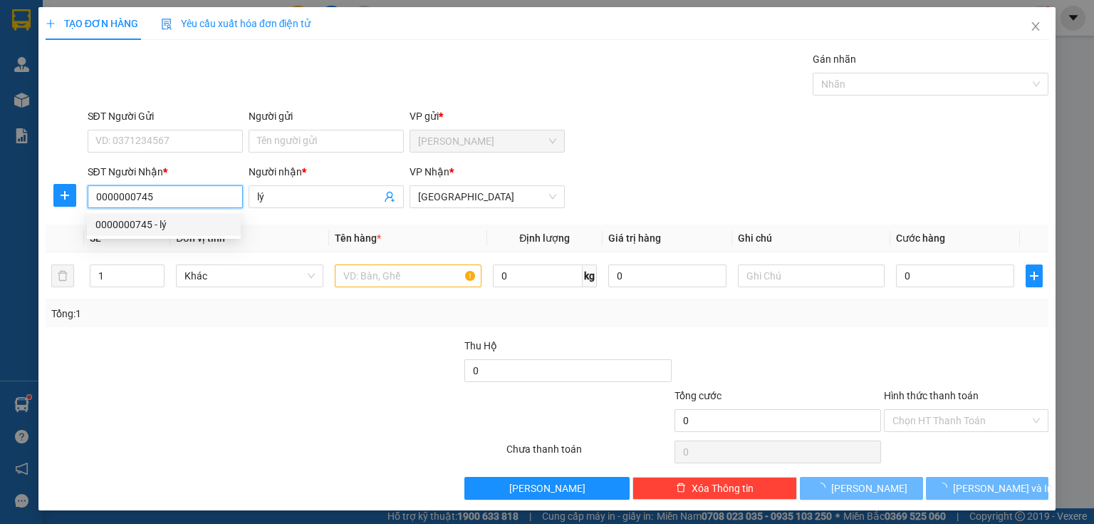
type input "20.000"
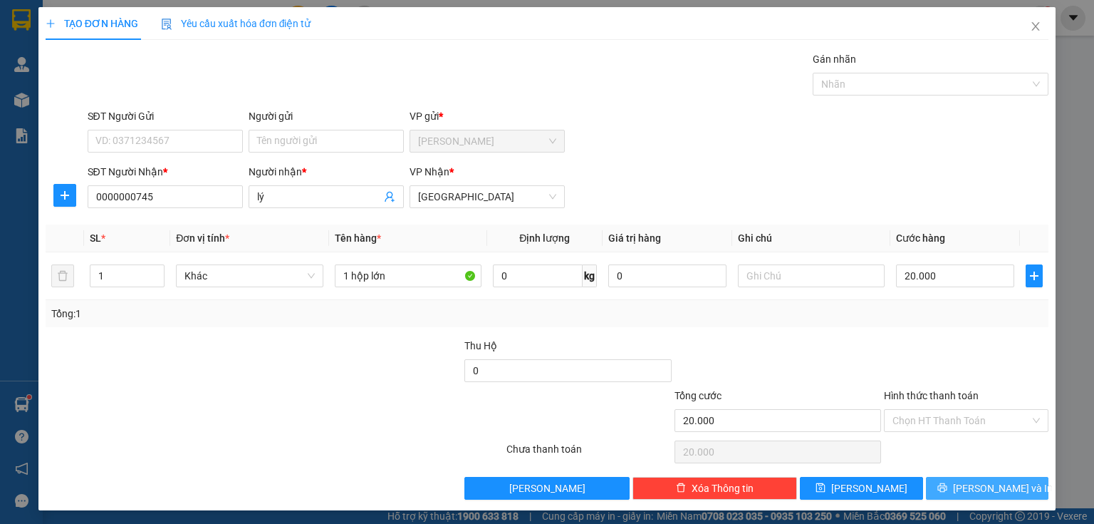
click at [946, 486] on button "[PERSON_NAME] và In" at bounding box center [987, 488] width 123 height 23
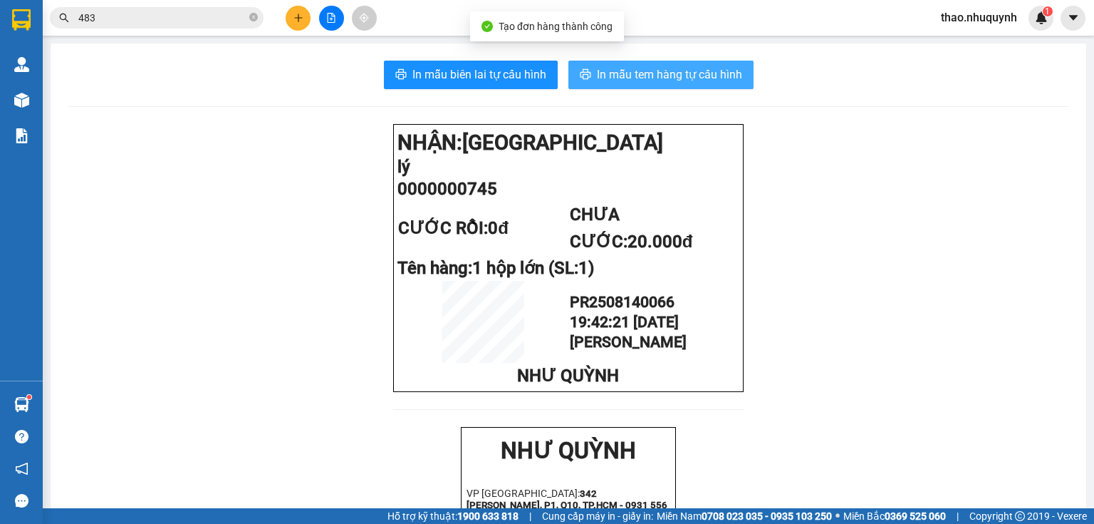
click at [614, 66] on span "In mẫu tem hàng tự cấu hình" at bounding box center [669, 75] width 145 height 18
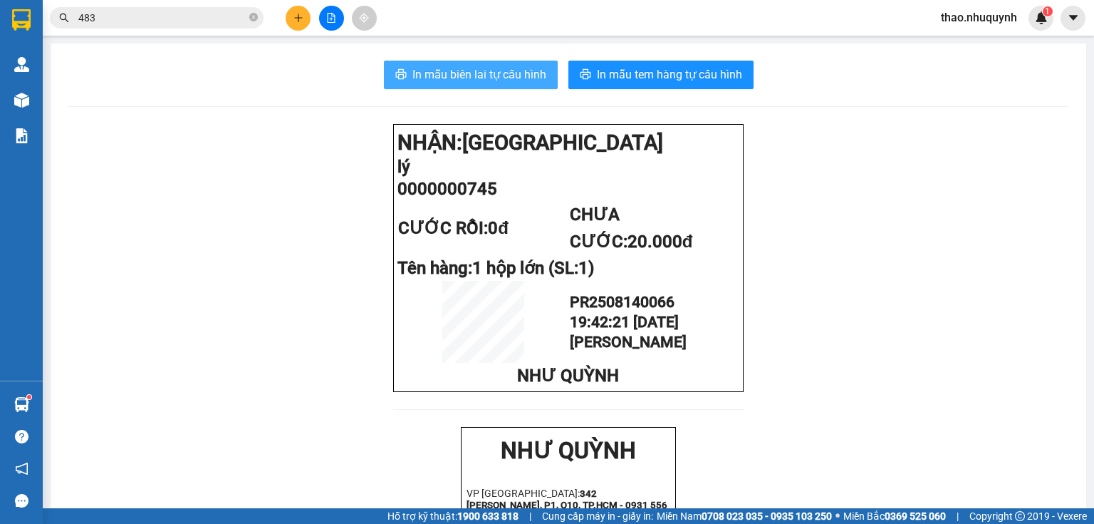
click at [451, 70] on span "In mẫu biên lai tự cấu hình" at bounding box center [480, 75] width 134 height 18
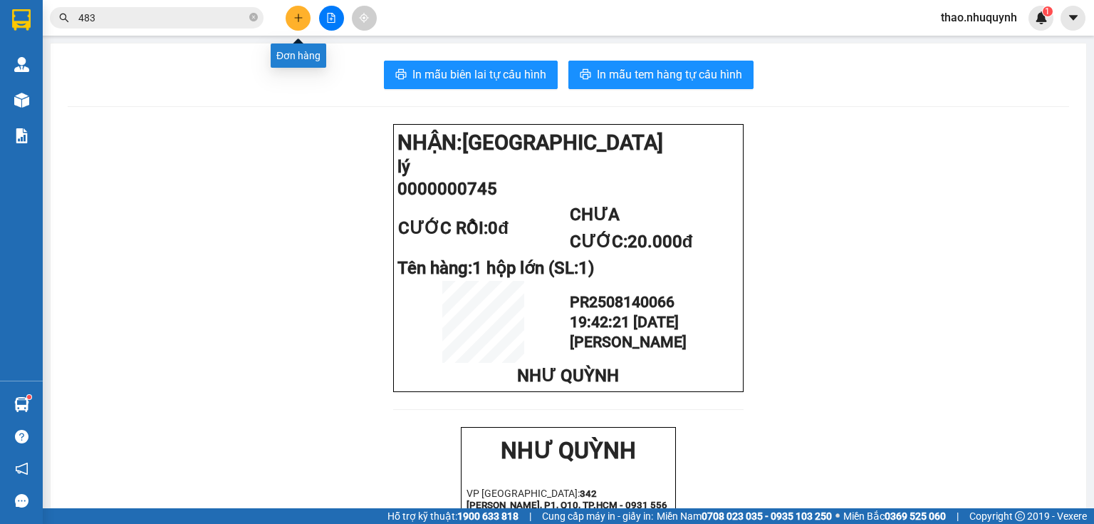
click at [300, 21] on icon "plus" at bounding box center [299, 18] width 10 height 10
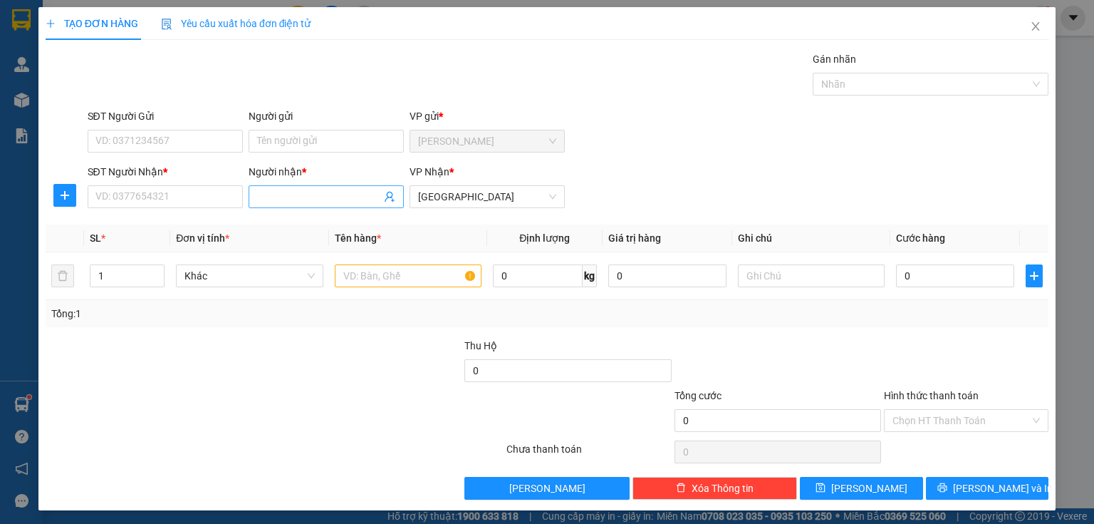
click at [299, 202] on input "Người nhận *" at bounding box center [319, 197] width 124 height 16
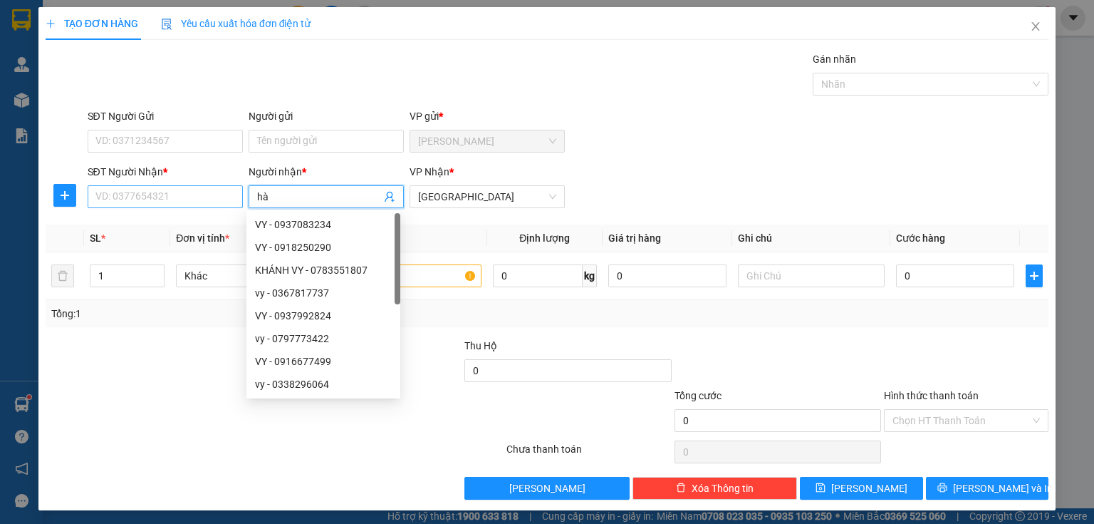
type input "hà"
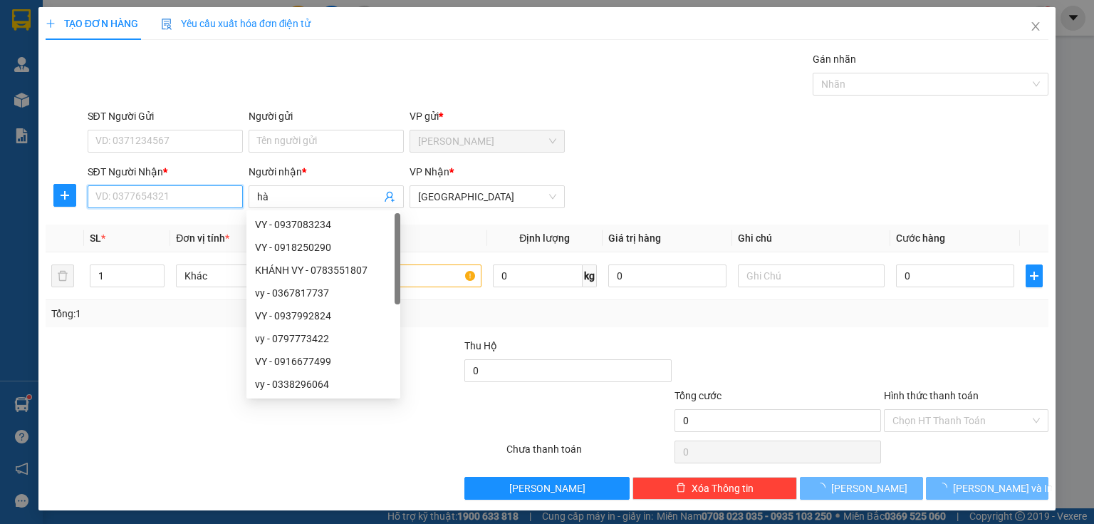
click at [195, 189] on input "SĐT Người Nhận *" at bounding box center [165, 196] width 155 height 23
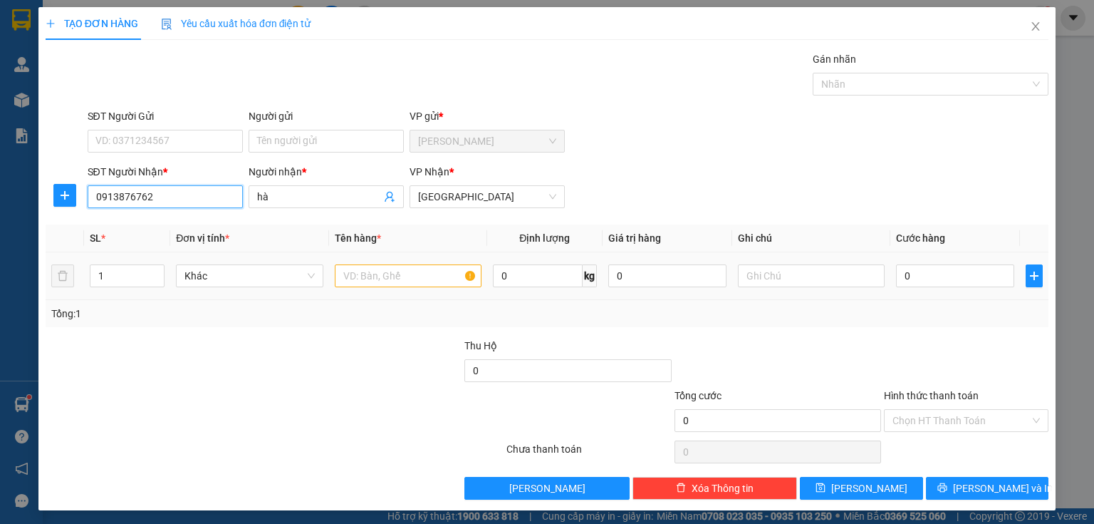
type input "0913876762"
click at [359, 284] on input "text" at bounding box center [408, 275] width 147 height 23
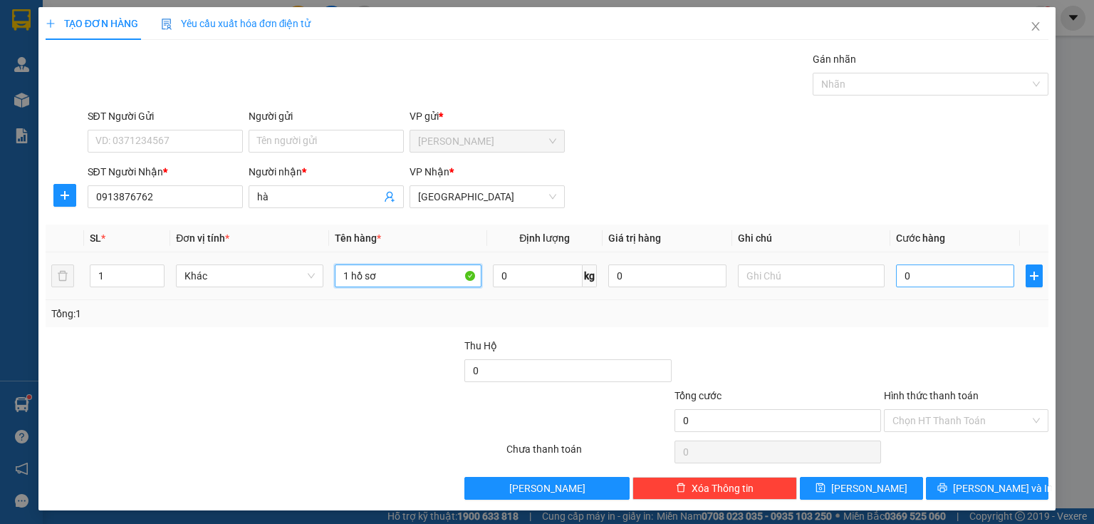
type input "1 hồ sơ"
click at [910, 281] on input "0" at bounding box center [955, 275] width 118 height 23
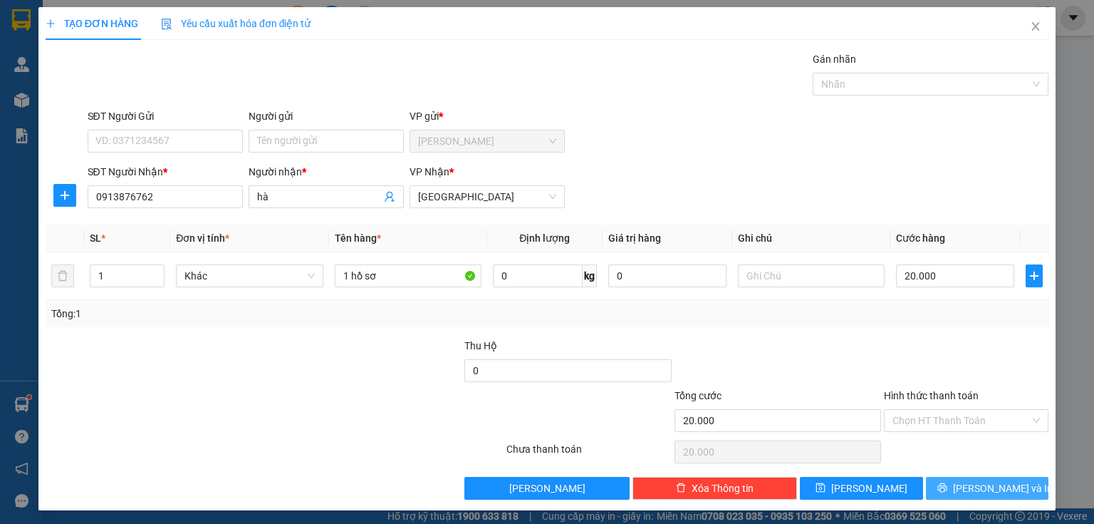
click at [939, 479] on button "[PERSON_NAME] và In" at bounding box center [987, 488] width 123 height 23
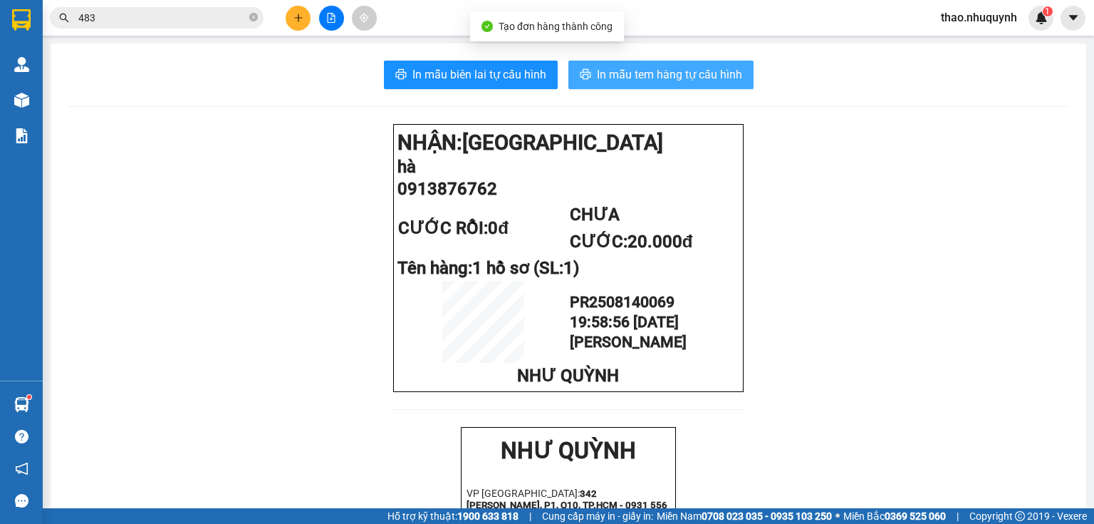
click at [622, 68] on span "In mẫu tem hàng tự cấu hình" at bounding box center [669, 75] width 145 height 18
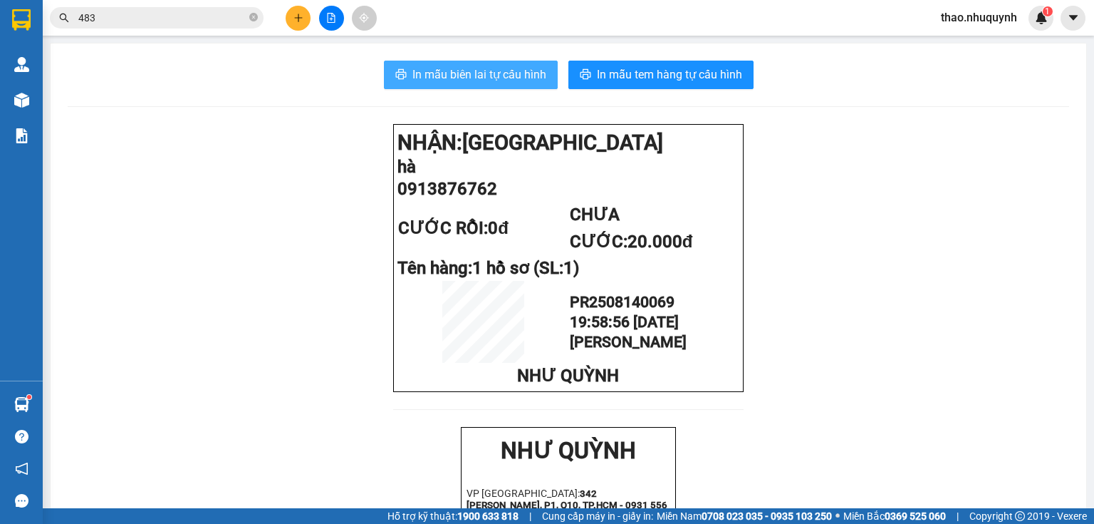
click at [462, 63] on button "In mẫu biên lai tự cấu hình" at bounding box center [471, 75] width 174 height 29
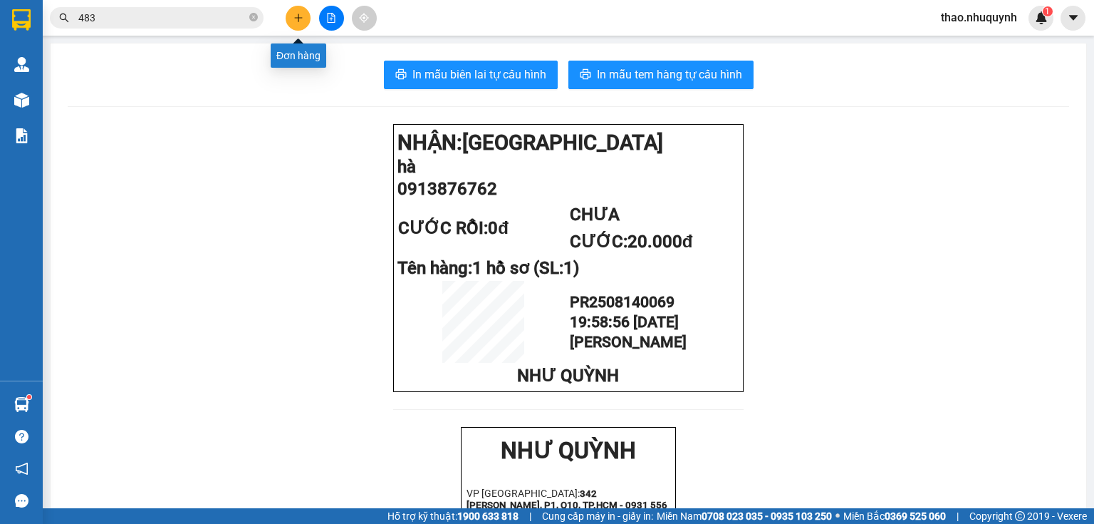
click at [294, 16] on icon "plus" at bounding box center [299, 18] width 10 height 10
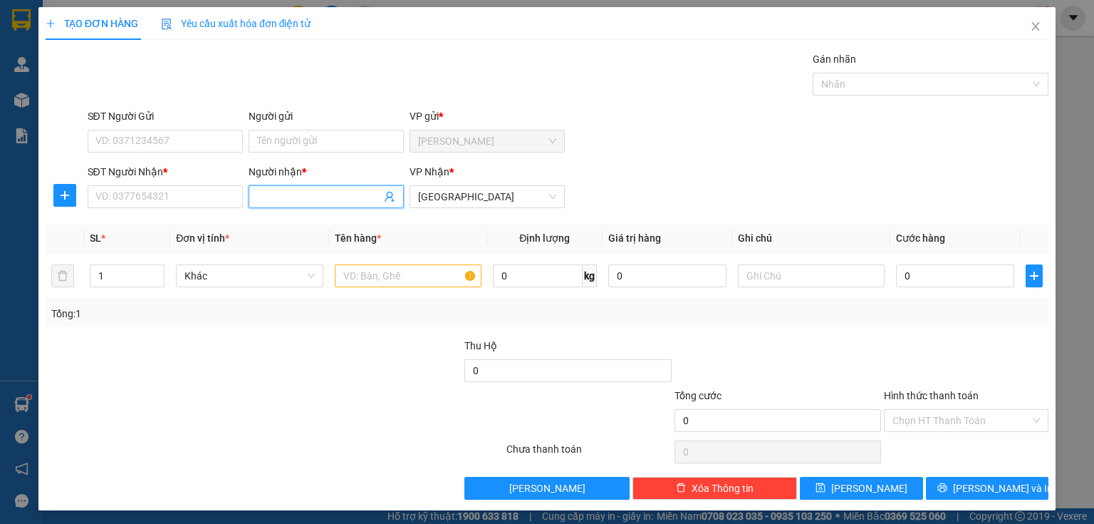
click at [258, 197] on input "Người nhận *" at bounding box center [319, 197] width 124 height 16
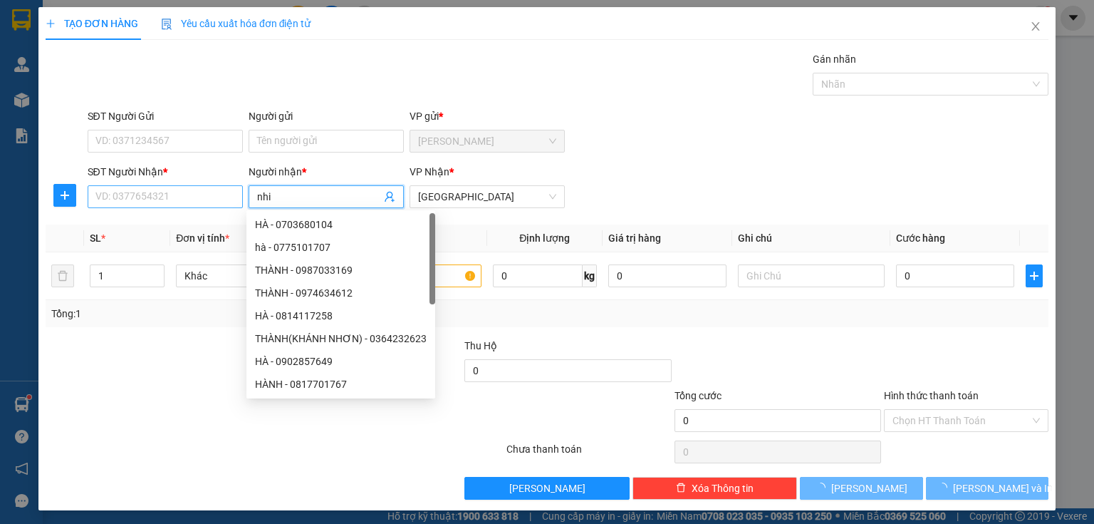
type input "nhi"
click at [218, 191] on input "SĐT Người Nhận *" at bounding box center [165, 196] width 155 height 23
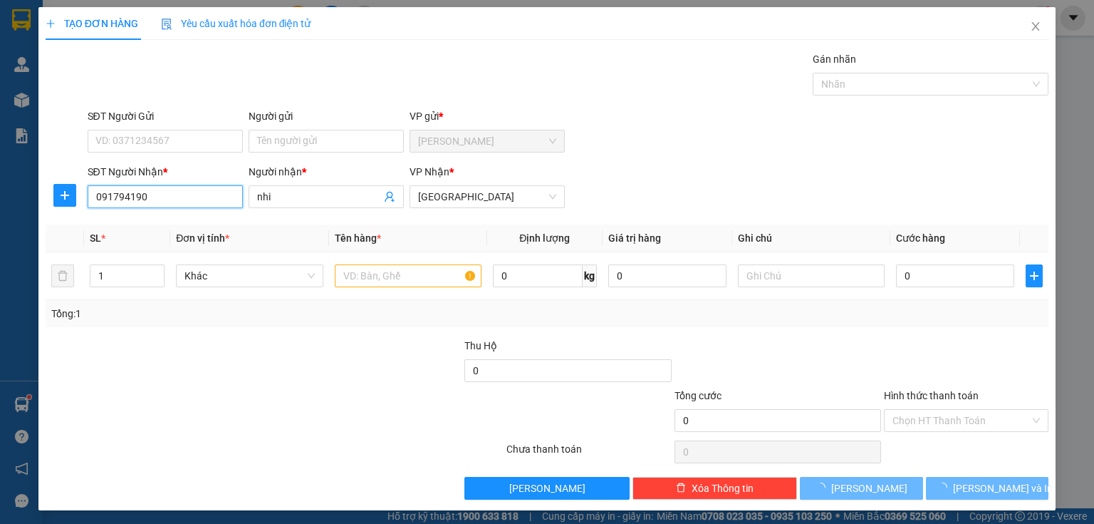
type input "0917941906"
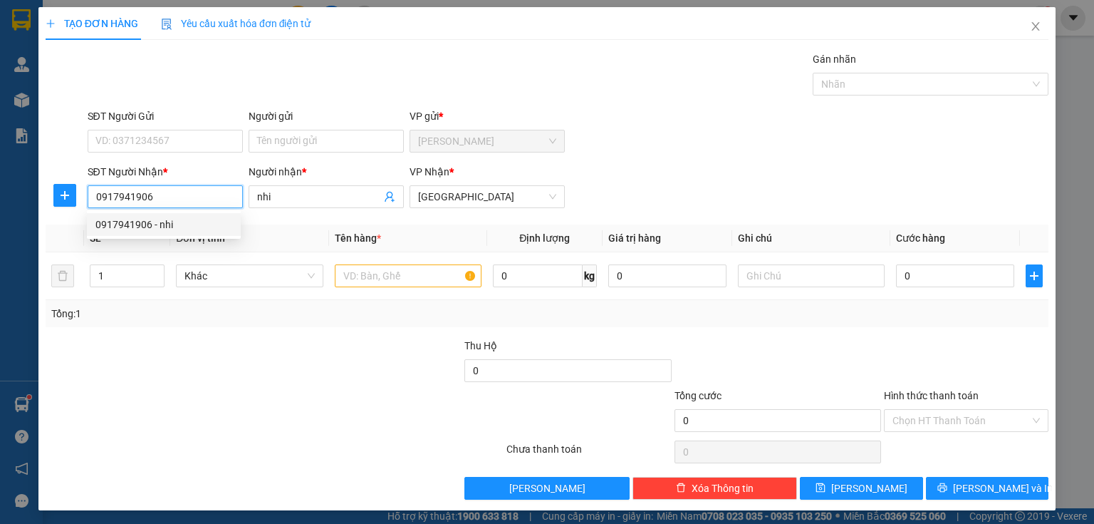
click at [123, 222] on div "0917941906 - nhi" at bounding box center [163, 225] width 137 height 16
type input "60.000"
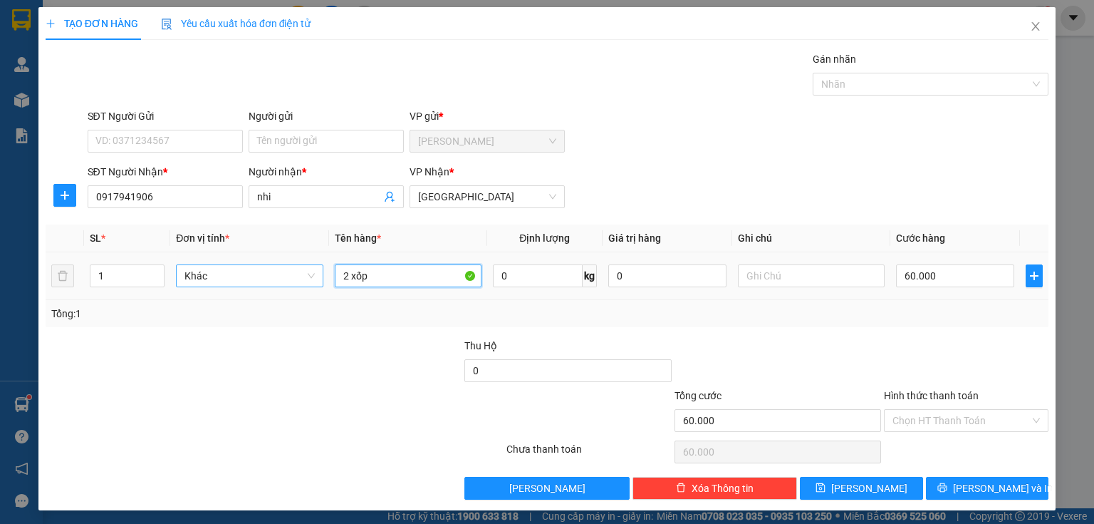
drag, startPoint x: 387, startPoint y: 282, endPoint x: 274, endPoint y: 280, distance: 113.3
click at [274, 280] on tr "1 Khác 2 xốp 0 kg 0 60.000" at bounding box center [547, 276] width 1003 height 48
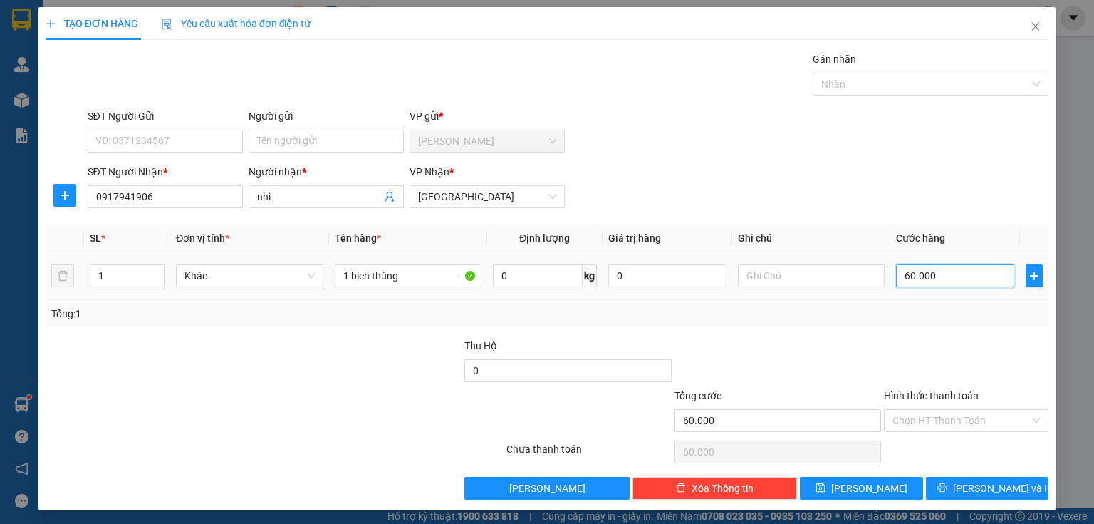
click at [951, 277] on input "60.000" at bounding box center [955, 275] width 118 height 23
click at [924, 413] on input "Hình thức thanh toán" at bounding box center [962, 420] width 138 height 21
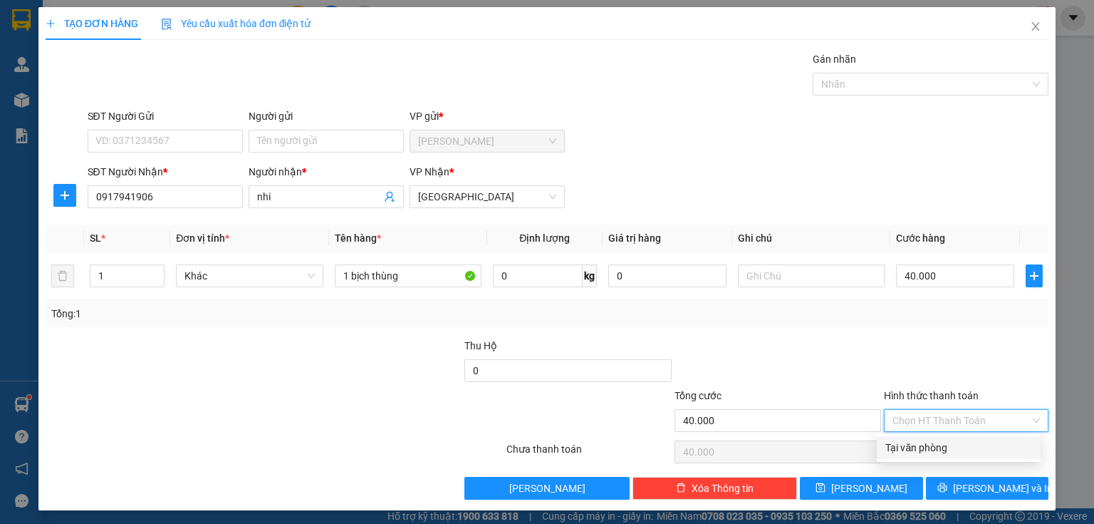
click at [924, 438] on div "Tại văn phòng" at bounding box center [959, 447] width 164 height 23
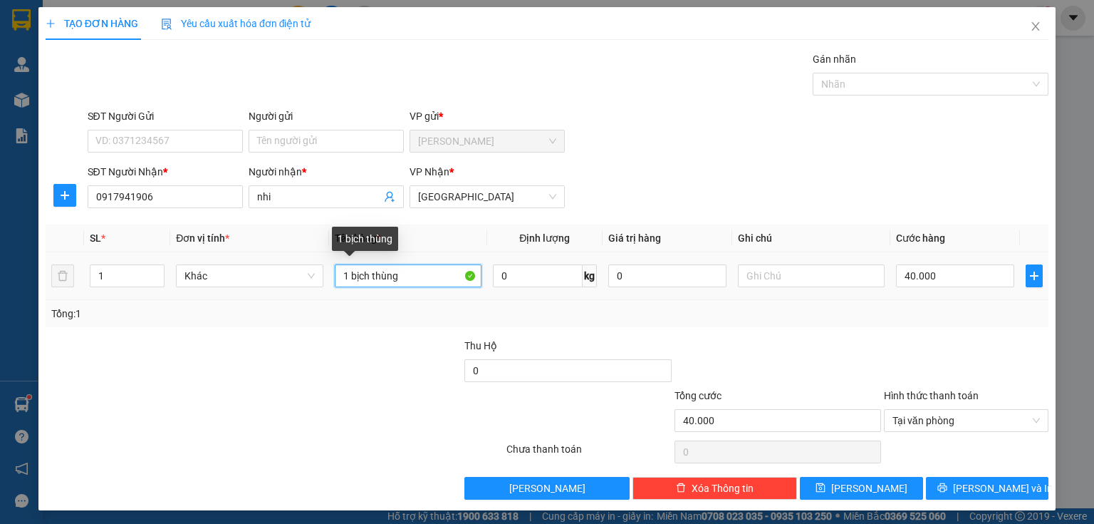
click at [443, 275] on input "1 bịch thùng" at bounding box center [408, 275] width 147 height 23
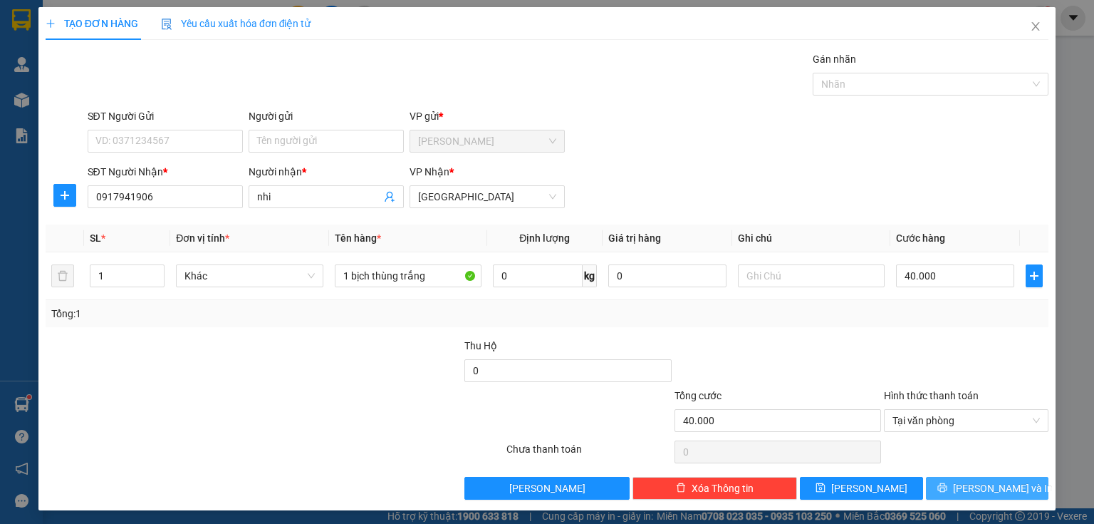
click at [938, 485] on button "[PERSON_NAME] và In" at bounding box center [987, 488] width 123 height 23
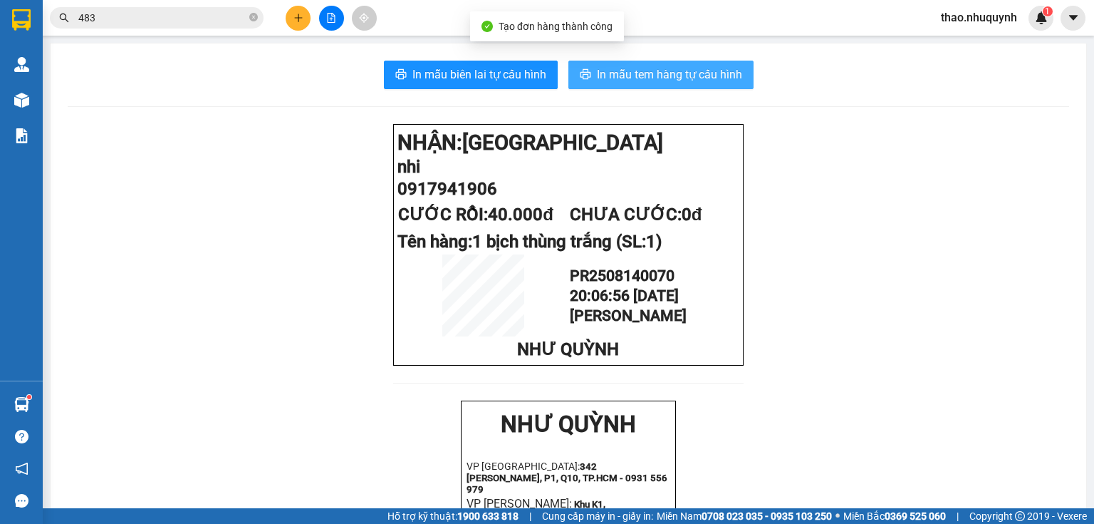
click at [604, 72] on span "In mẫu tem hàng tự cấu hình" at bounding box center [669, 75] width 145 height 18
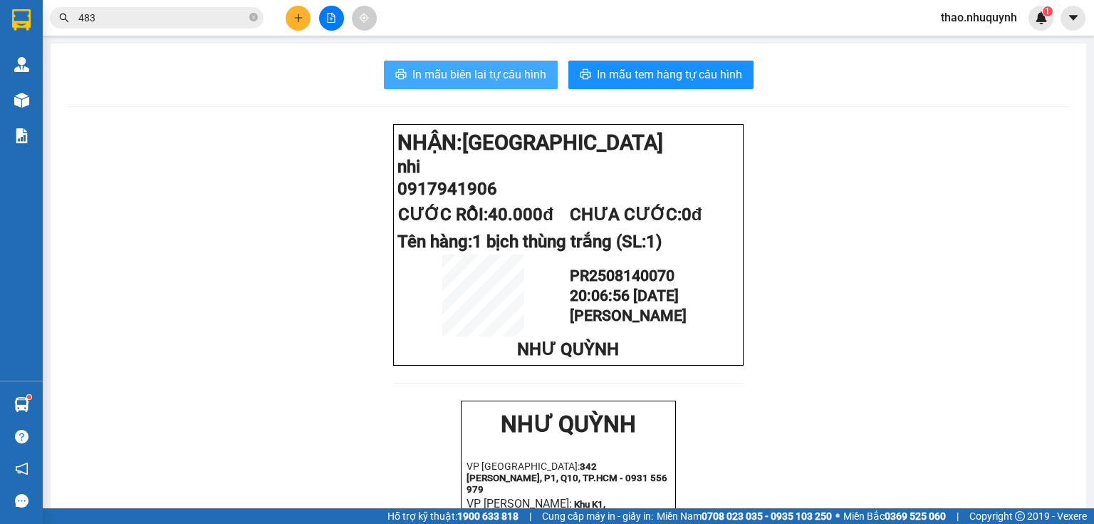
click at [445, 80] on span "In mẫu biên lai tự cấu hình" at bounding box center [480, 75] width 134 height 18
click at [294, 16] on icon "plus" at bounding box center [299, 18] width 10 height 10
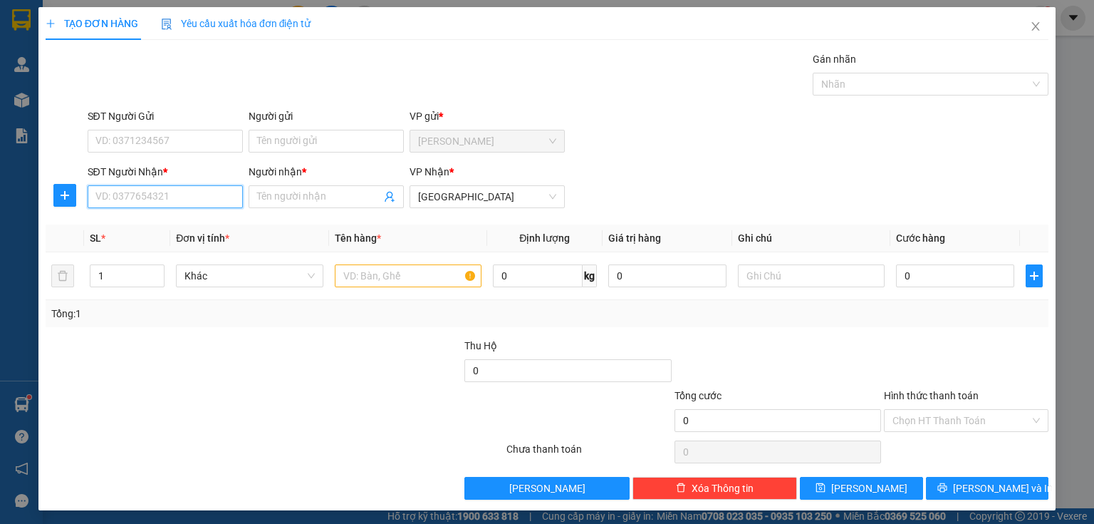
click at [175, 200] on input "SĐT Người Nhận *" at bounding box center [165, 196] width 155 height 23
click at [162, 227] on div "0707266602 - HẬU" at bounding box center [163, 225] width 137 height 16
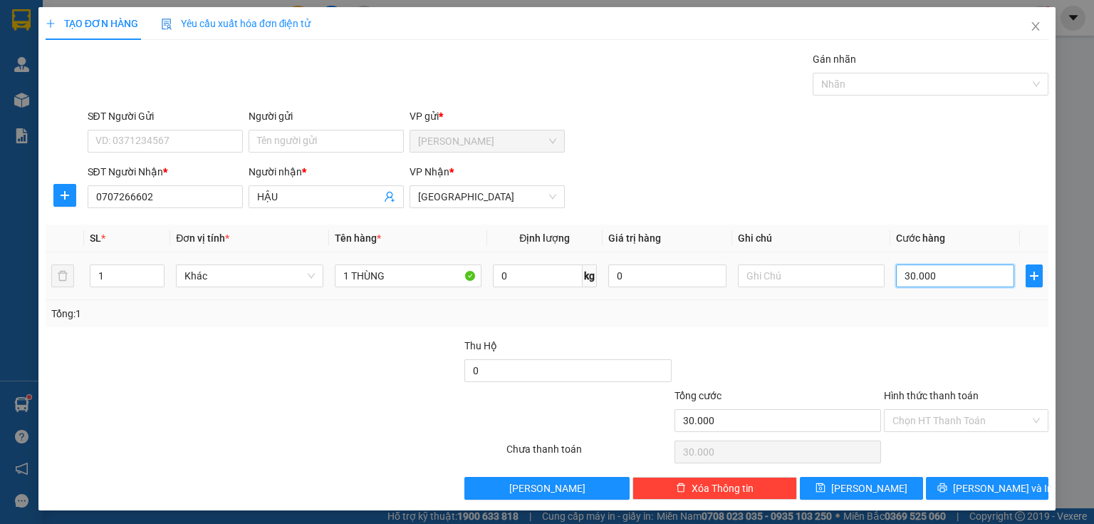
click at [954, 277] on input "30.000" at bounding box center [955, 275] width 118 height 23
click at [926, 422] on input "Hình thức thanh toán" at bounding box center [962, 420] width 138 height 21
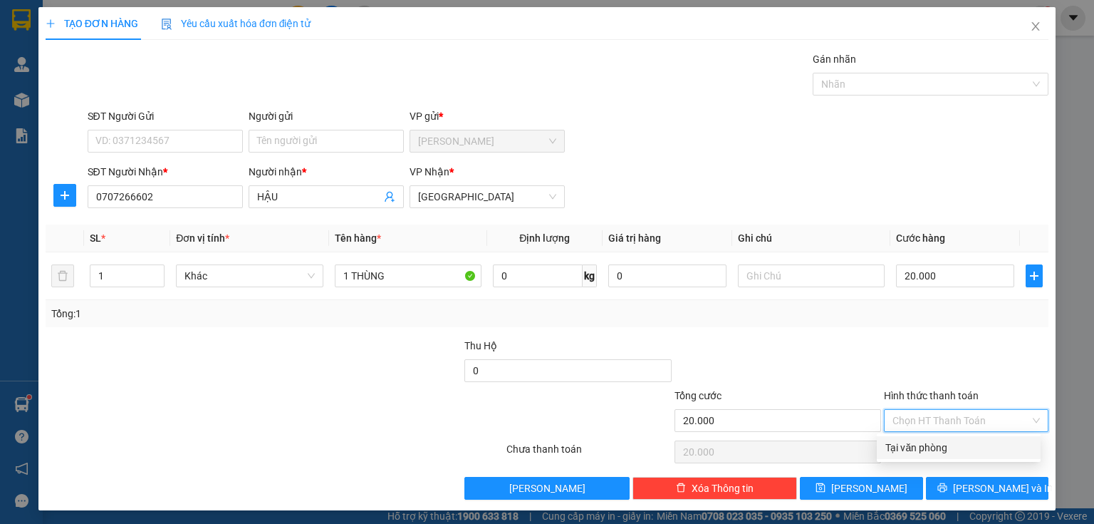
click at [926, 447] on div "Tại văn phòng" at bounding box center [959, 448] width 147 height 16
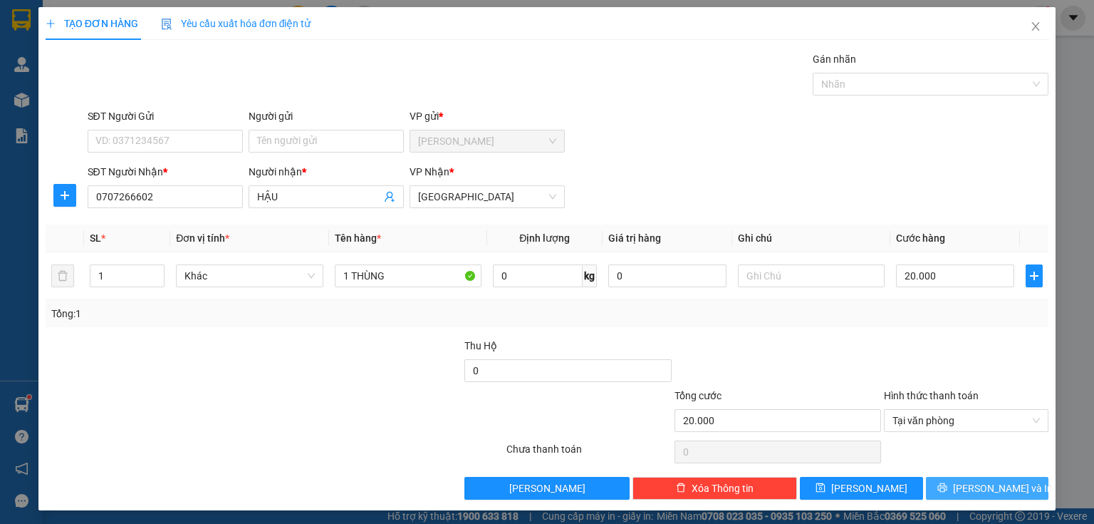
click at [932, 488] on button "[PERSON_NAME] và In" at bounding box center [987, 488] width 123 height 23
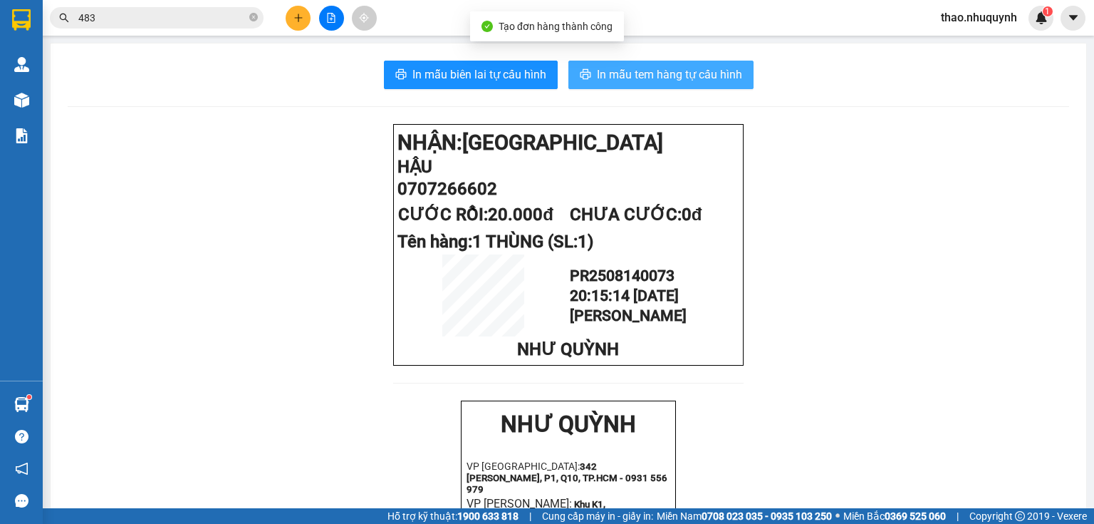
click at [639, 73] on span "In mẫu tem hàng tự cấu hình" at bounding box center [669, 75] width 145 height 18
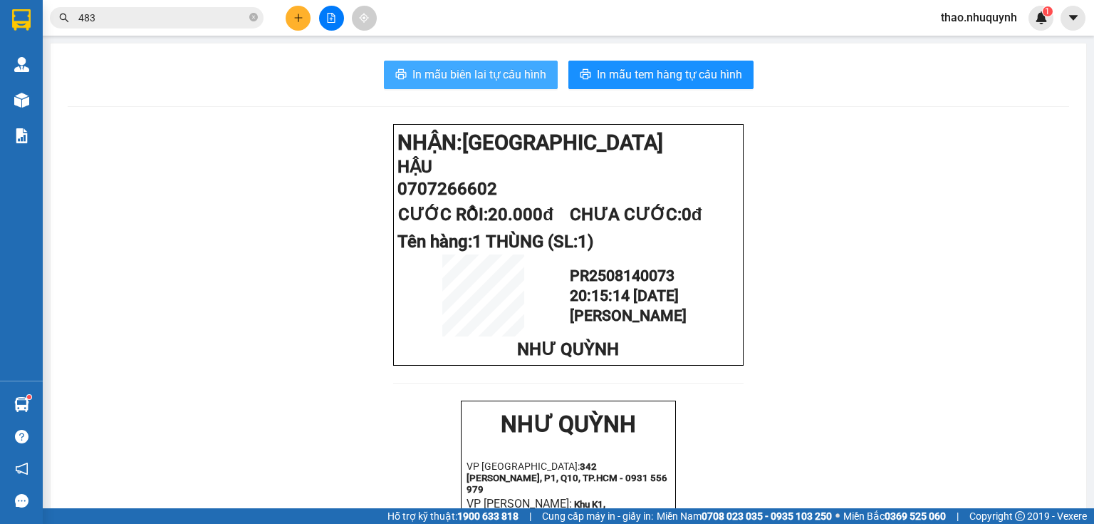
click at [477, 76] on span "In mẫu biên lai tự cấu hình" at bounding box center [480, 75] width 134 height 18
click at [291, 15] on button at bounding box center [298, 18] width 25 height 25
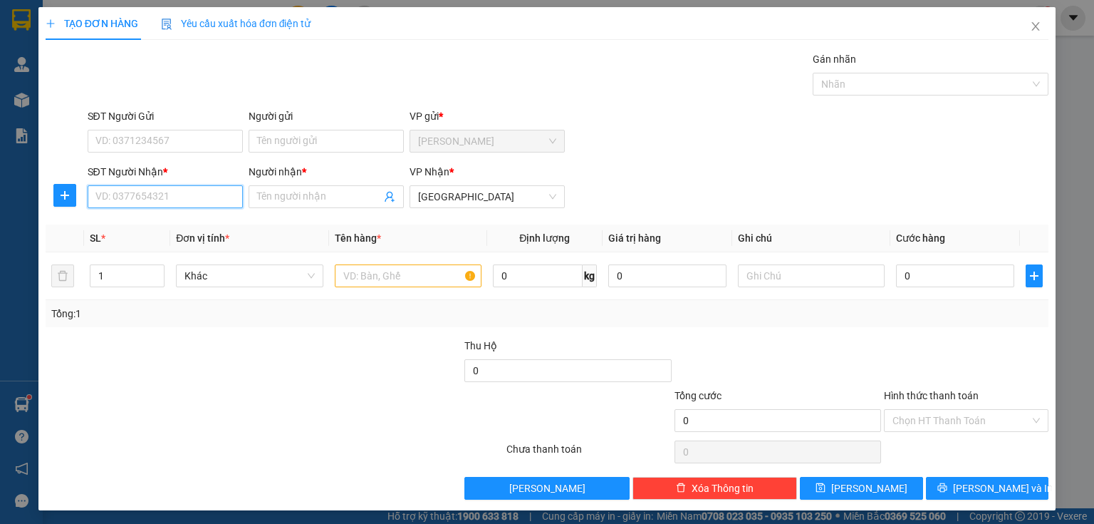
click at [139, 200] on input "SĐT Người Nhận *" at bounding box center [165, 196] width 155 height 23
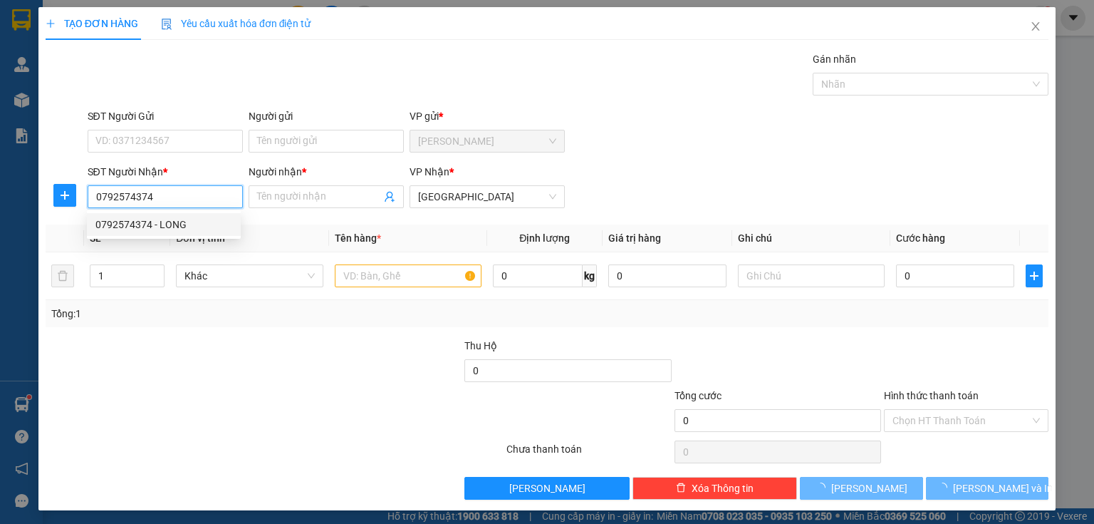
click at [160, 220] on div "0792574374 - LONG" at bounding box center [163, 225] width 137 height 16
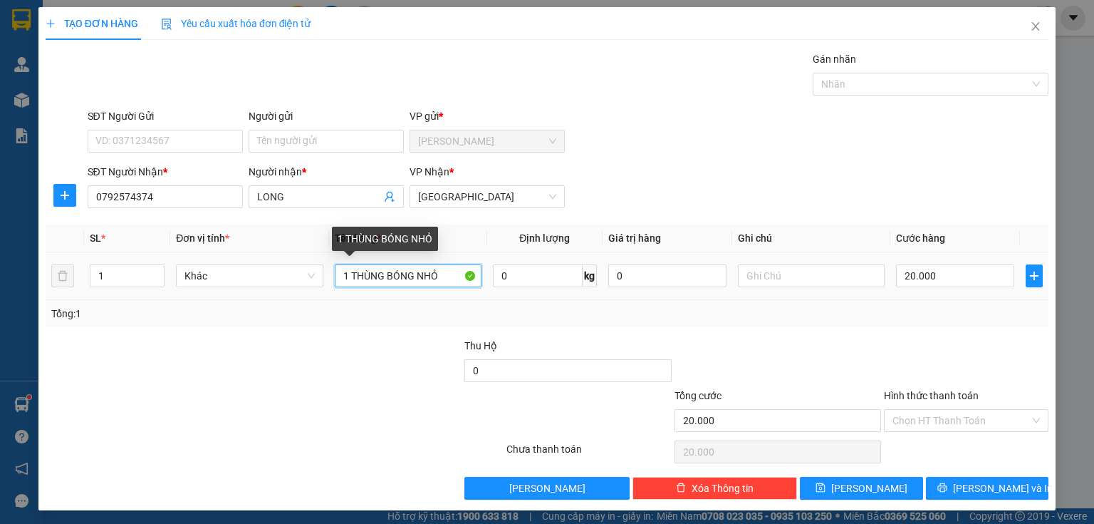
click at [441, 275] on input "1 THÙNG BÓNG NHỎ" at bounding box center [408, 275] width 147 height 23
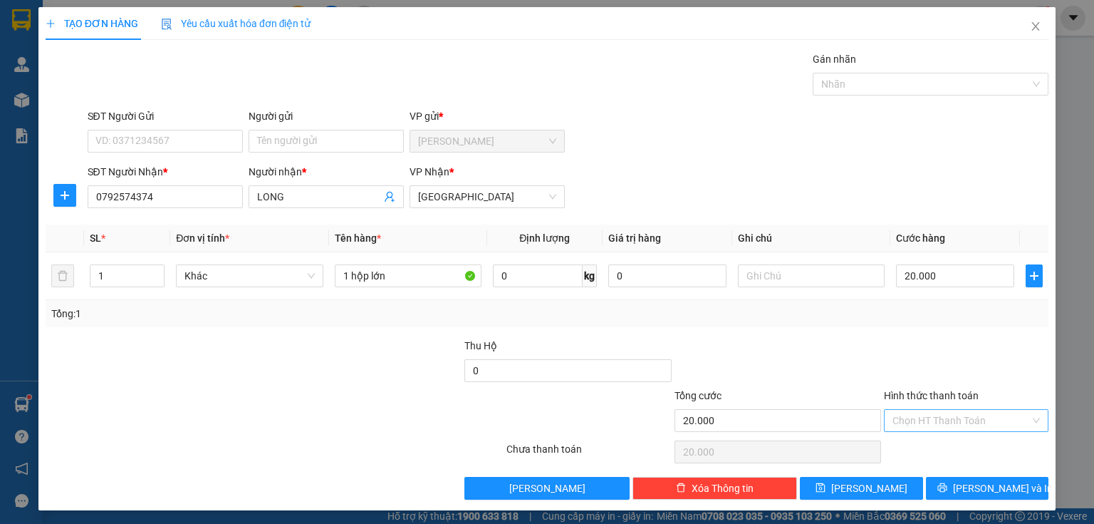
click at [926, 422] on input "Hình thức thanh toán" at bounding box center [962, 420] width 138 height 21
click at [921, 444] on div "Tại văn phòng" at bounding box center [959, 448] width 147 height 16
click at [945, 487] on button "[PERSON_NAME] và In" at bounding box center [987, 488] width 123 height 23
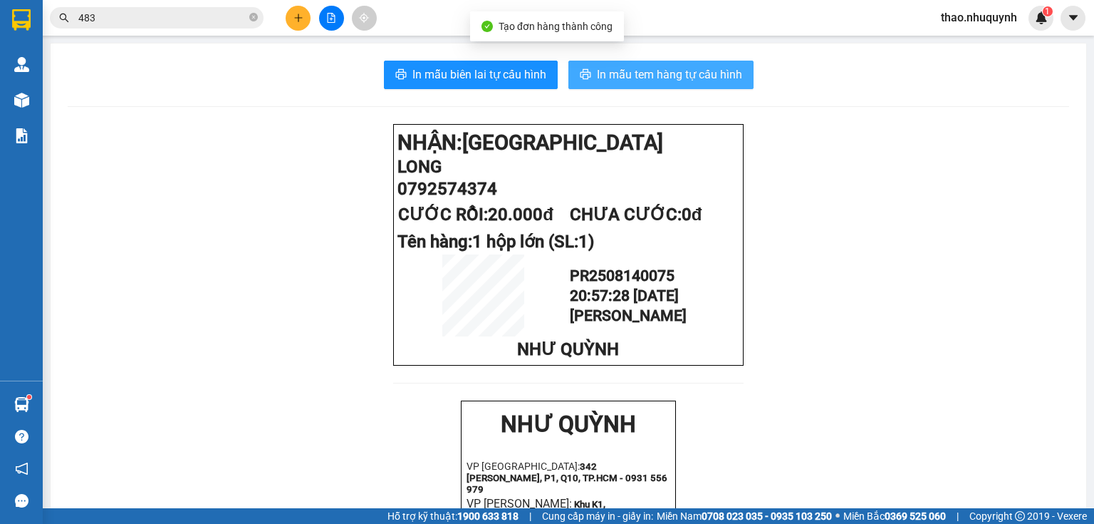
click at [655, 84] on button "In mẫu tem hàng tự cấu hình" at bounding box center [661, 75] width 185 height 29
click at [658, 73] on span "In mẫu tem hàng tự cấu hình" at bounding box center [669, 75] width 145 height 18
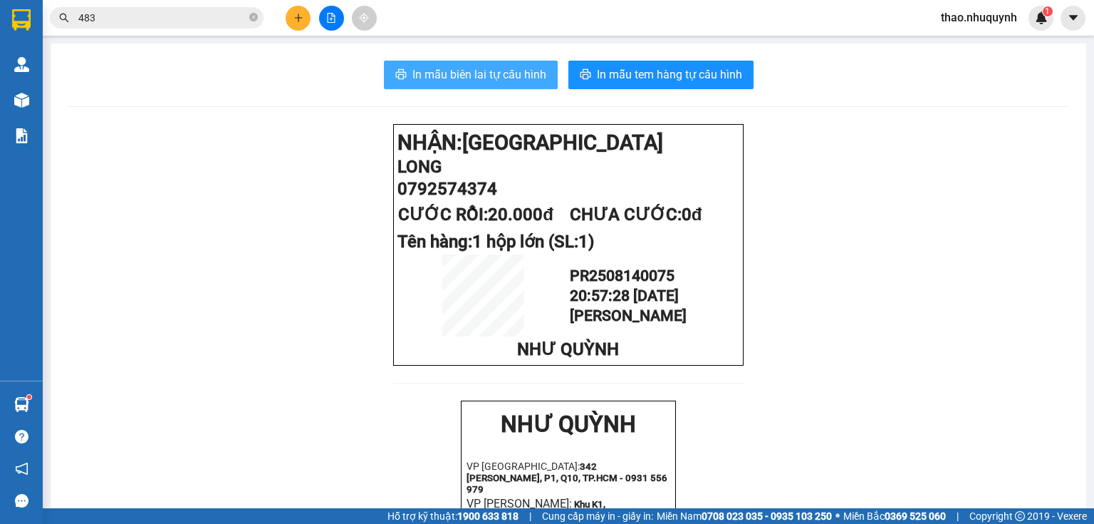
click at [492, 73] on span "In mẫu biên lai tự cấu hình" at bounding box center [480, 75] width 134 height 18
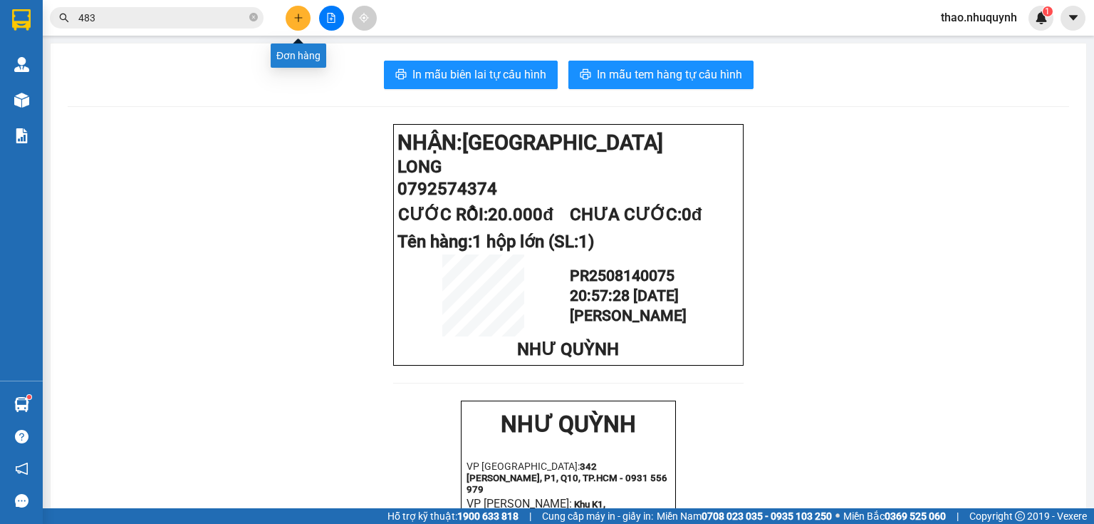
click at [302, 19] on icon "plus" at bounding box center [299, 18] width 10 height 10
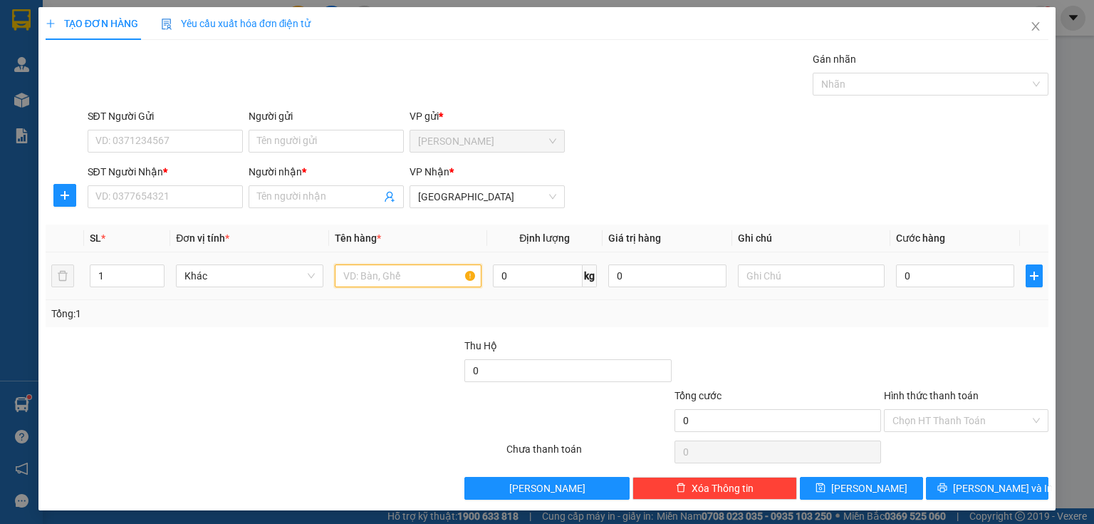
click at [376, 282] on input "text" at bounding box center [408, 275] width 147 height 23
click at [908, 279] on input "0" at bounding box center [955, 275] width 118 height 23
click at [917, 414] on input "Hình thức thanh toán" at bounding box center [962, 420] width 138 height 21
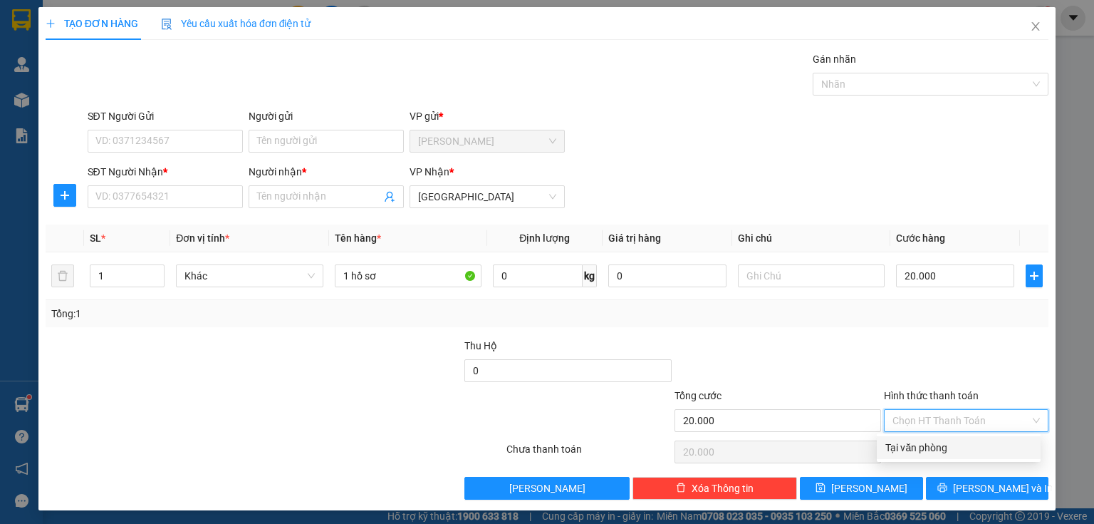
click at [913, 452] on div "Tại văn phòng" at bounding box center [959, 448] width 147 height 16
click at [1032, 28] on icon "close" at bounding box center [1036, 26] width 8 height 9
